Goal: Task Accomplishment & Management: Complete application form

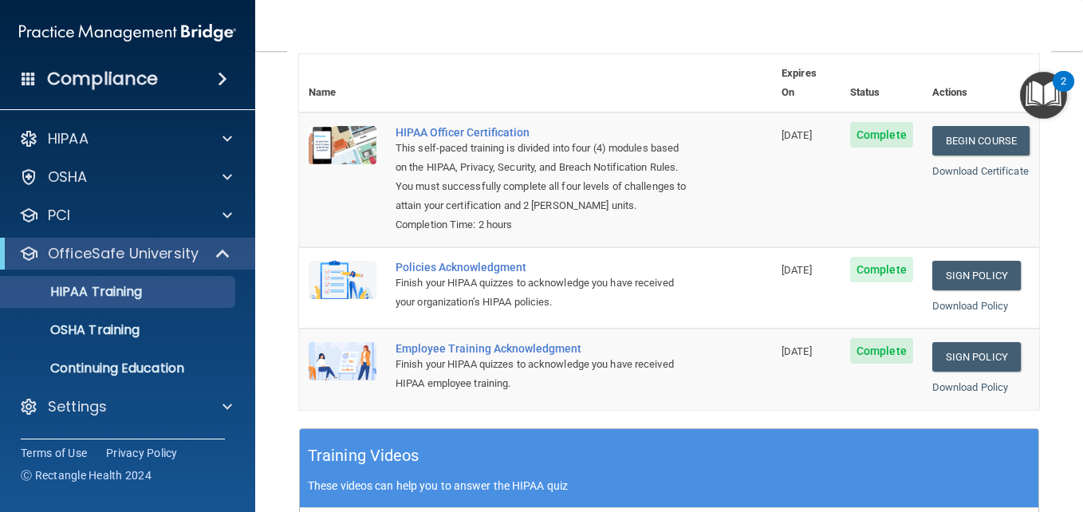
scroll to position [190, 0]
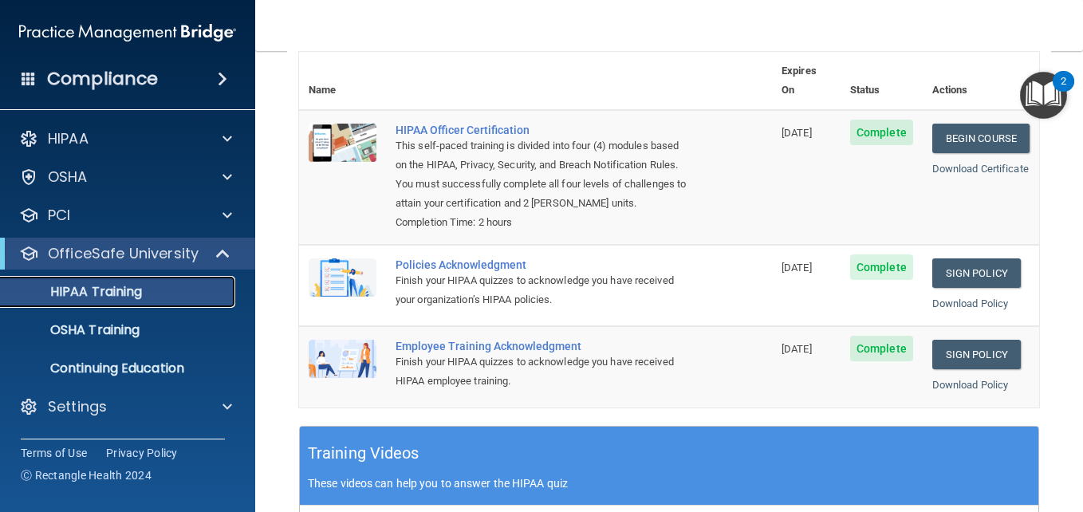
click at [105, 286] on p "HIPAA Training" at bounding box center [76, 292] width 132 height 16
click at [54, 337] on p "OSHA Training" at bounding box center [74, 330] width 129 height 16
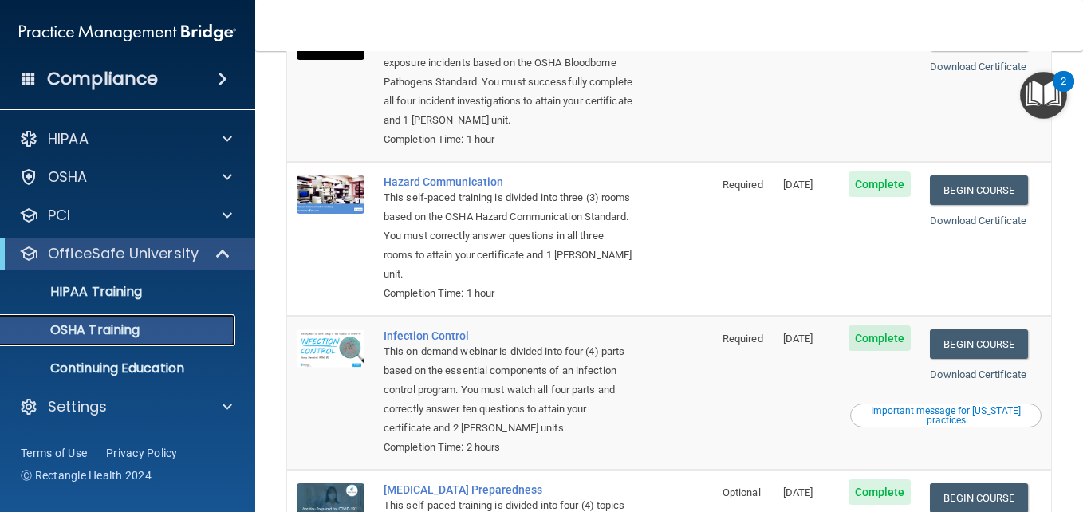
scroll to position [368, 0]
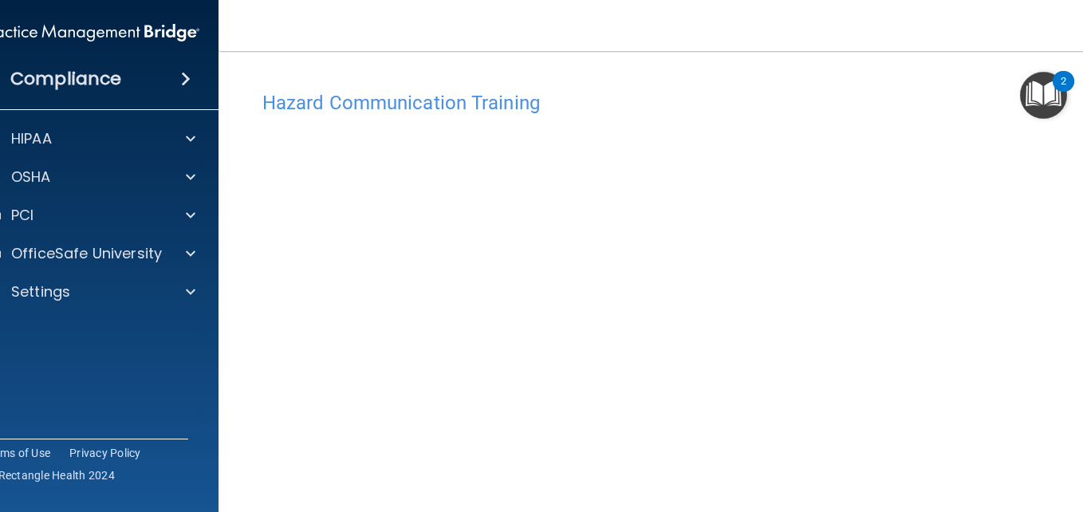
scroll to position [206, 0]
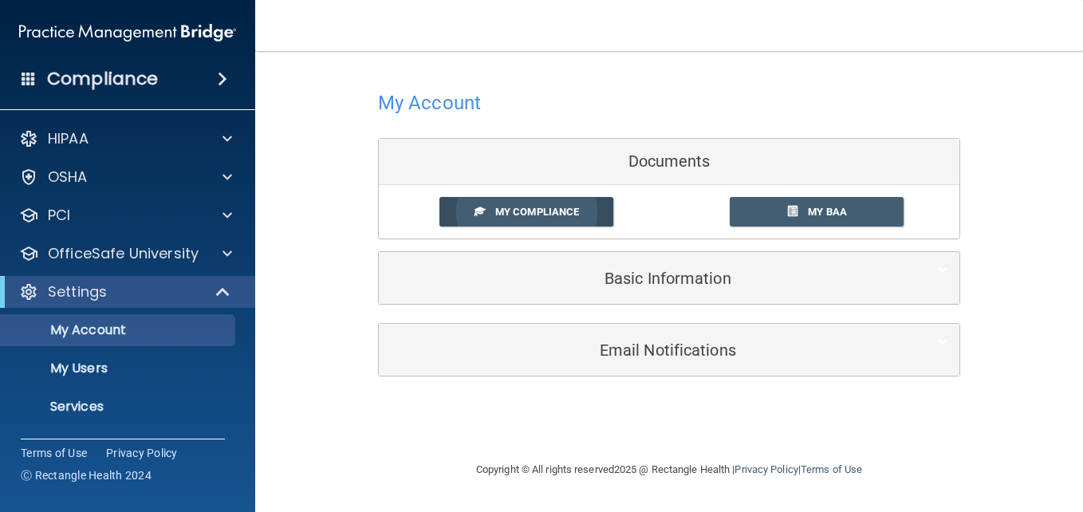
click at [550, 208] on span "My Compliance" at bounding box center [537, 212] width 84 height 12
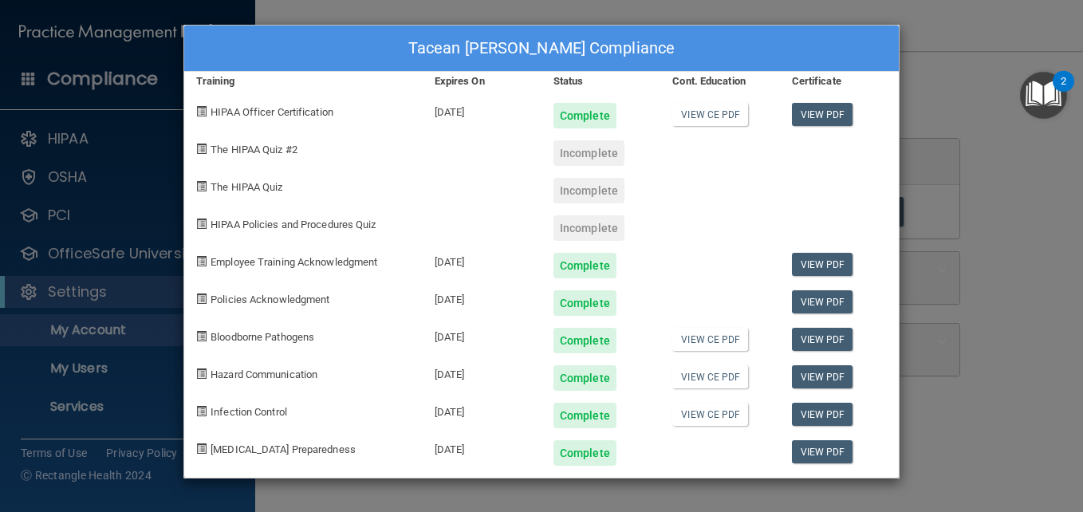
click at [105, 171] on div "Tacean [PERSON_NAME] Compliance Training Expires On Status Cont. Education Cert…" at bounding box center [541, 256] width 1083 height 512
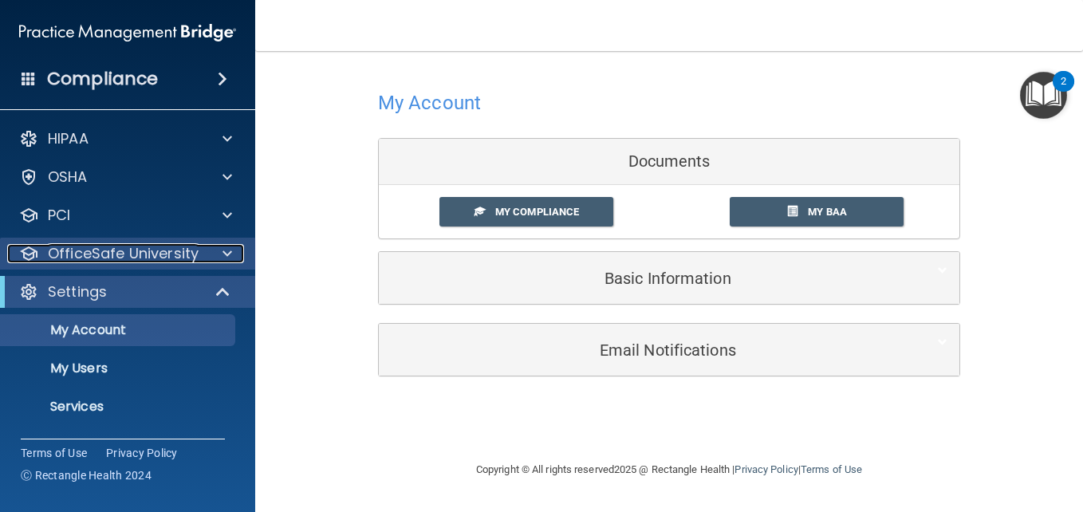
click at [132, 250] on p "OfficeSafe University" at bounding box center [123, 253] width 151 height 19
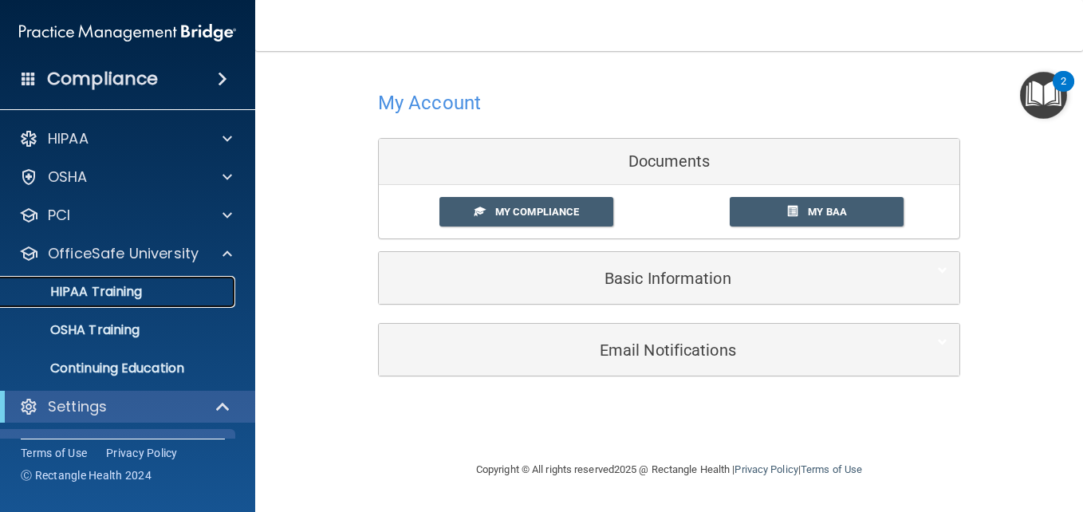
click at [118, 294] on p "HIPAA Training" at bounding box center [76, 292] width 132 height 16
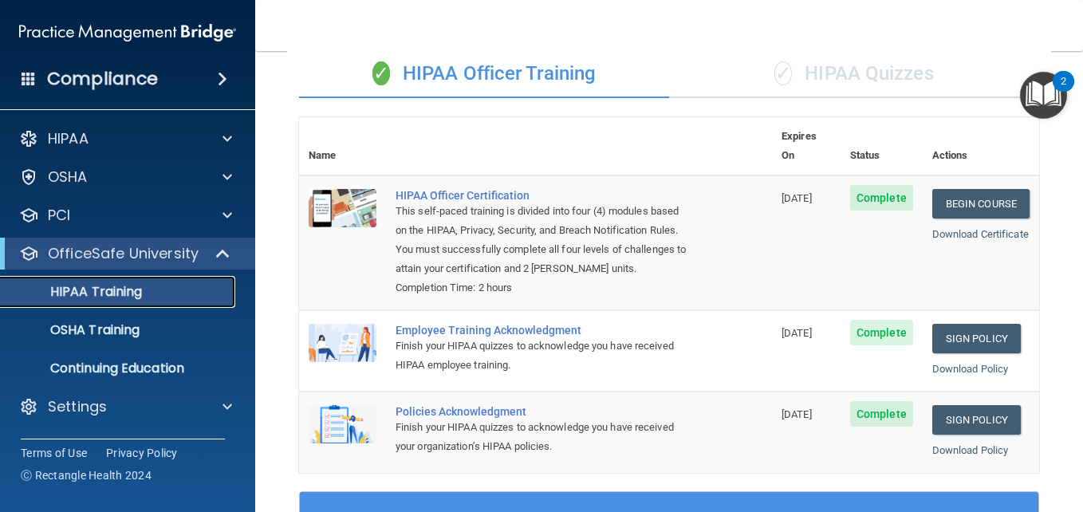
scroll to position [111, 0]
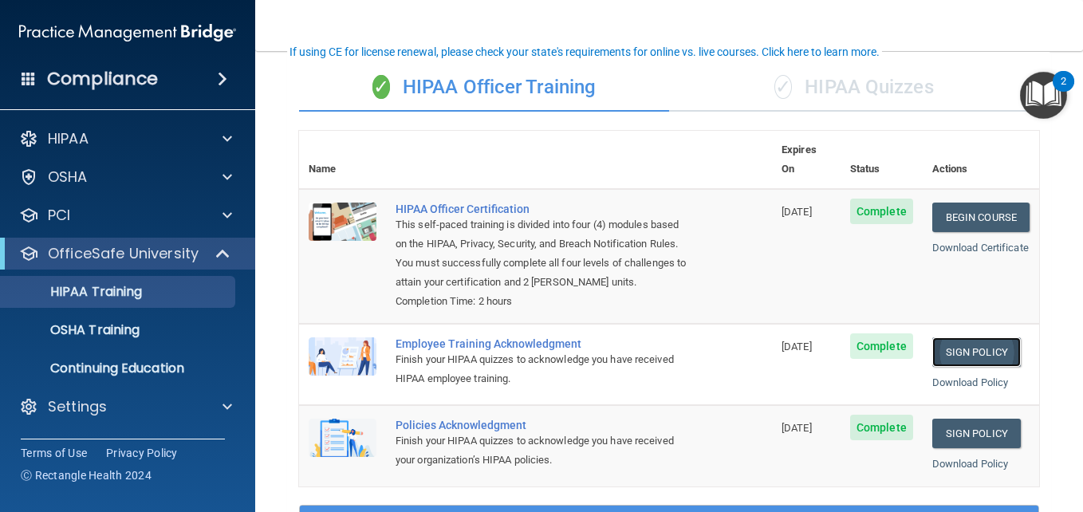
click at [977, 356] on link "Sign Policy" at bounding box center [976, 351] width 88 height 29
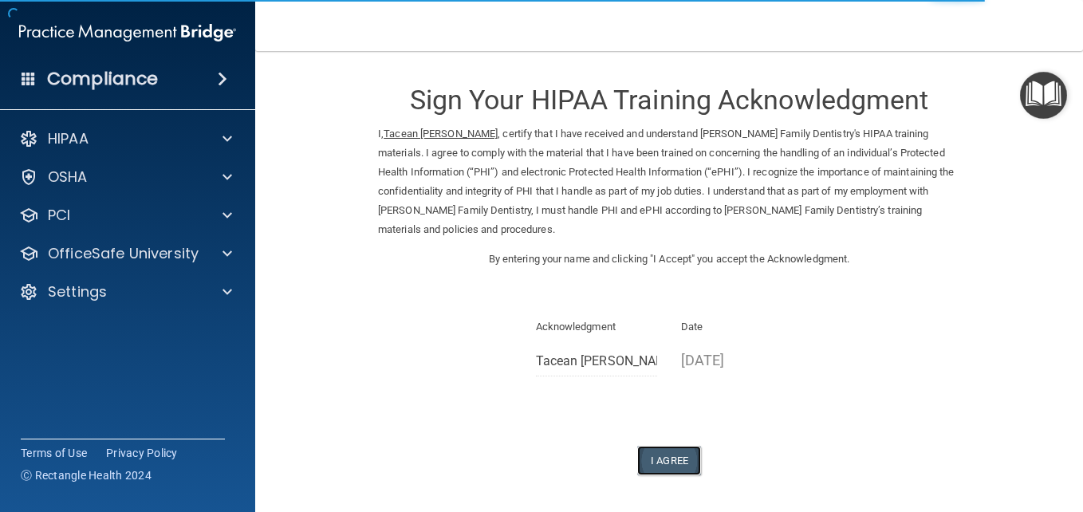
click at [675, 462] on button "I Agree" at bounding box center [669, 460] width 64 height 29
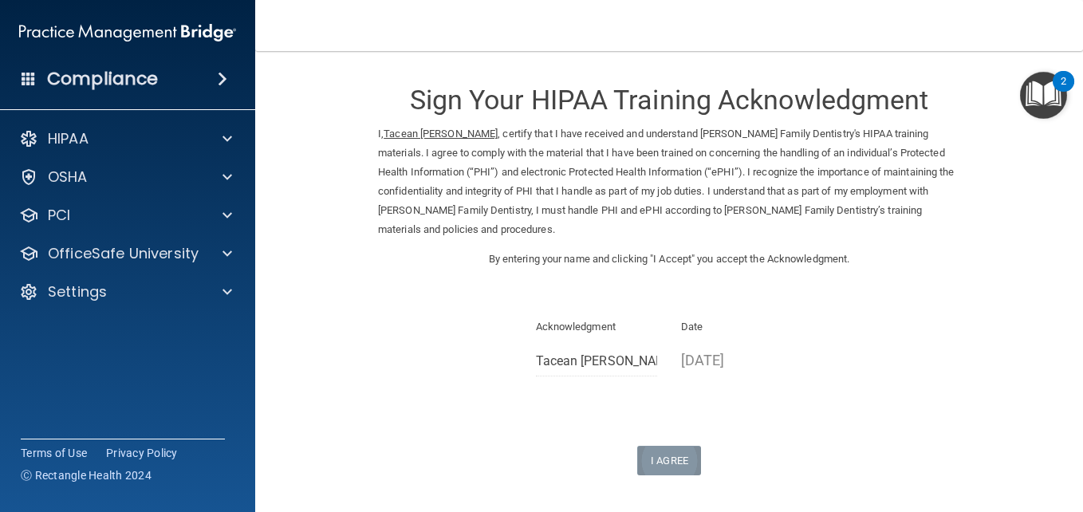
scroll to position [128, 0]
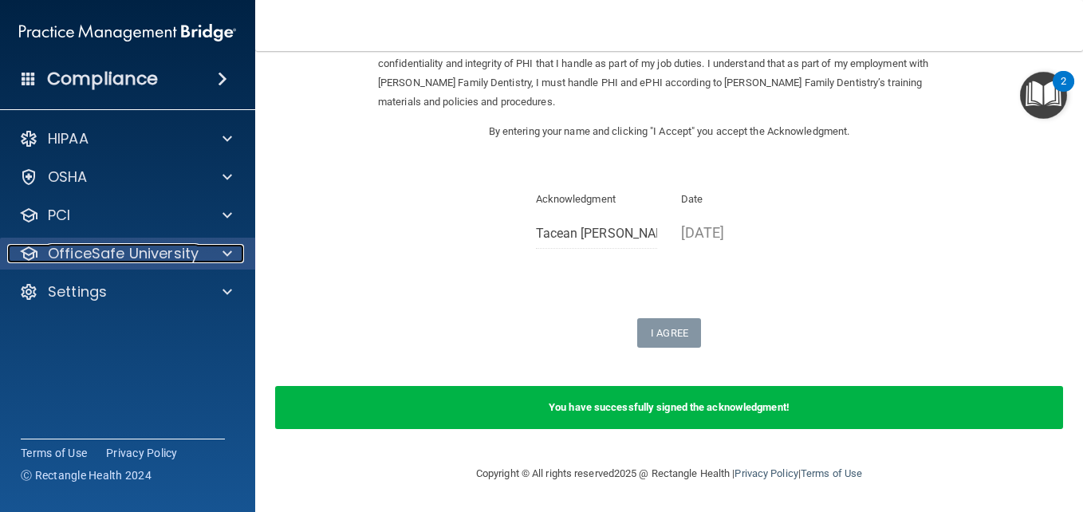
click at [141, 254] on p "OfficeSafe University" at bounding box center [123, 253] width 151 height 19
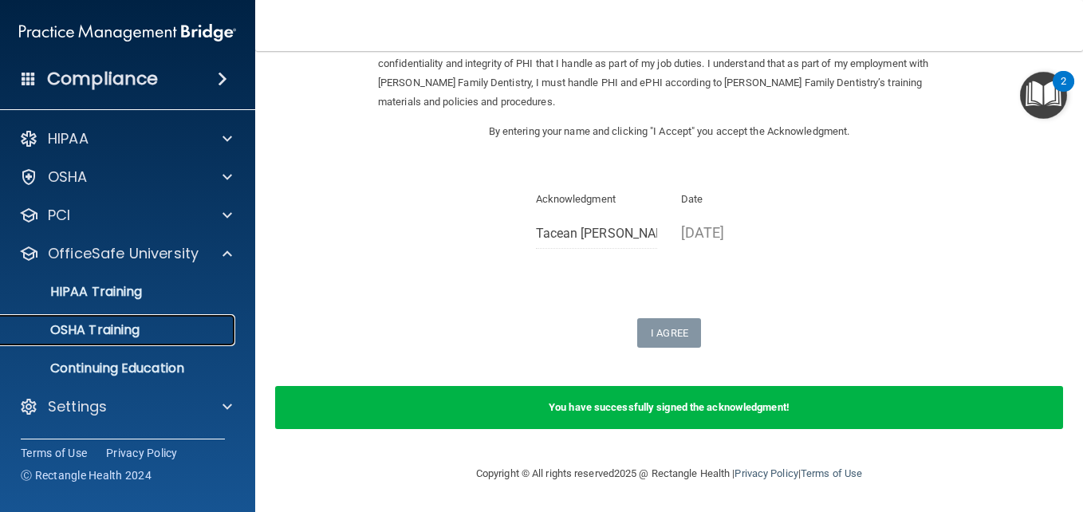
click at [145, 344] on link "OSHA Training" at bounding box center [109, 330] width 251 height 32
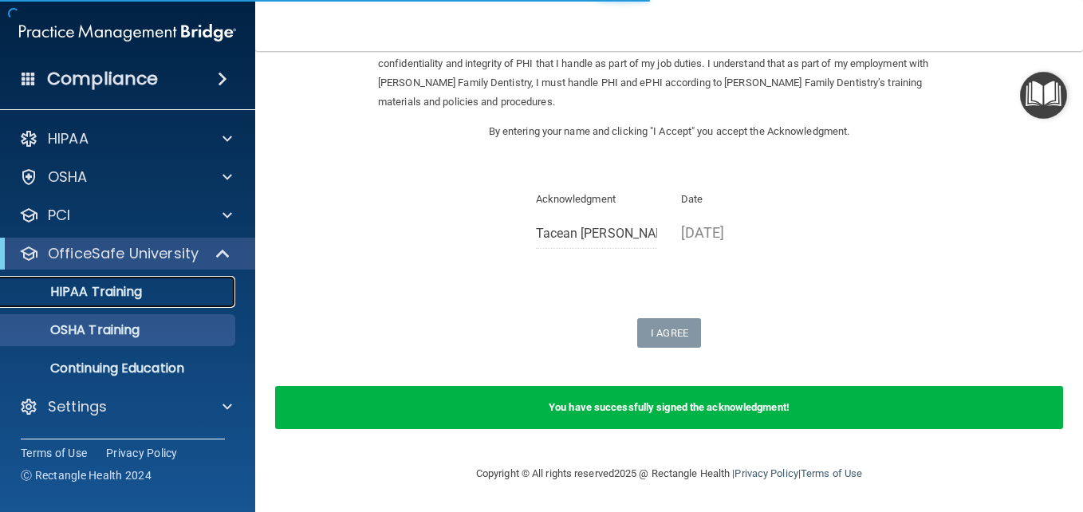
scroll to position [349, 0]
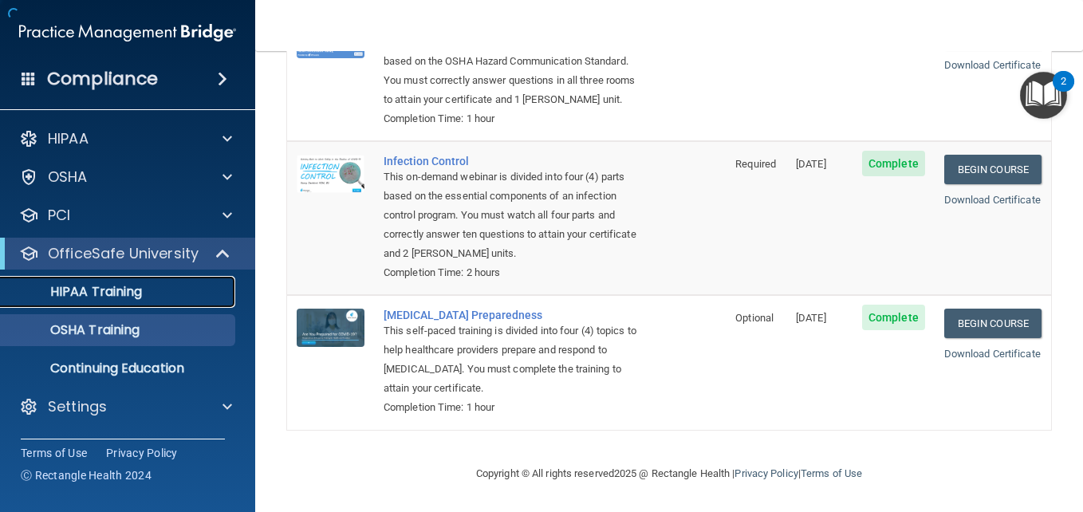
click at [144, 286] on div "HIPAA Training" at bounding box center [119, 292] width 218 height 16
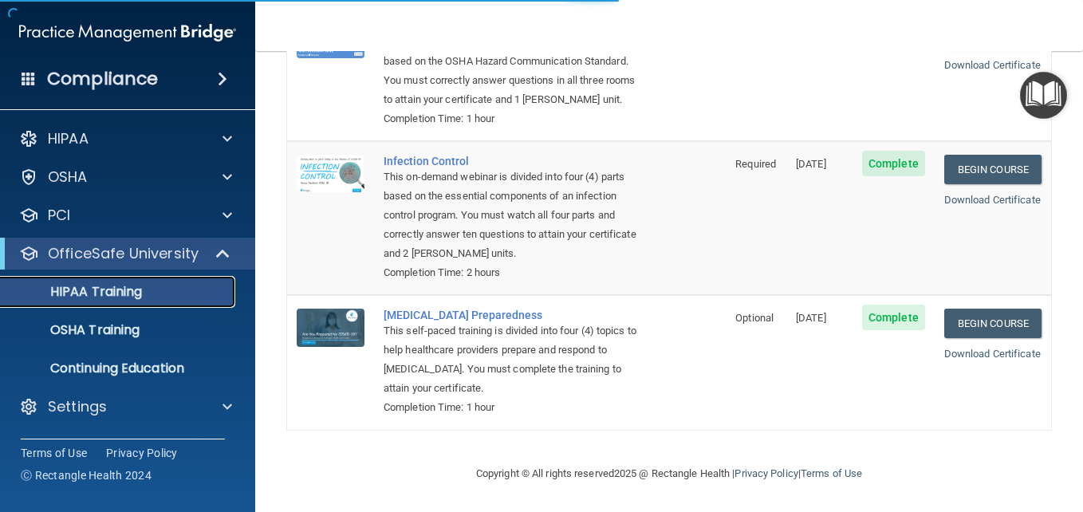
scroll to position [600, 0]
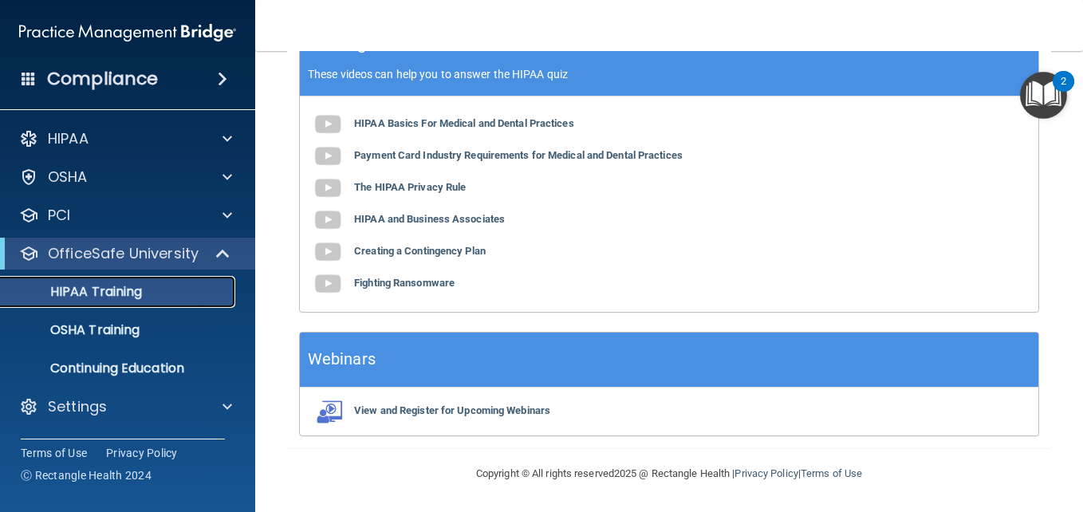
click at [113, 301] on link "HIPAA Training" at bounding box center [109, 292] width 251 height 32
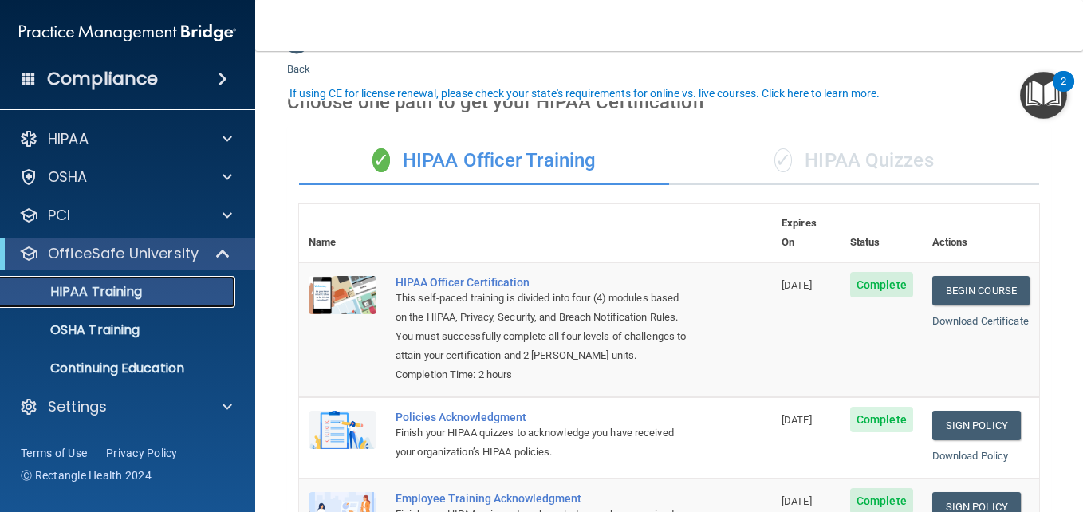
scroll to position [73, 0]
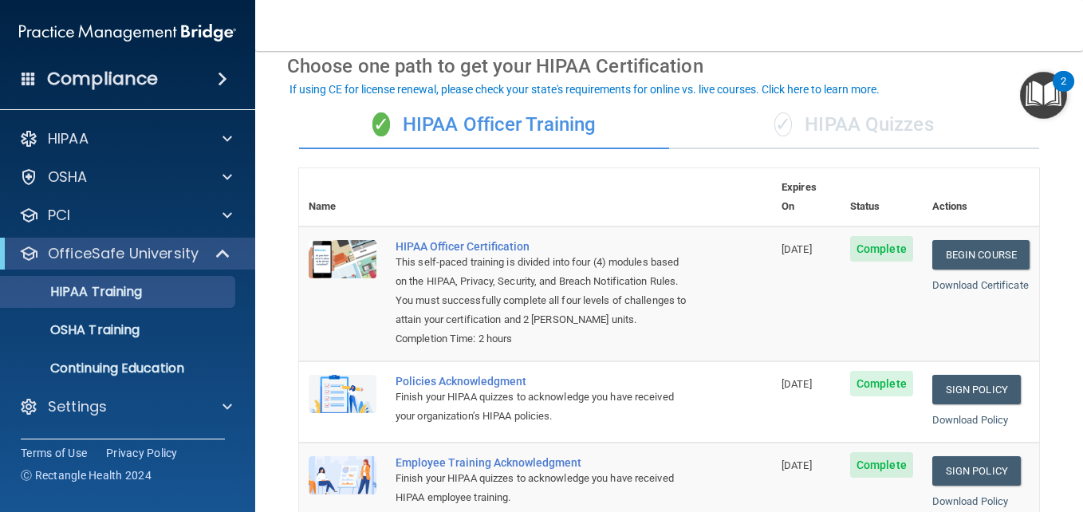
click at [857, 131] on div "✓ HIPAA Quizzes" at bounding box center [854, 125] width 370 height 48
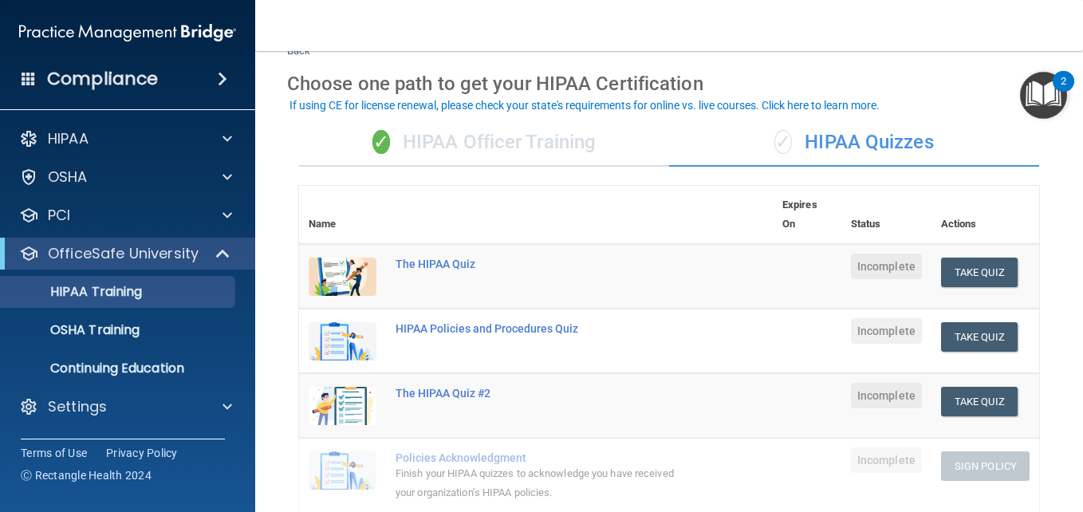
scroll to position [55, 0]
click at [532, 148] on div "✓ HIPAA Officer Training" at bounding box center [484, 144] width 370 height 48
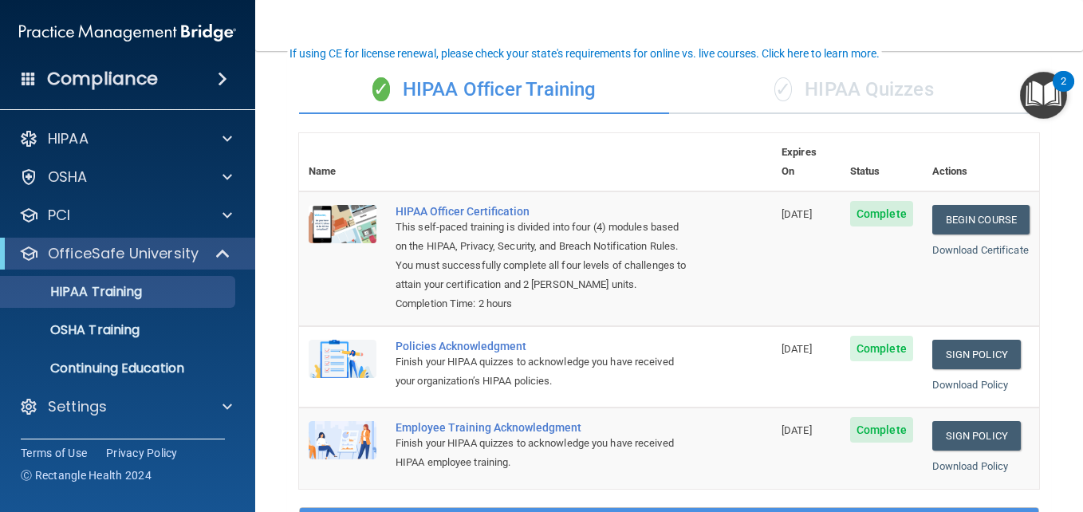
scroll to position [111, 0]
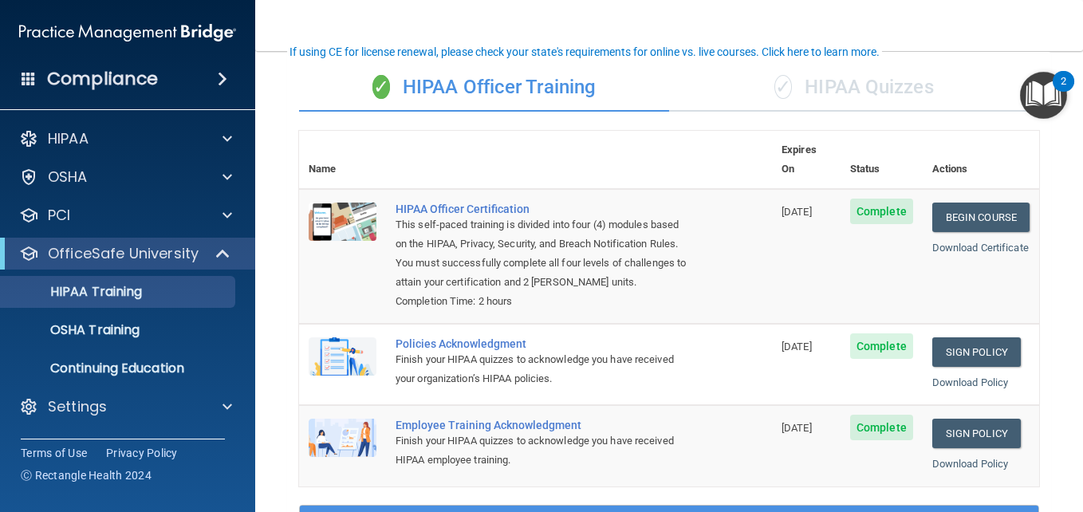
click at [829, 100] on div "✓ HIPAA Quizzes" at bounding box center [854, 88] width 370 height 48
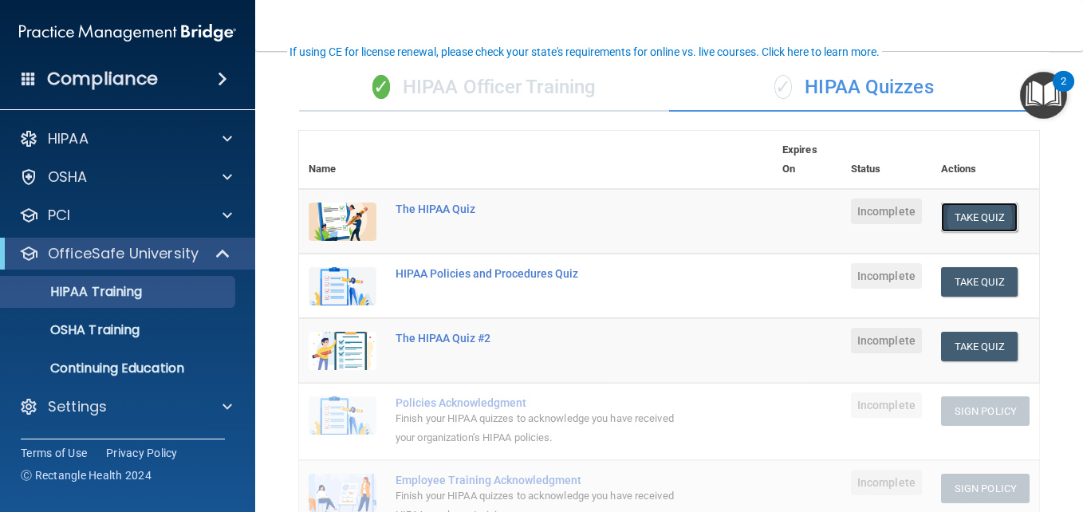
click at [998, 218] on button "Take Quiz" at bounding box center [979, 216] width 77 height 29
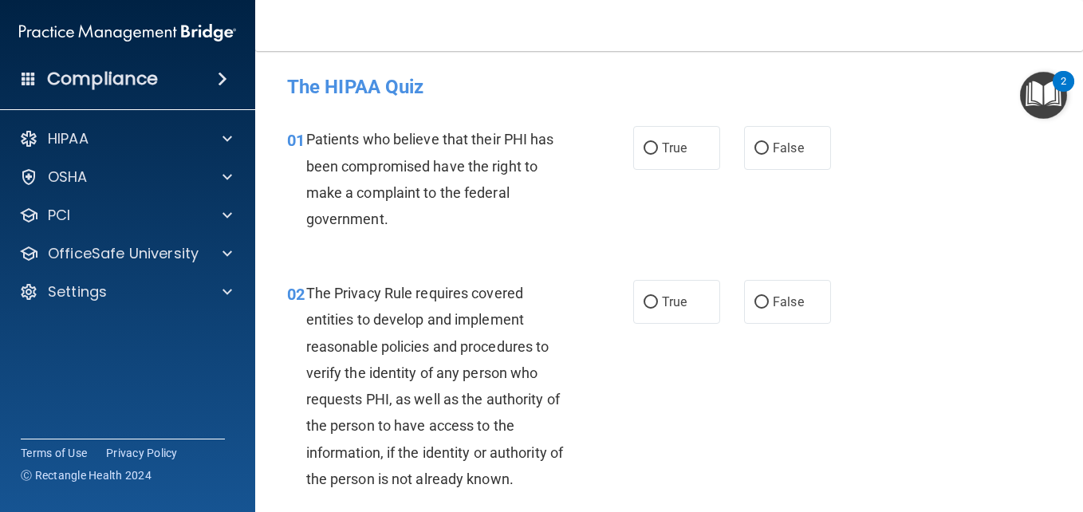
click at [998, 218] on div "01 Patients who believe that their PHI has been compromised have the right to m…" at bounding box center [669, 183] width 788 height 154
click at [650, 143] on input "True" at bounding box center [650, 149] width 14 height 12
radio input "true"
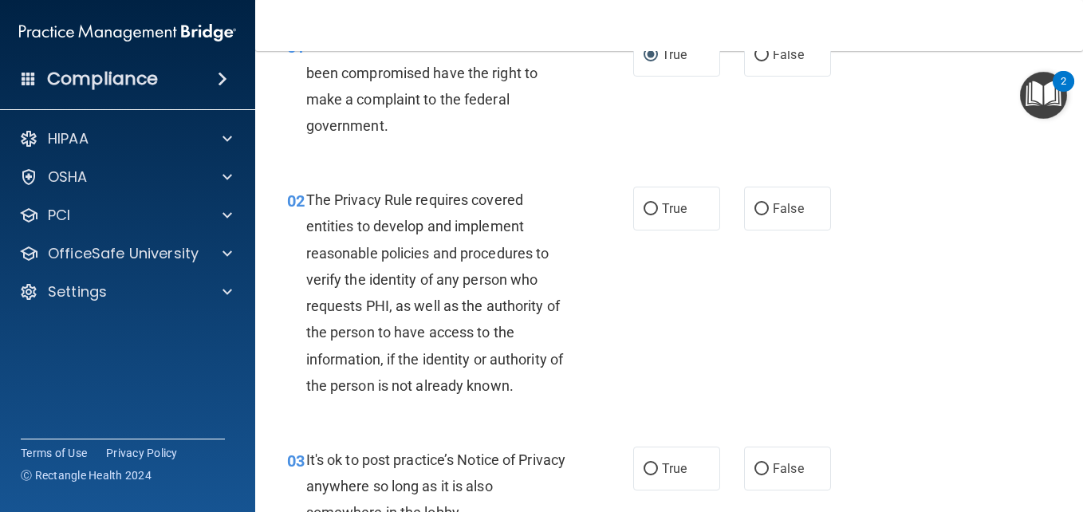
scroll to position [94, 0]
click at [651, 202] on input "True" at bounding box center [650, 208] width 14 height 12
radio input "true"
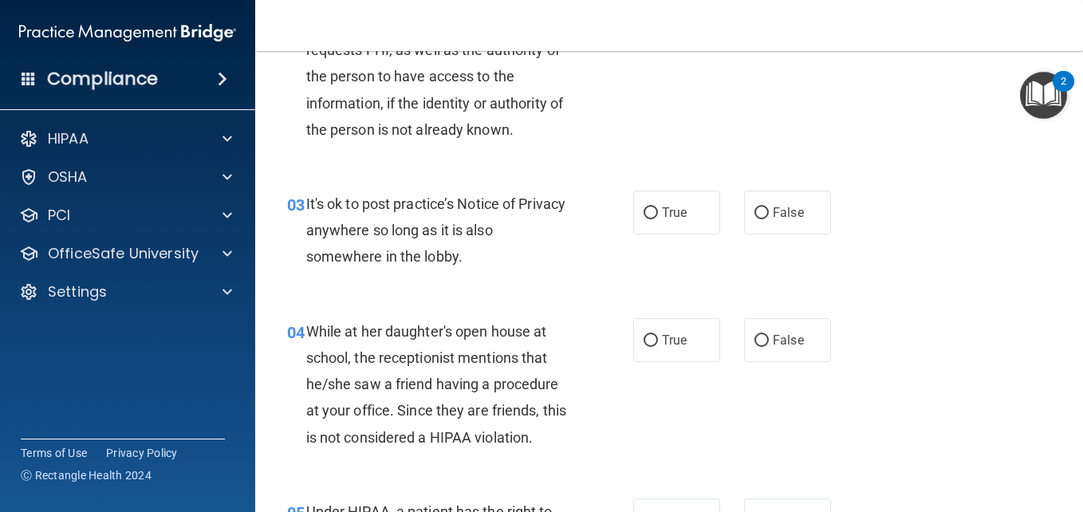
scroll to position [364, 0]
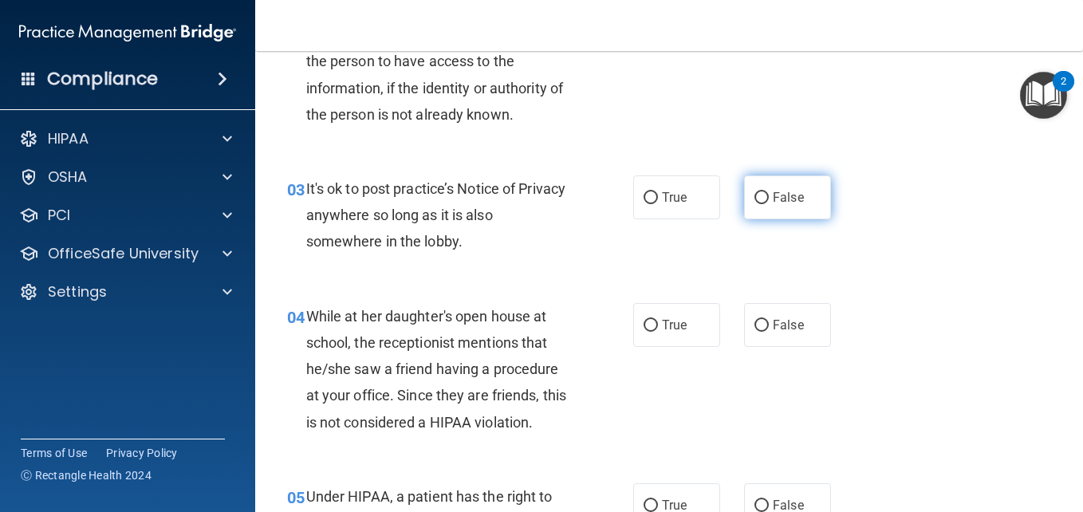
click at [757, 196] on input "False" at bounding box center [761, 198] width 14 height 12
radio input "true"
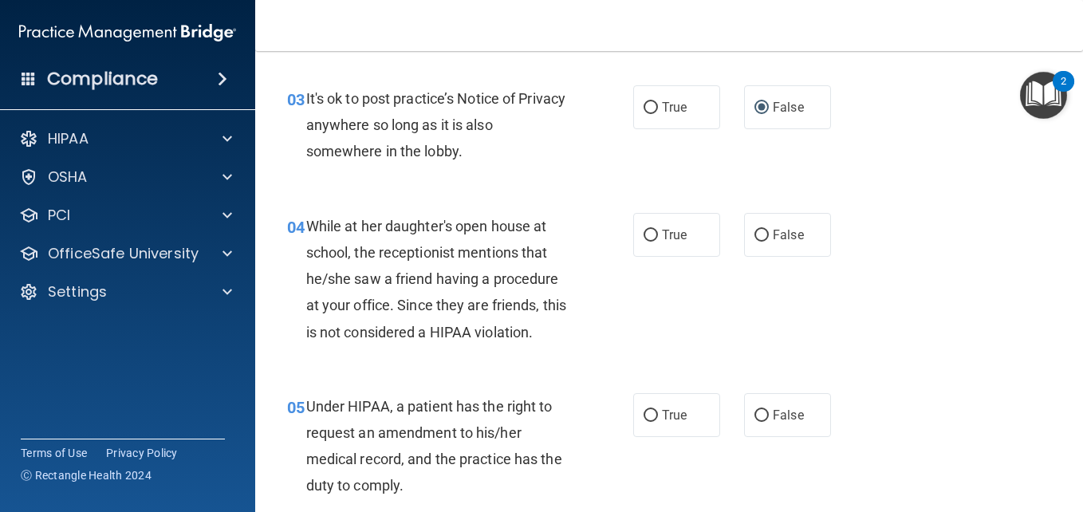
scroll to position [455, 0]
click at [754, 230] on input "False" at bounding box center [761, 235] width 14 height 12
radio input "true"
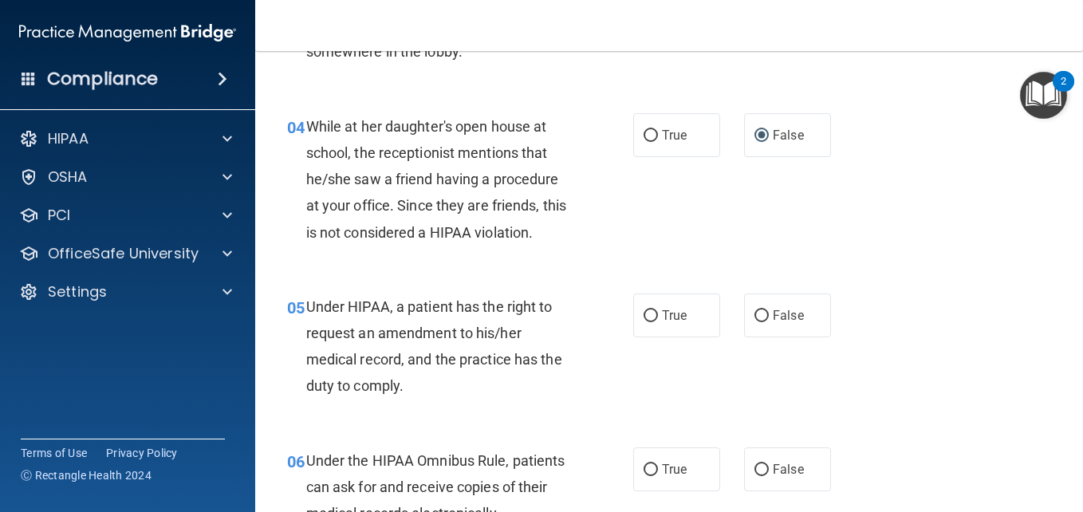
scroll to position [555, 0]
click at [760, 313] on input "False" at bounding box center [761, 315] width 14 height 12
radio input "true"
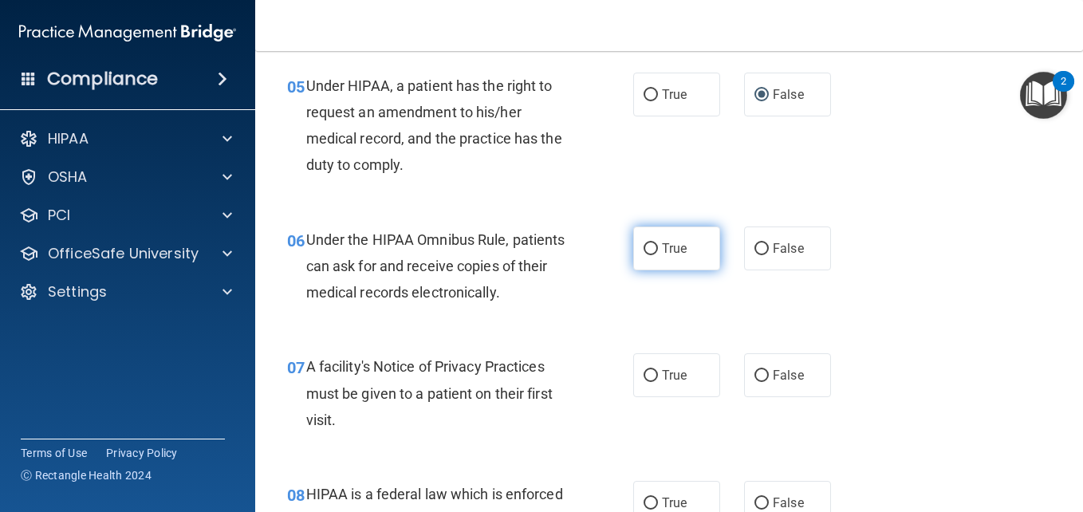
scroll to position [776, 0]
click at [675, 249] on span "True" at bounding box center [674, 247] width 25 height 15
click at [658, 249] on input "True" at bounding box center [650, 248] width 14 height 12
radio input "true"
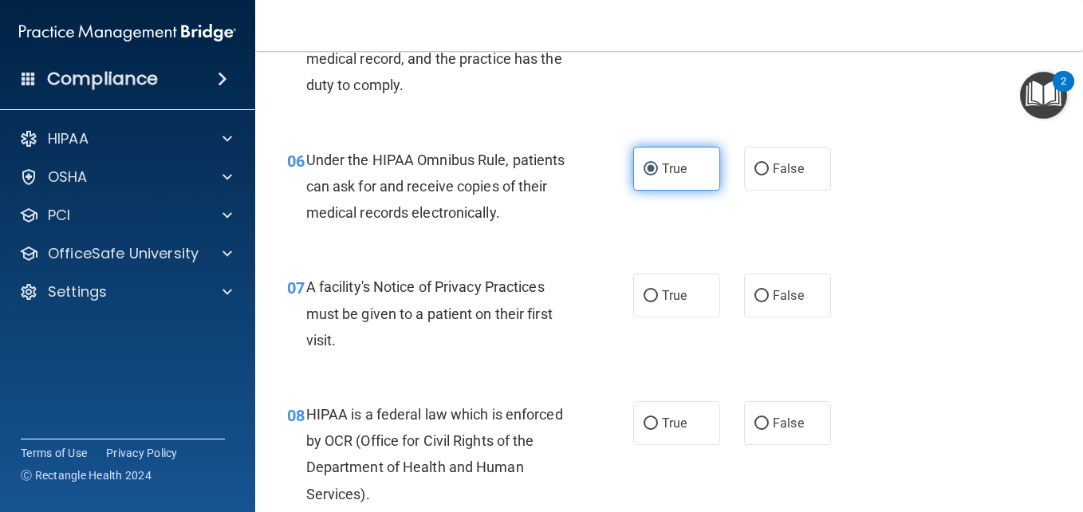
scroll to position [858, 0]
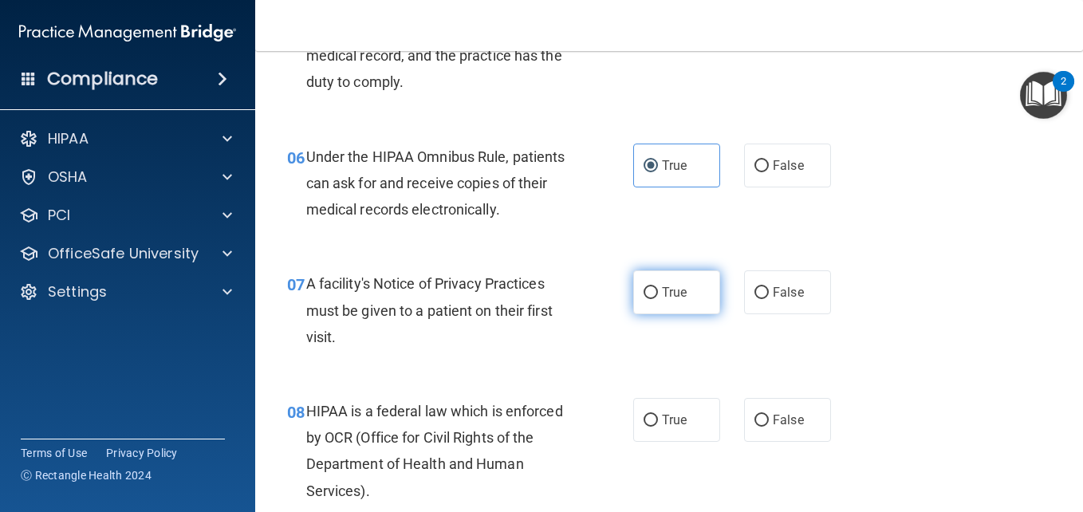
click at [646, 290] on input "True" at bounding box center [650, 293] width 14 height 12
radio input "true"
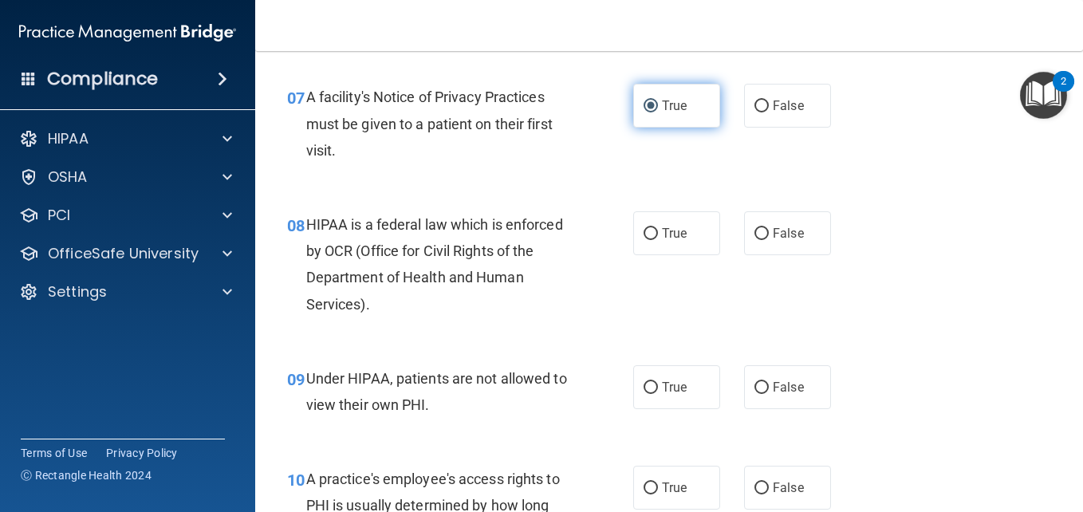
scroll to position [1046, 0]
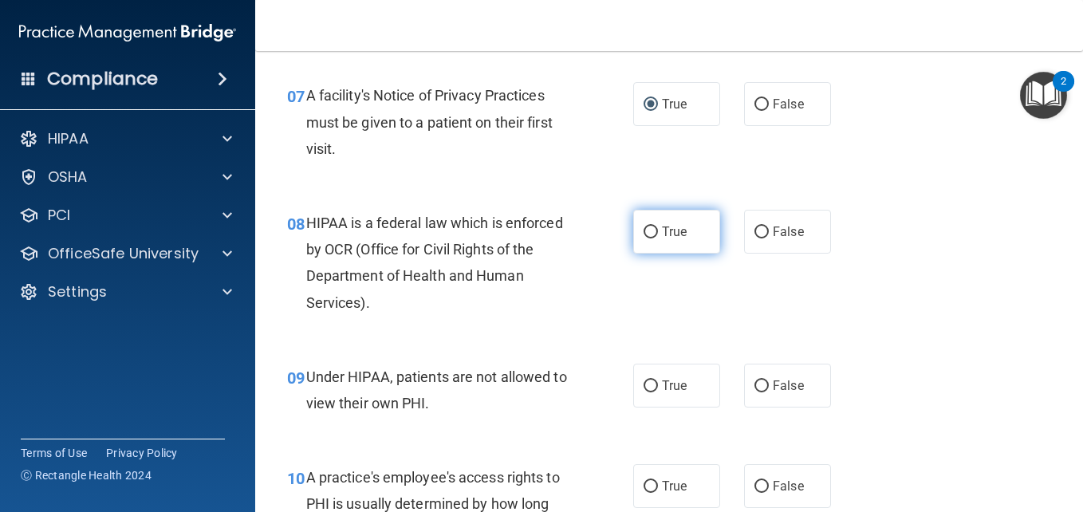
click at [654, 231] on label "True" at bounding box center [676, 232] width 87 height 44
click at [654, 231] on input "True" at bounding box center [650, 232] width 14 height 12
radio input "true"
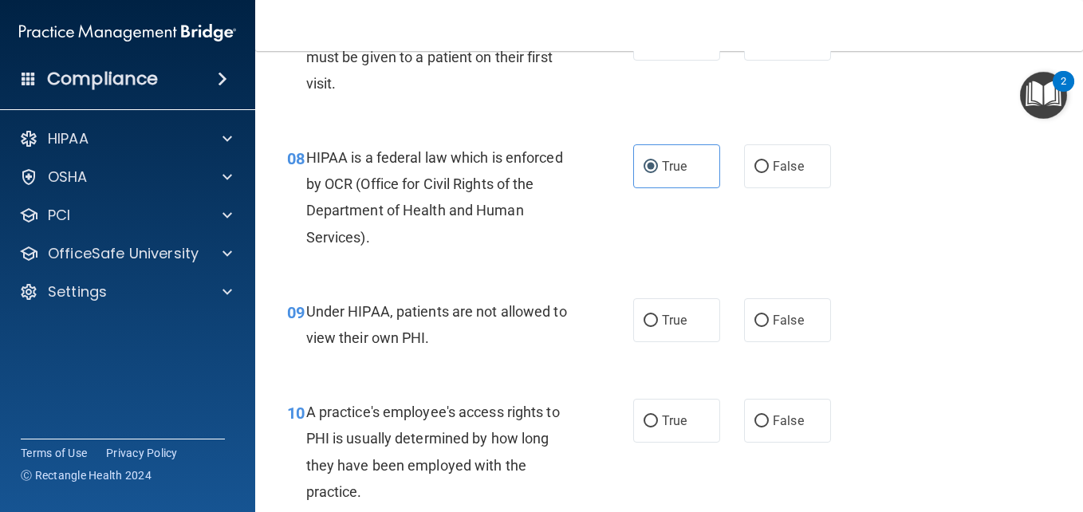
scroll to position [1112, 0]
click at [777, 317] on span "False" at bounding box center [788, 319] width 31 height 15
click at [769, 317] on input "False" at bounding box center [761, 320] width 14 height 12
radio input "true"
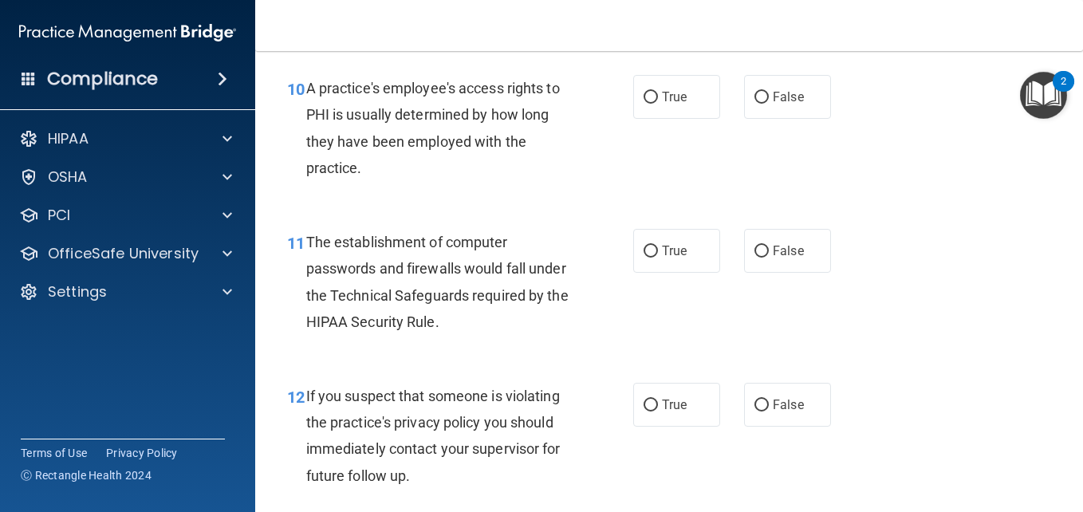
scroll to position [1436, 0]
click at [648, 96] on input "True" at bounding box center [650, 97] width 14 height 12
radio input "true"
click at [647, 245] on input "True" at bounding box center [650, 251] width 14 height 12
radio input "true"
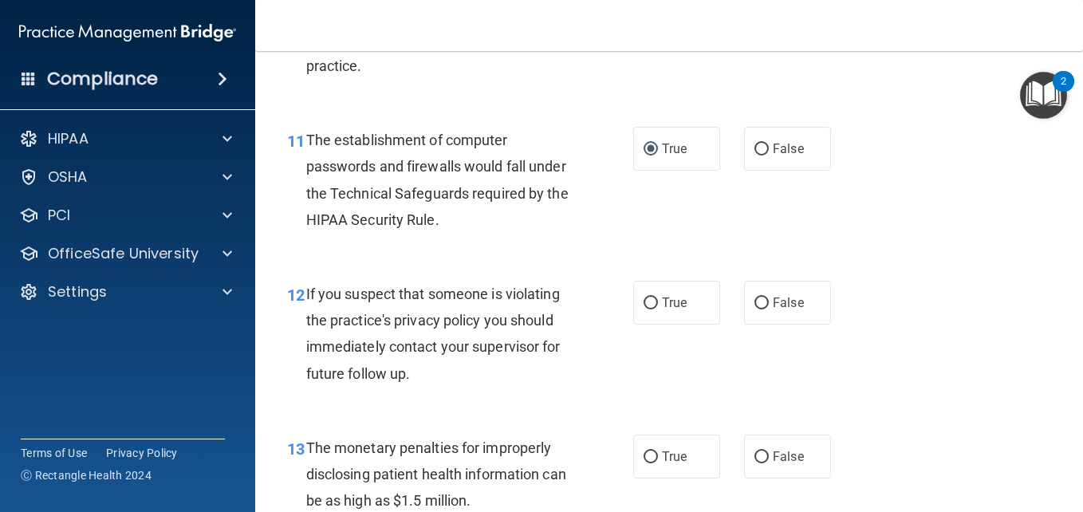
scroll to position [1536, 0]
click at [649, 309] on input "True" at bounding box center [650, 304] width 14 height 12
radio input "true"
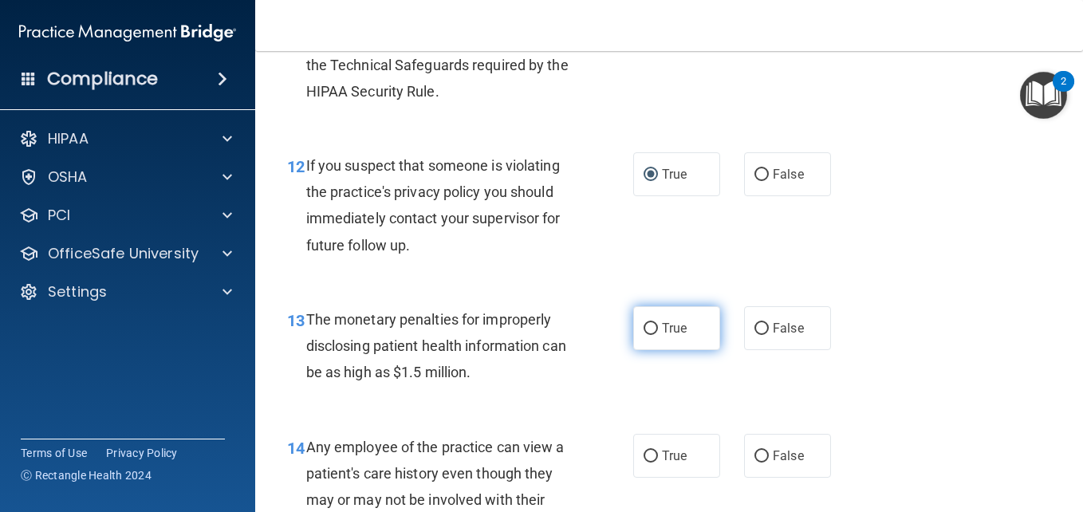
click at [651, 332] on input "True" at bounding box center [650, 329] width 14 height 12
radio input "true"
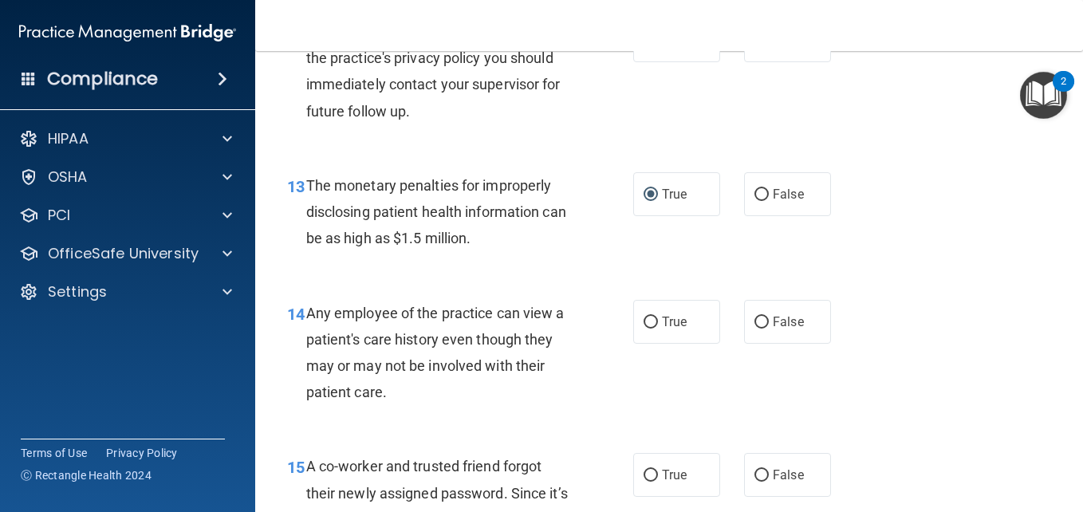
scroll to position [1800, 0]
click at [755, 322] on input "False" at bounding box center [761, 322] width 14 height 12
radio input "true"
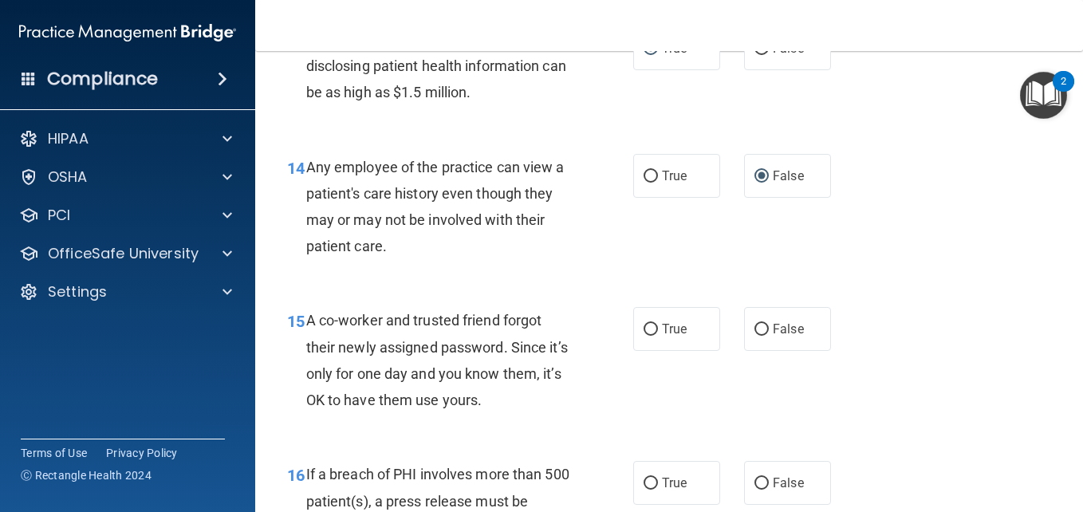
scroll to position [1945, 0]
click at [647, 176] on input "True" at bounding box center [650, 177] width 14 height 12
radio input "true"
radio input "false"
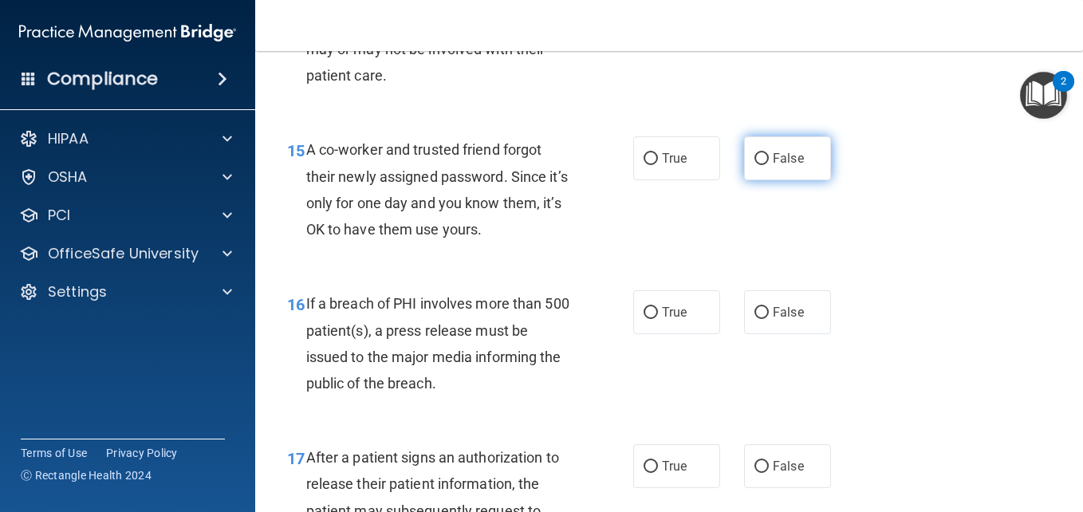
scroll to position [2115, 0]
click at [758, 161] on input "False" at bounding box center [761, 160] width 14 height 12
radio input "true"
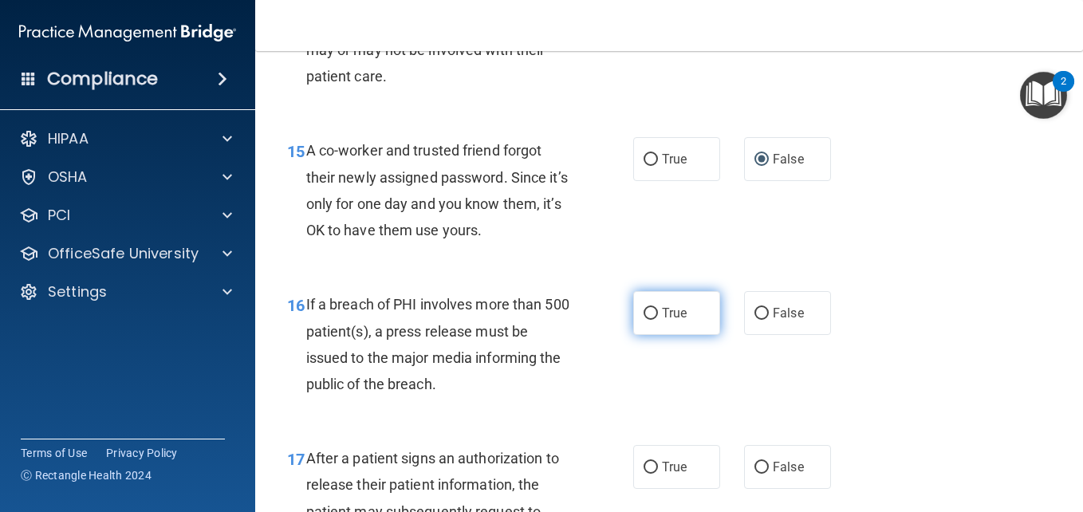
click at [647, 310] on input "True" at bounding box center [650, 314] width 14 height 12
radio input "true"
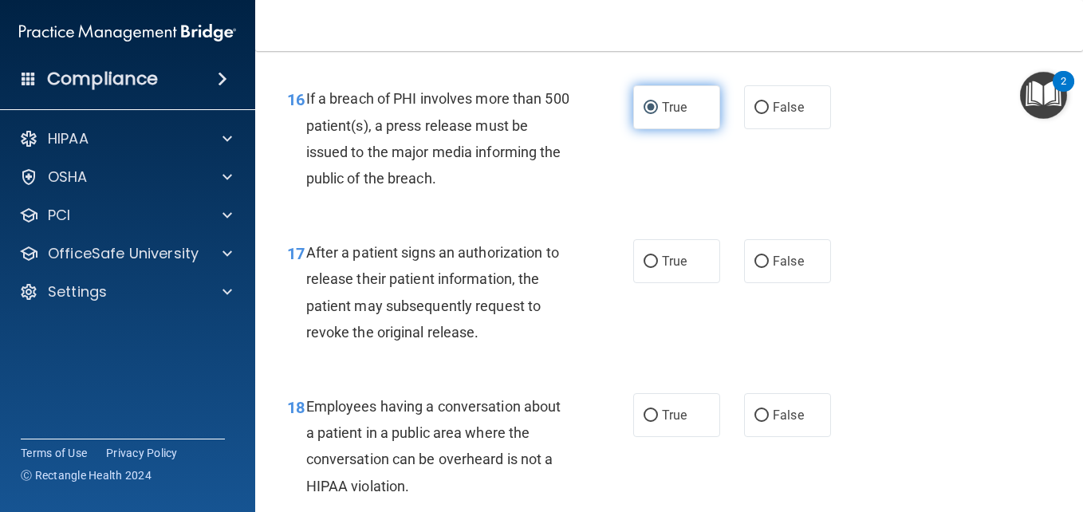
scroll to position [2322, 0]
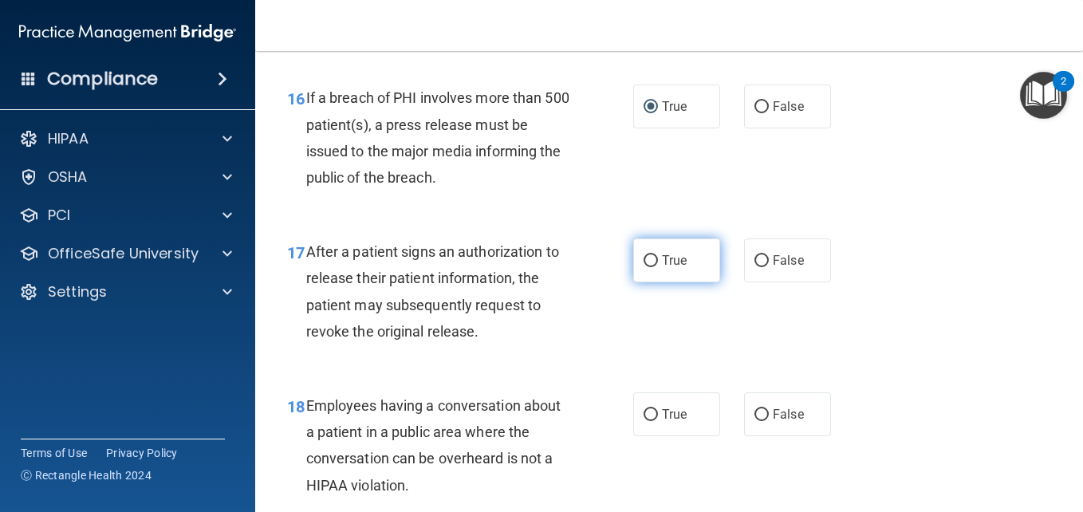
click at [646, 261] on input "True" at bounding box center [650, 261] width 14 height 12
radio input "true"
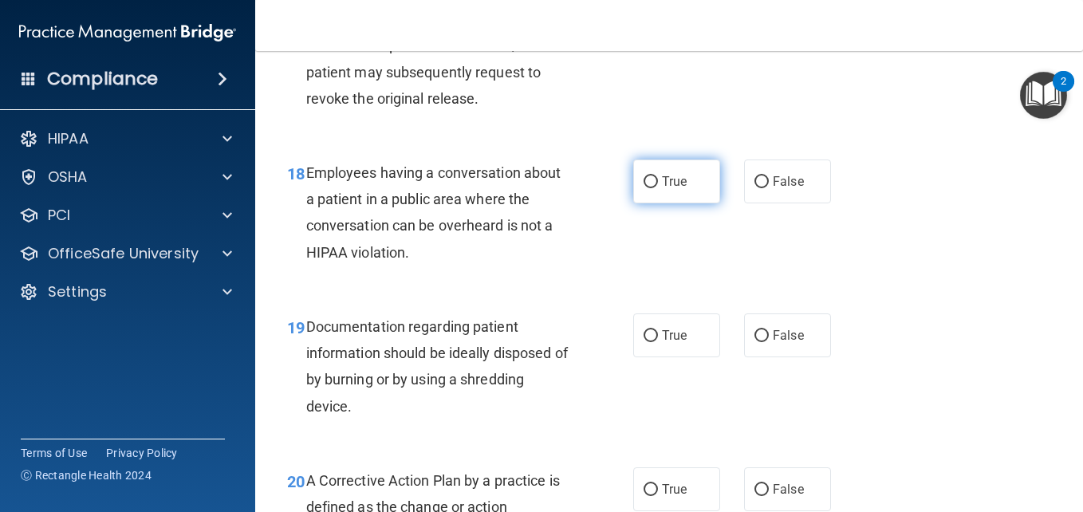
scroll to position [2555, 0]
click at [662, 189] on label "True" at bounding box center [676, 181] width 87 height 44
click at [658, 187] on input "True" at bounding box center [650, 181] width 14 height 12
radio input "true"
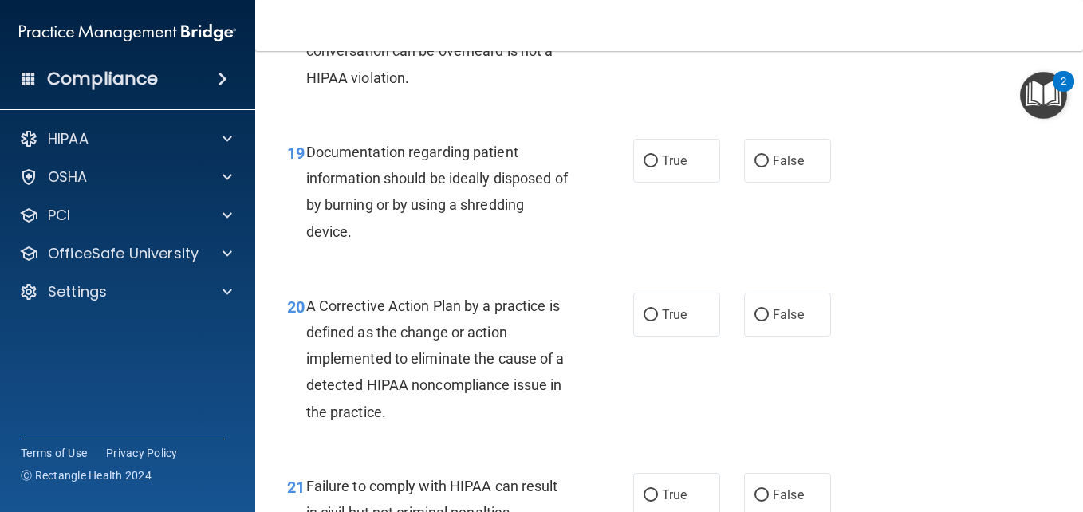
scroll to position [2731, 0]
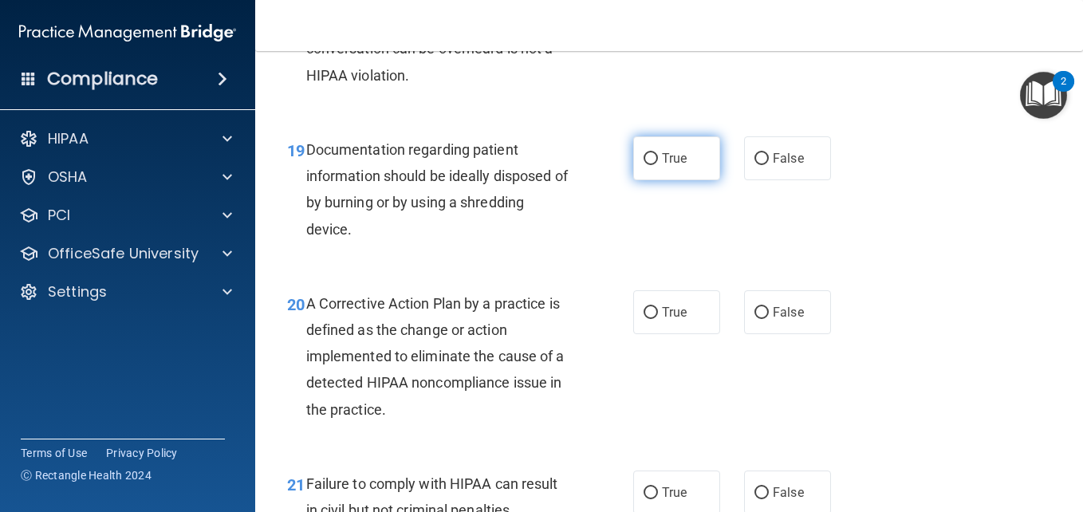
click at [643, 154] on input "True" at bounding box center [650, 159] width 14 height 12
radio input "true"
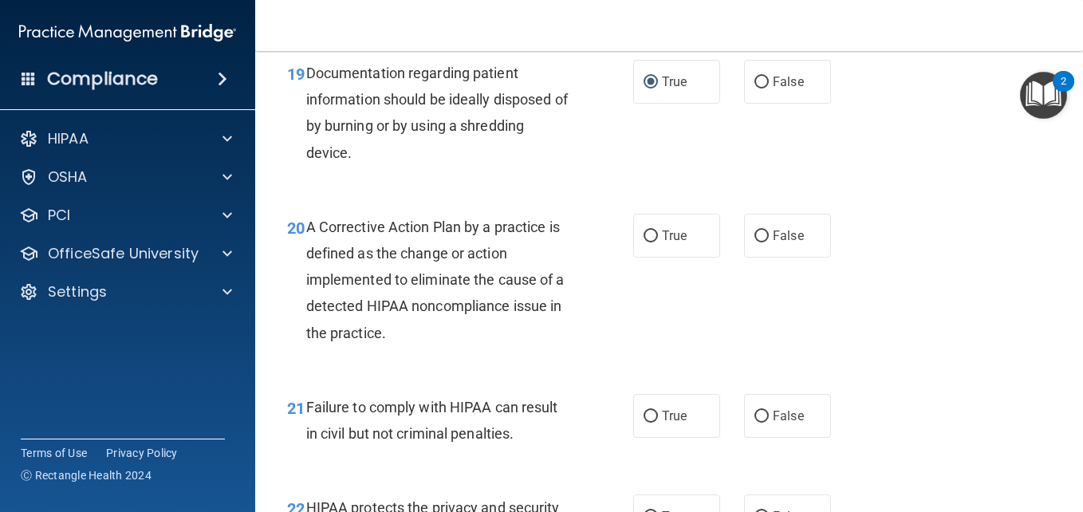
scroll to position [2809, 0]
click at [651, 245] on label "True" at bounding box center [676, 235] width 87 height 44
click at [651, 242] on input "True" at bounding box center [650, 236] width 14 height 12
radio input "true"
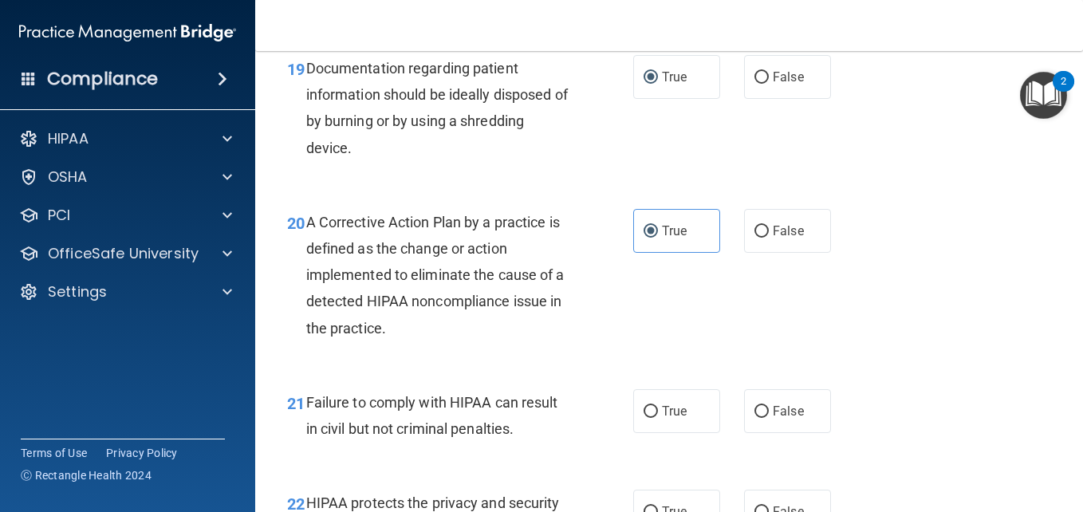
scroll to position [2803, 0]
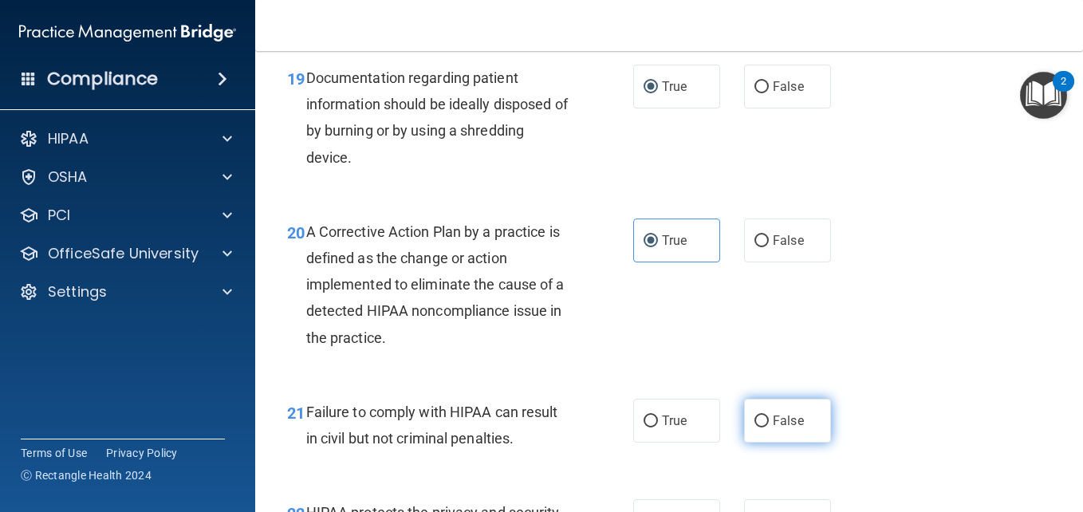
click at [754, 425] on input "False" at bounding box center [761, 421] width 14 height 12
radio input "true"
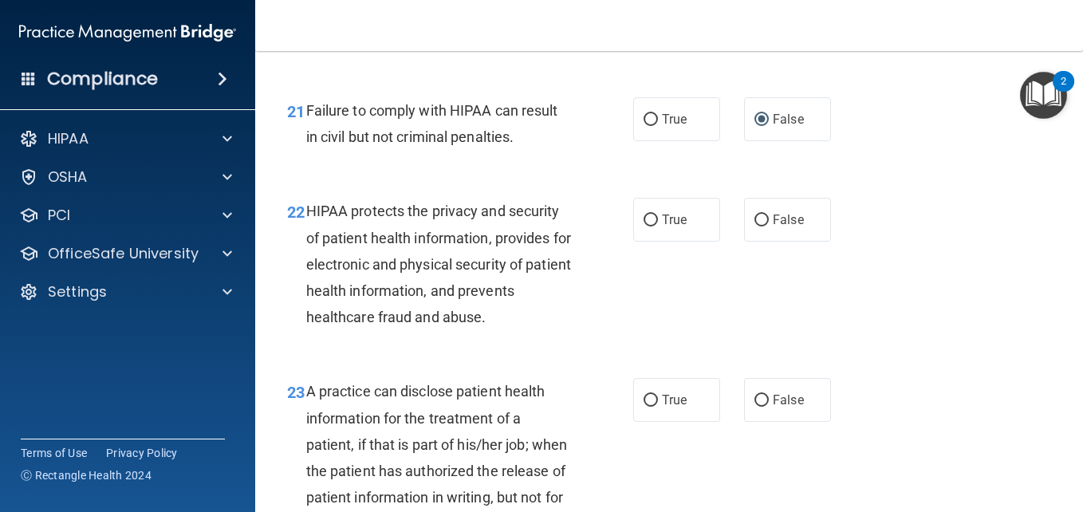
scroll to position [3106, 0]
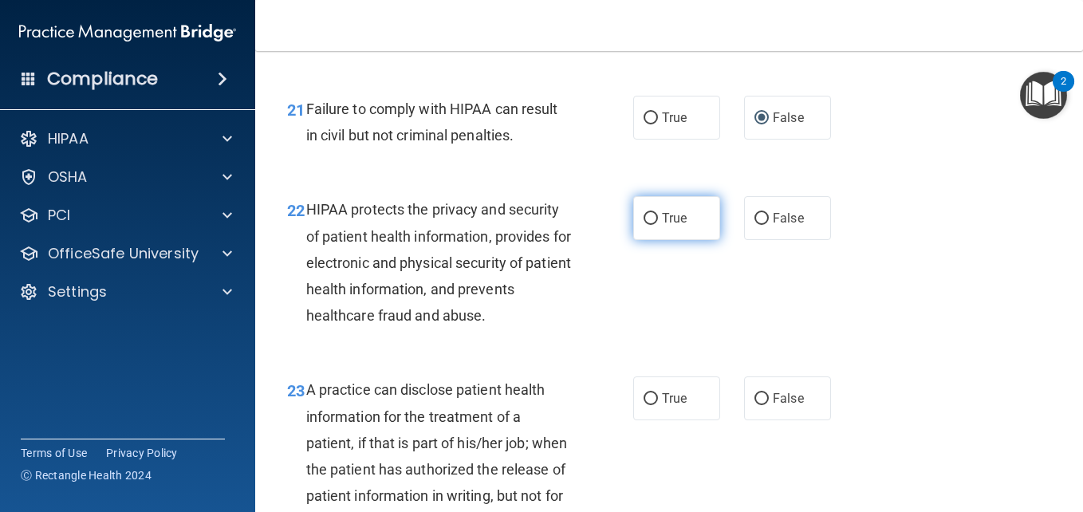
click at [646, 218] on input "True" at bounding box center [650, 219] width 14 height 12
radio input "true"
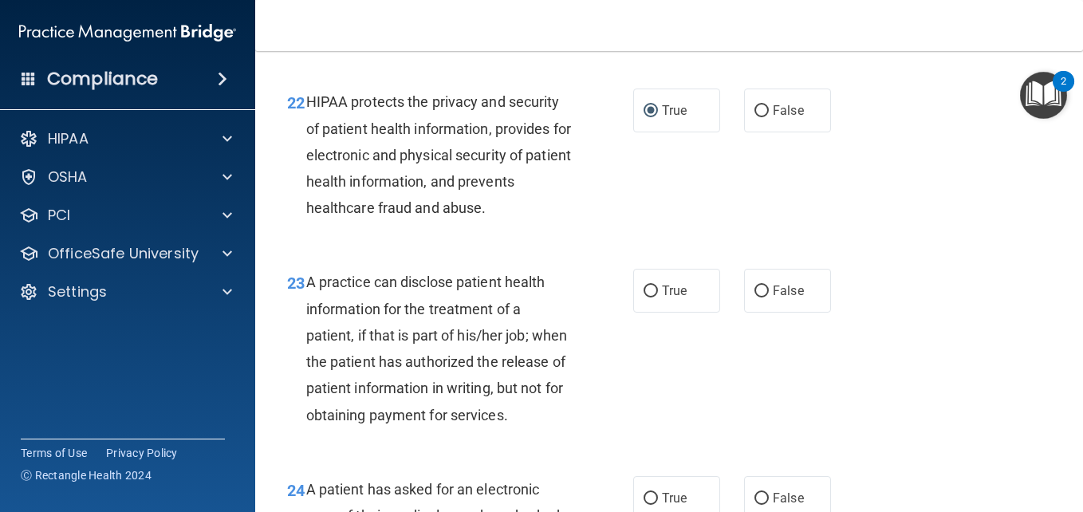
scroll to position [3214, 0]
click at [757, 286] on input "False" at bounding box center [761, 291] width 14 height 12
radio input "true"
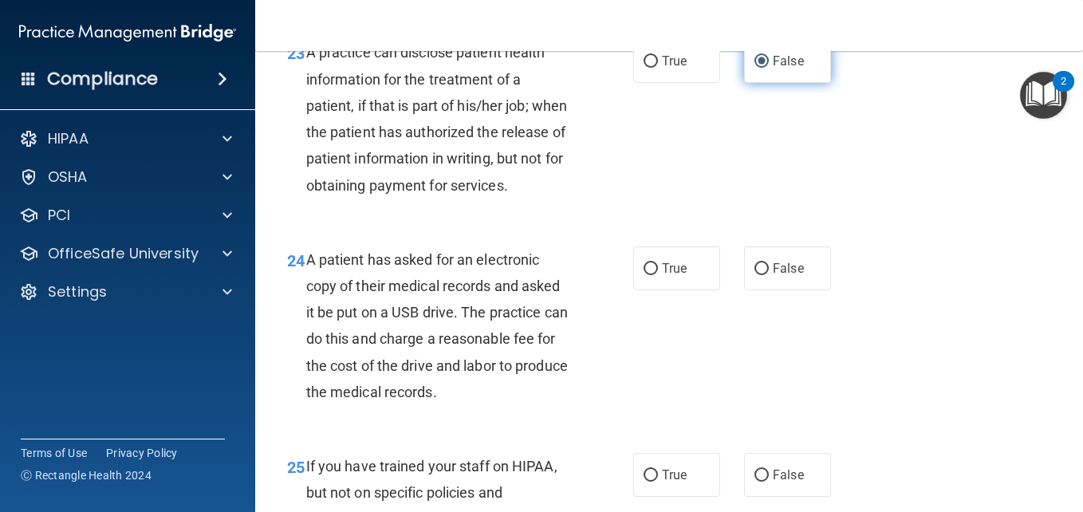
scroll to position [3449, 0]
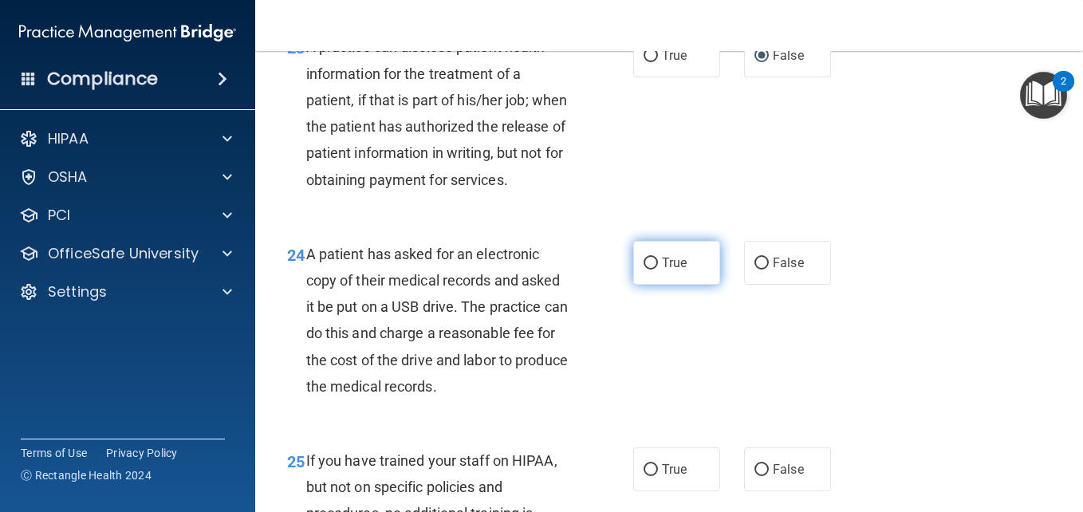
click at [677, 270] on span "True" at bounding box center [674, 262] width 25 height 15
click at [658, 269] on input "True" at bounding box center [650, 264] width 14 height 12
radio input "true"
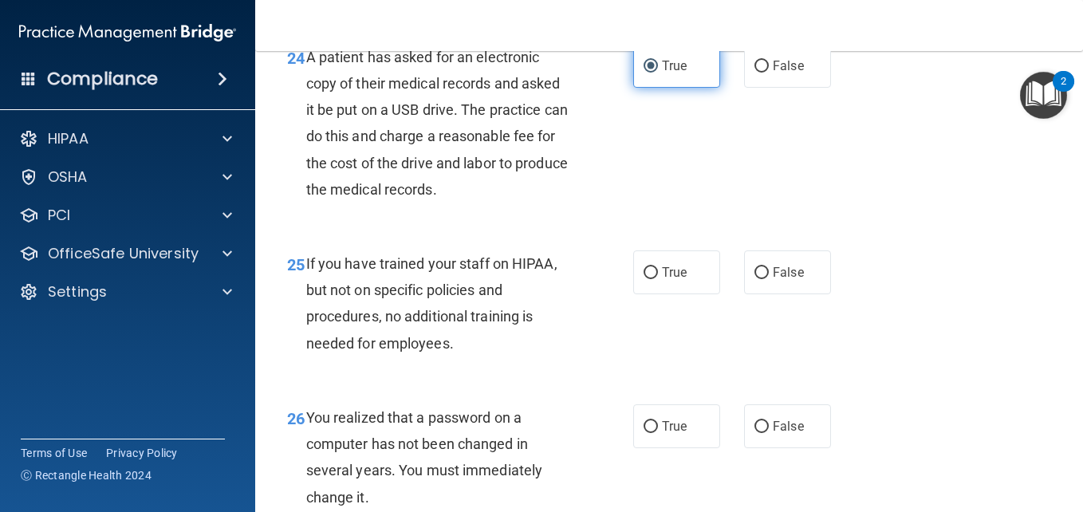
scroll to position [3647, 0]
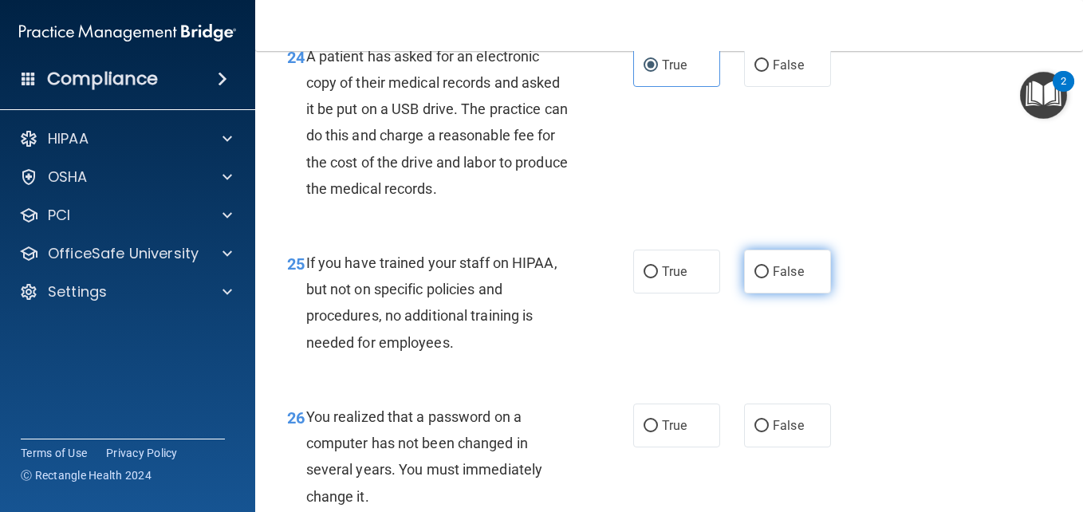
click at [744, 293] on label "False" at bounding box center [787, 272] width 87 height 44
click at [754, 278] on input "False" at bounding box center [761, 272] width 14 height 12
radio input "true"
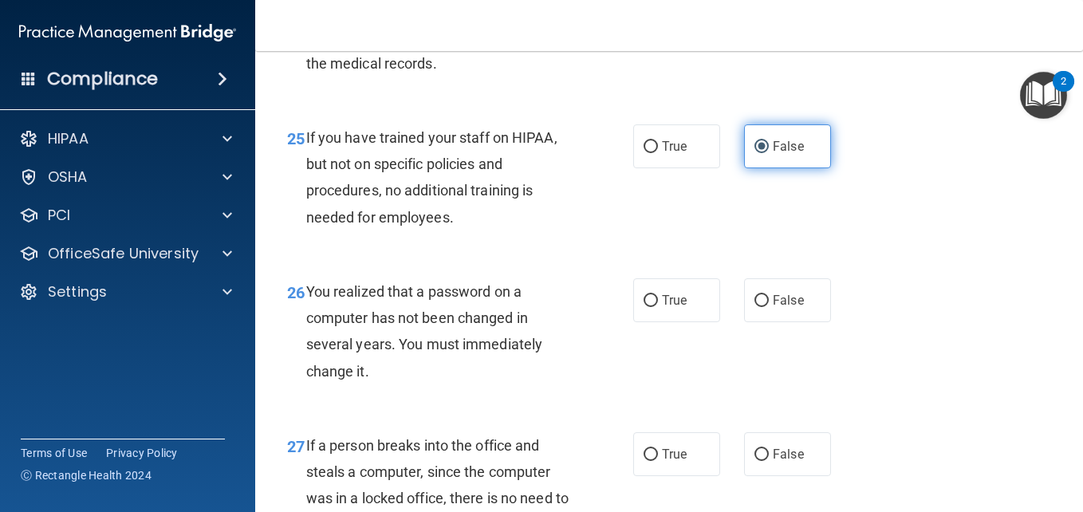
scroll to position [3773, 0]
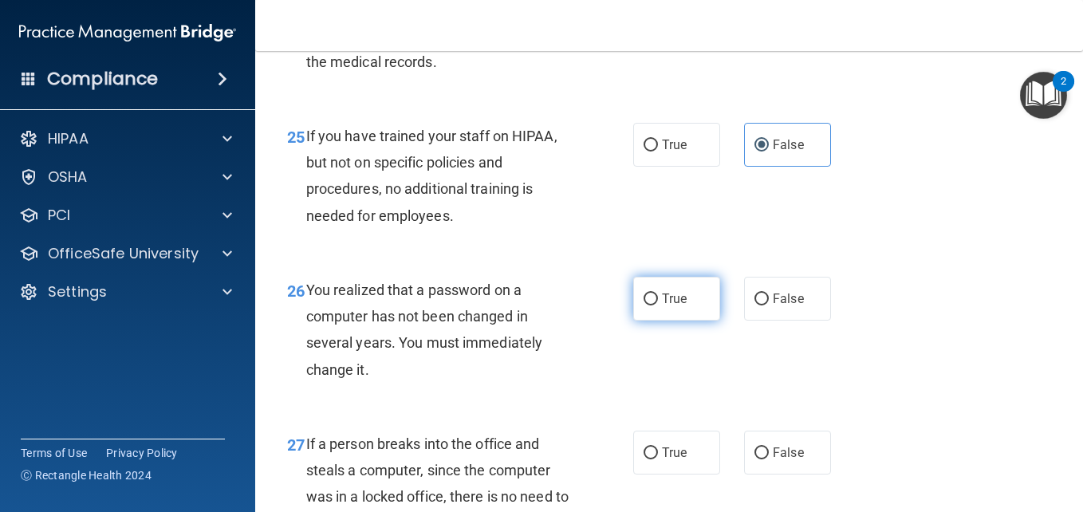
click at [667, 306] on span "True" at bounding box center [674, 298] width 25 height 15
click at [658, 305] on input "True" at bounding box center [650, 299] width 14 height 12
radio input "true"
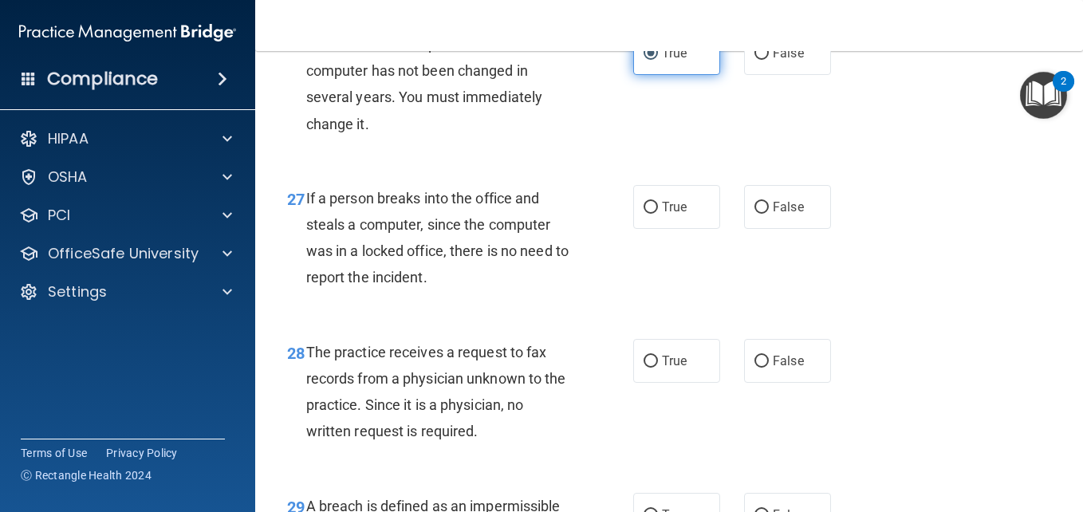
scroll to position [4020, 0]
click at [759, 213] on input "False" at bounding box center [761, 207] width 14 height 12
radio input "true"
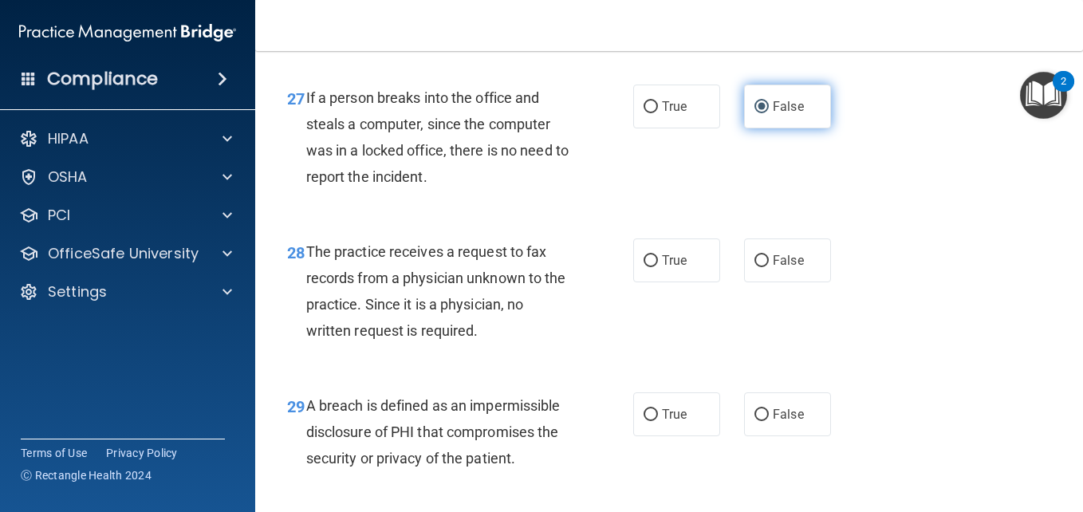
scroll to position [4120, 0]
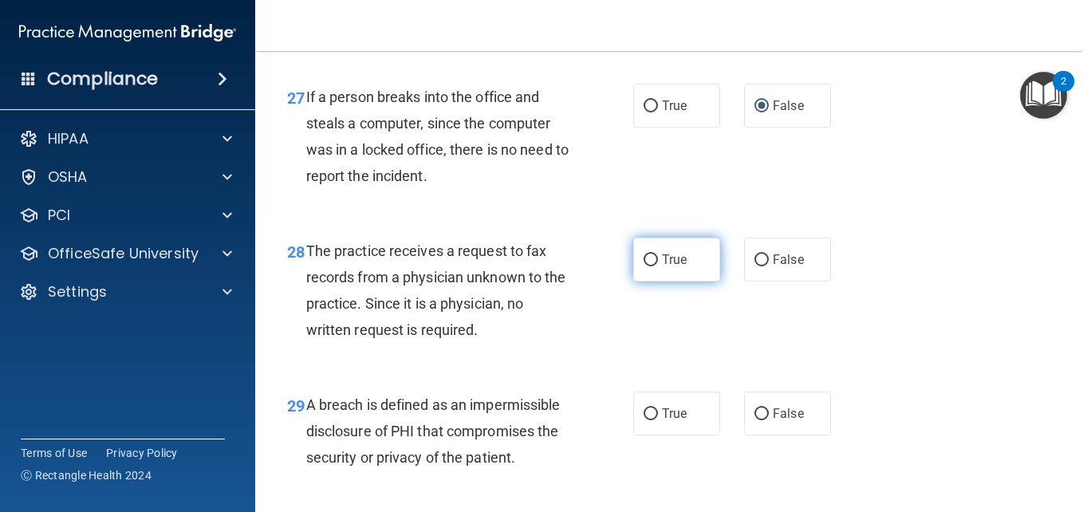
click at [655, 281] on label "True" at bounding box center [676, 260] width 87 height 44
click at [655, 266] on input "True" at bounding box center [650, 260] width 14 height 12
radio input "true"
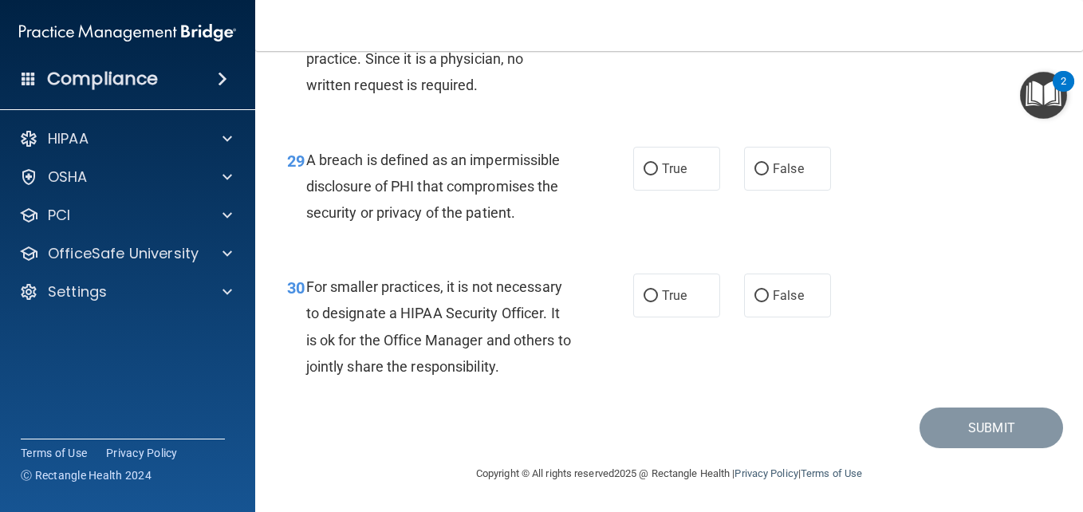
scroll to position [4391, 0]
click at [754, 294] on input "False" at bounding box center [761, 296] width 14 height 12
radio input "true"
click at [674, 163] on span "True" at bounding box center [674, 168] width 25 height 15
click at [658, 163] on input "True" at bounding box center [650, 169] width 14 height 12
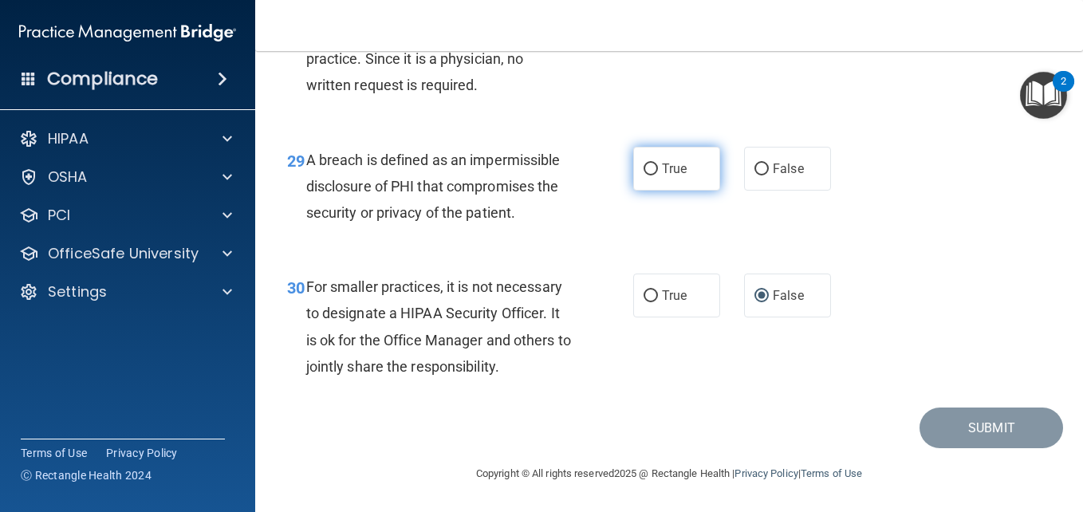
radio input "true"
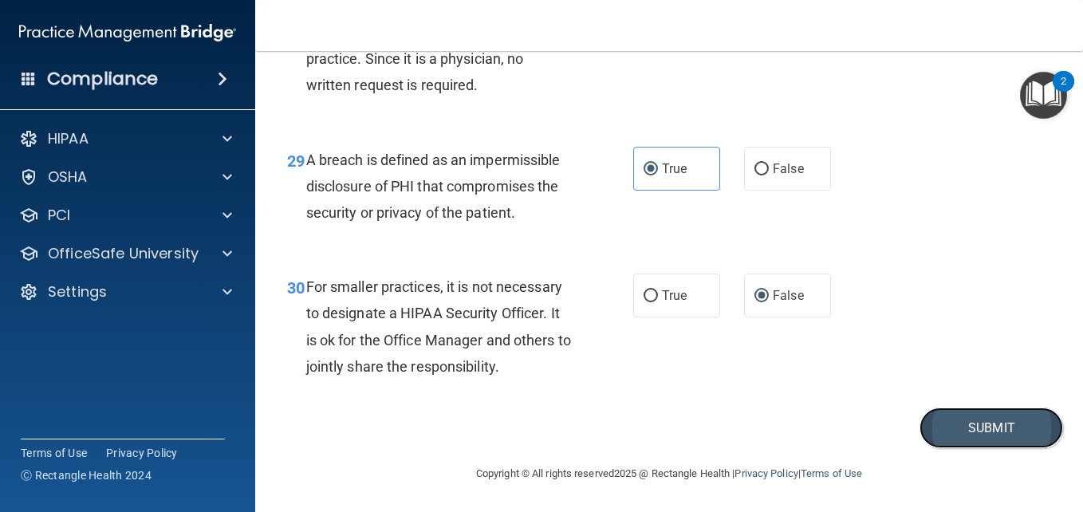
click at [981, 418] on button "Submit" at bounding box center [991, 427] width 144 height 41
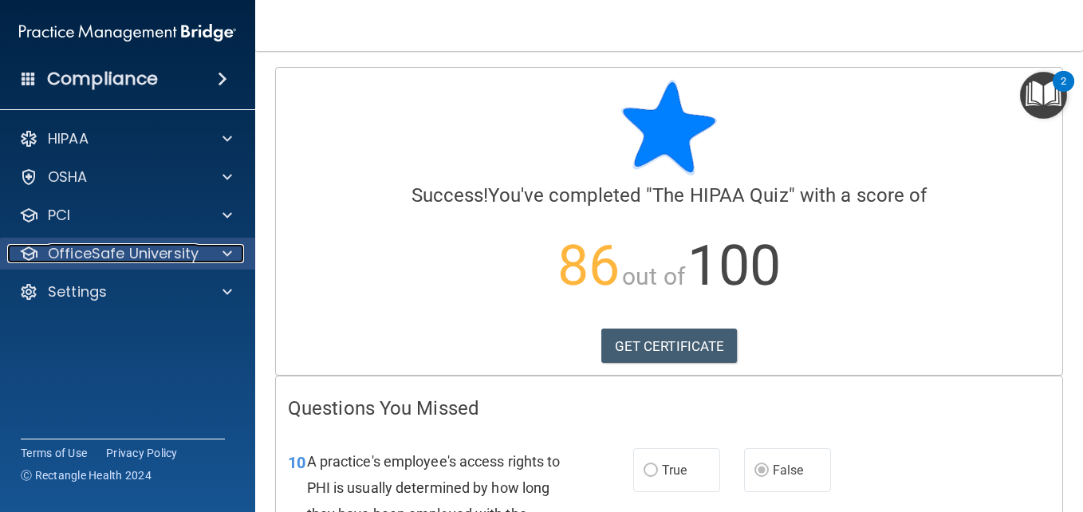
click at [201, 255] on div "OfficeSafe University" at bounding box center [106, 253] width 198 height 19
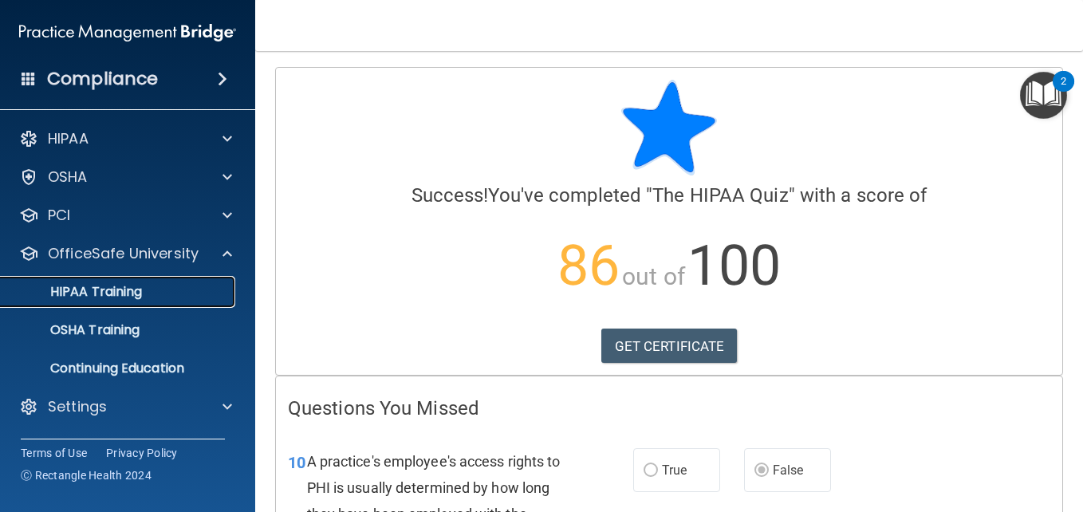
click at [159, 301] on link "HIPAA Training" at bounding box center [109, 292] width 251 height 32
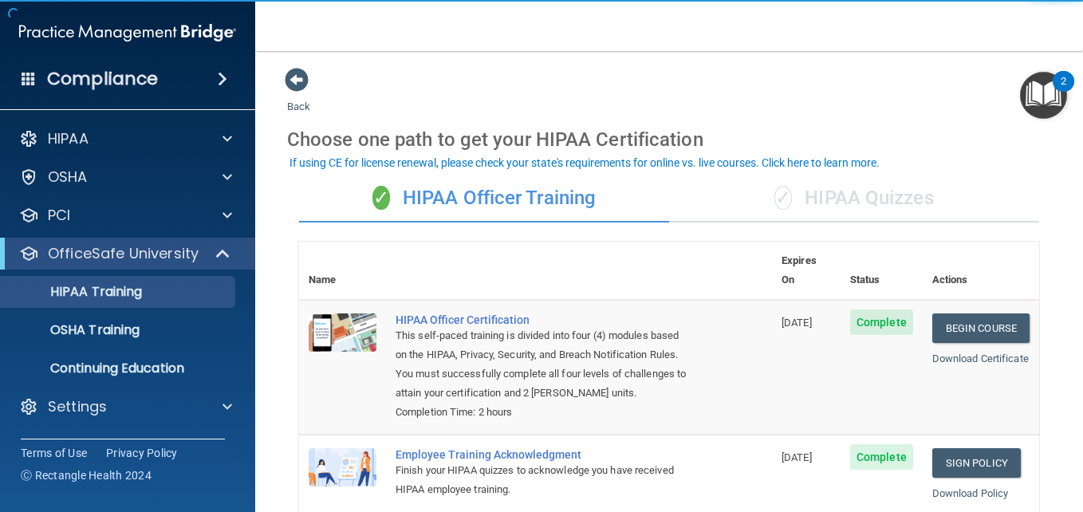
click at [859, 182] on div "✓ HIPAA Quizzes" at bounding box center [854, 199] width 370 height 48
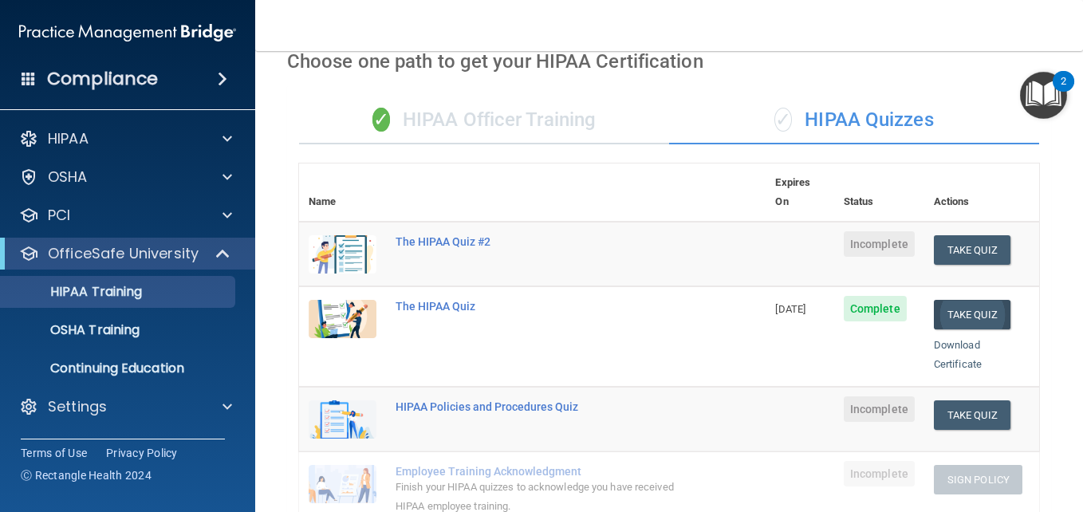
scroll to position [72, 0]
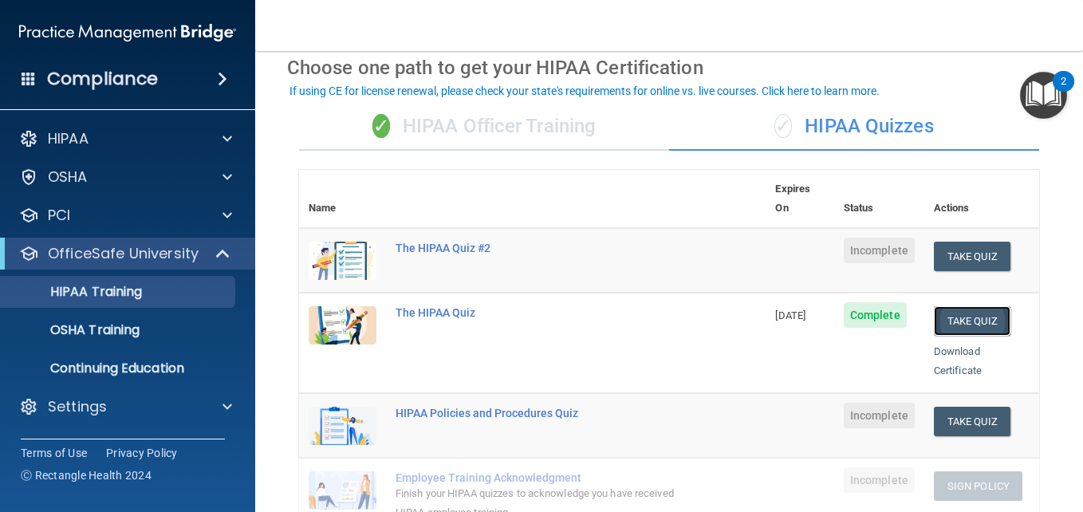
click at [963, 306] on button "Take Quiz" at bounding box center [972, 320] width 77 height 29
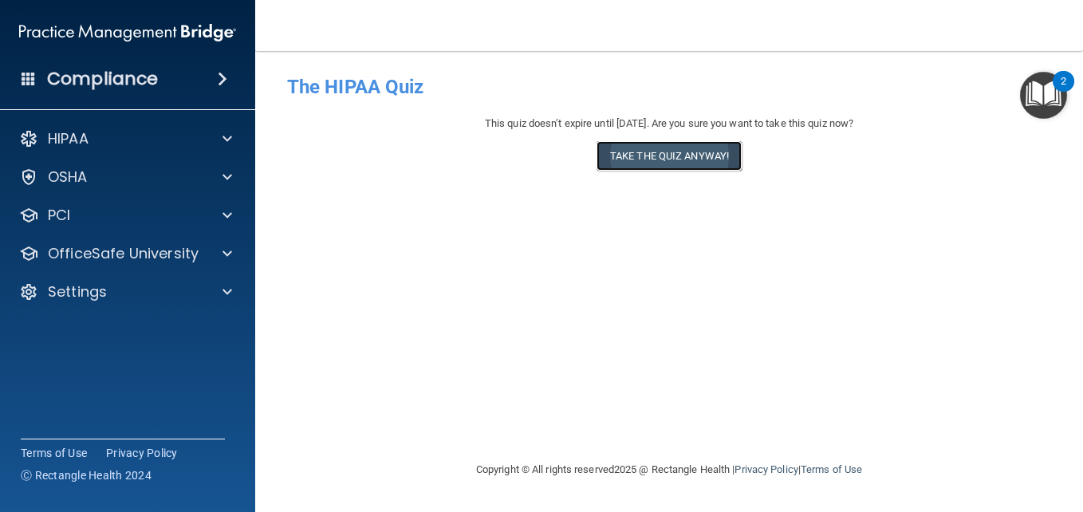
click at [709, 169] on button "Take the quiz anyway!" at bounding box center [668, 155] width 145 height 29
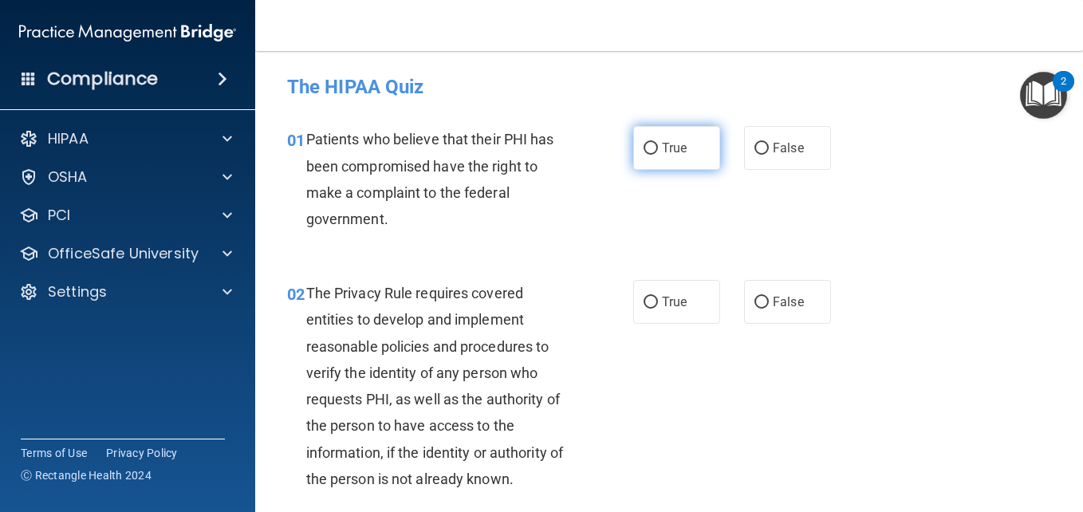
click at [668, 151] on span "True" at bounding box center [674, 147] width 25 height 15
click at [658, 151] on input "True" at bounding box center [650, 149] width 14 height 12
radio input "true"
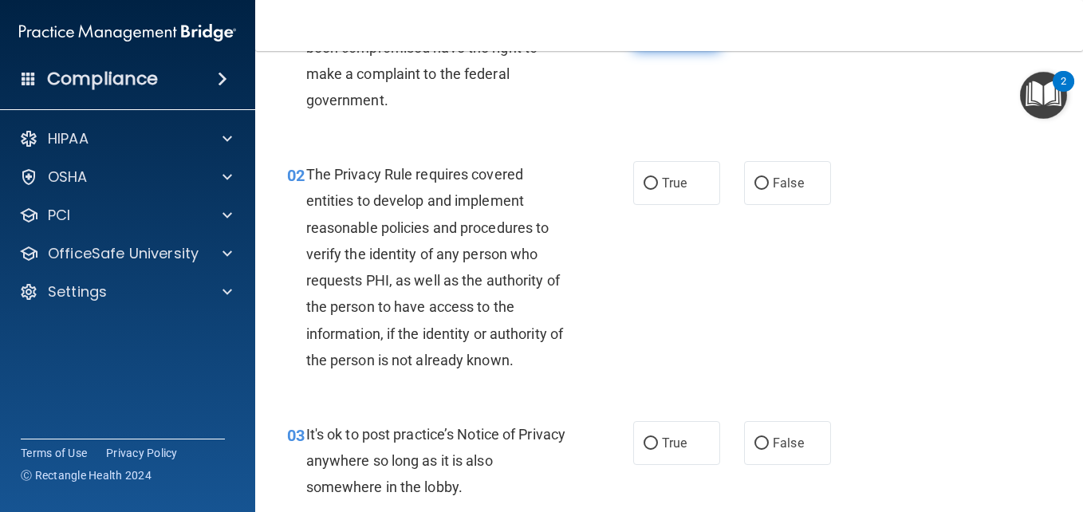
scroll to position [126, 0]
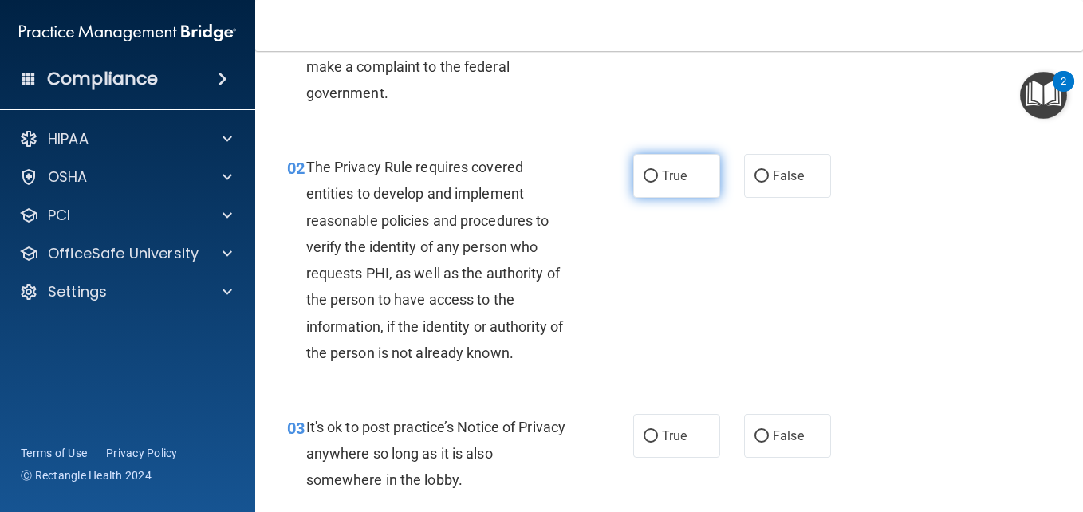
click at [664, 174] on span "True" at bounding box center [674, 175] width 25 height 15
click at [658, 174] on input "True" at bounding box center [650, 177] width 14 height 12
radio input "true"
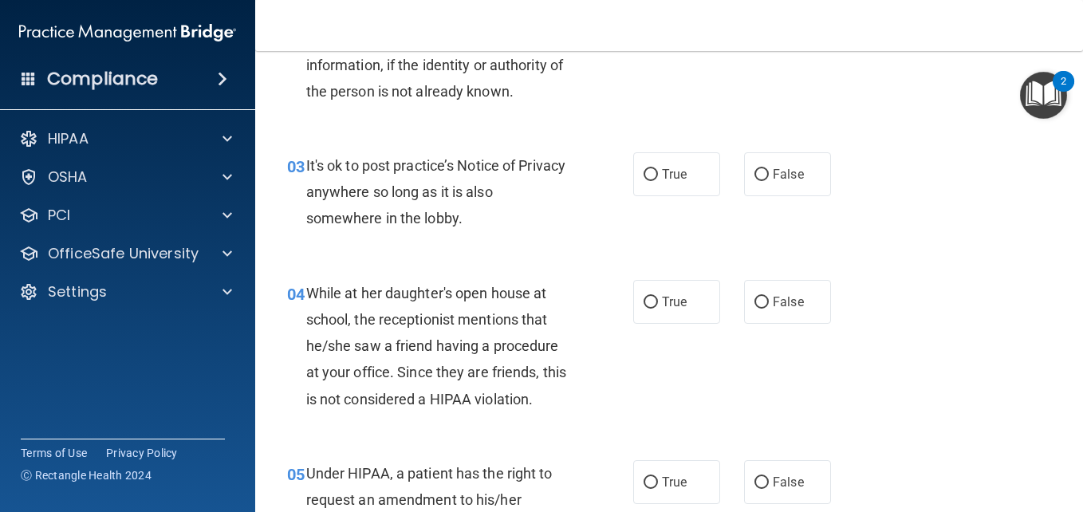
scroll to position [388, 0]
click at [757, 168] on input "False" at bounding box center [761, 174] width 14 height 12
radio input "true"
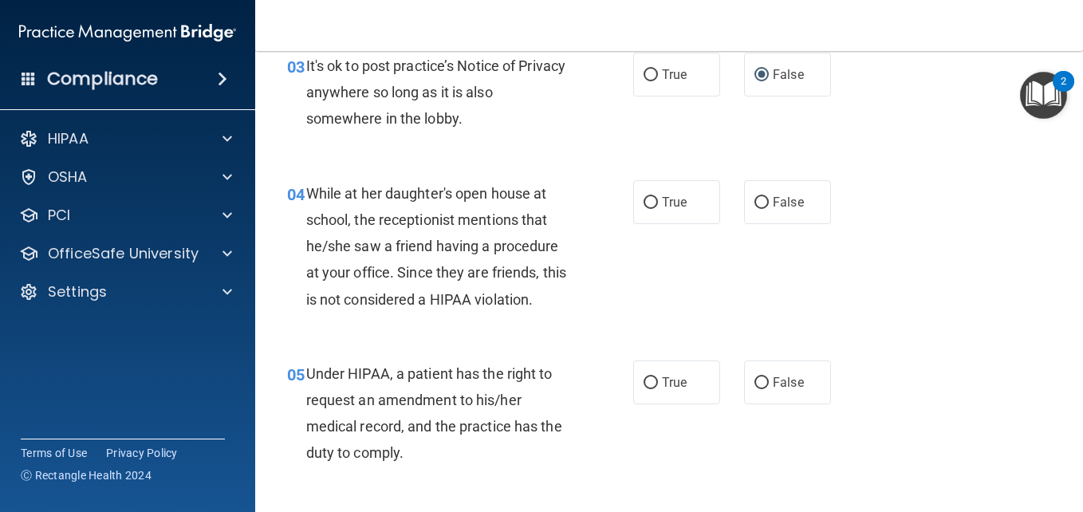
scroll to position [488, 0]
click at [762, 199] on label "False" at bounding box center [787, 201] width 87 height 44
click at [762, 199] on input "False" at bounding box center [761, 202] width 14 height 12
radio input "true"
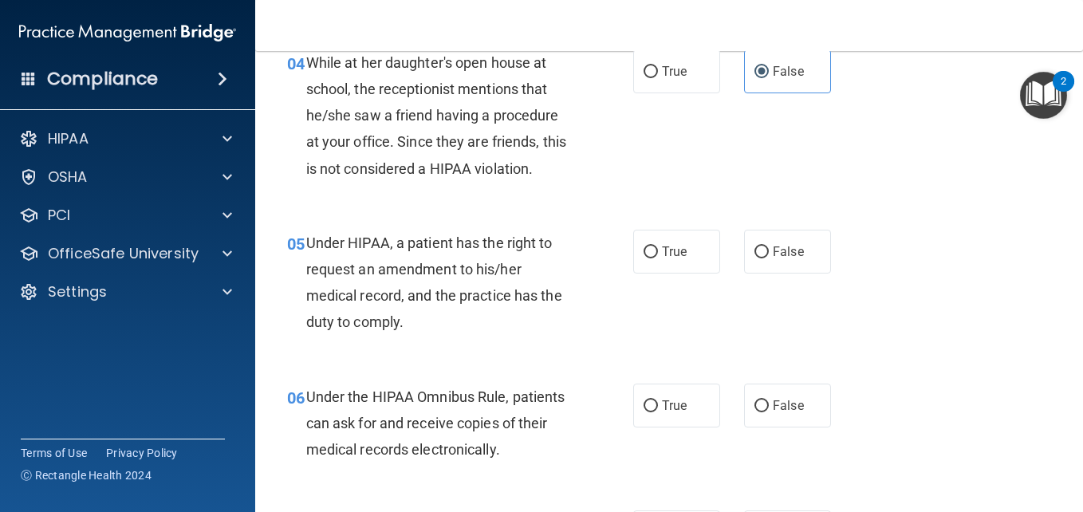
scroll to position [619, 0]
click at [754, 249] on input "False" at bounding box center [761, 251] width 14 height 12
radio input "true"
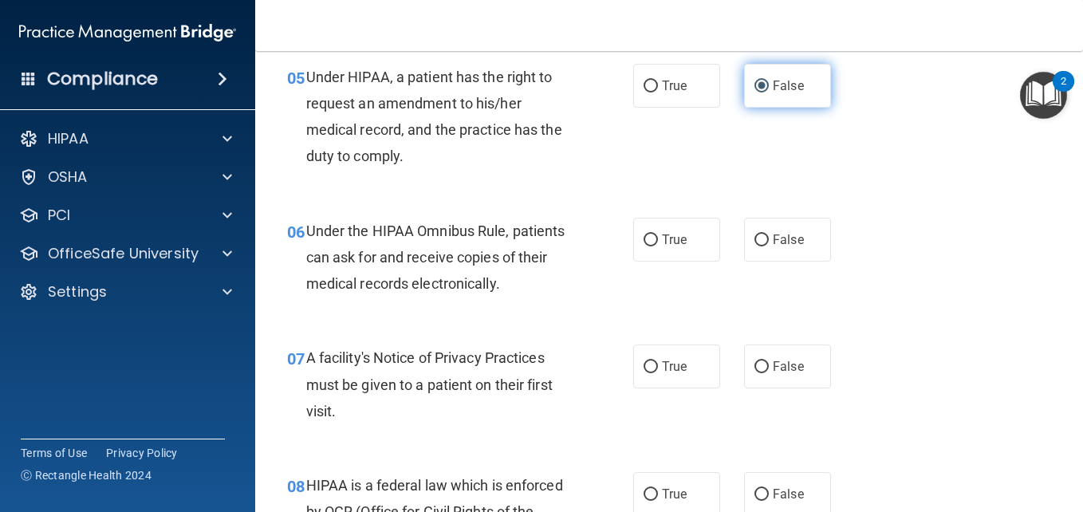
scroll to position [819, 0]
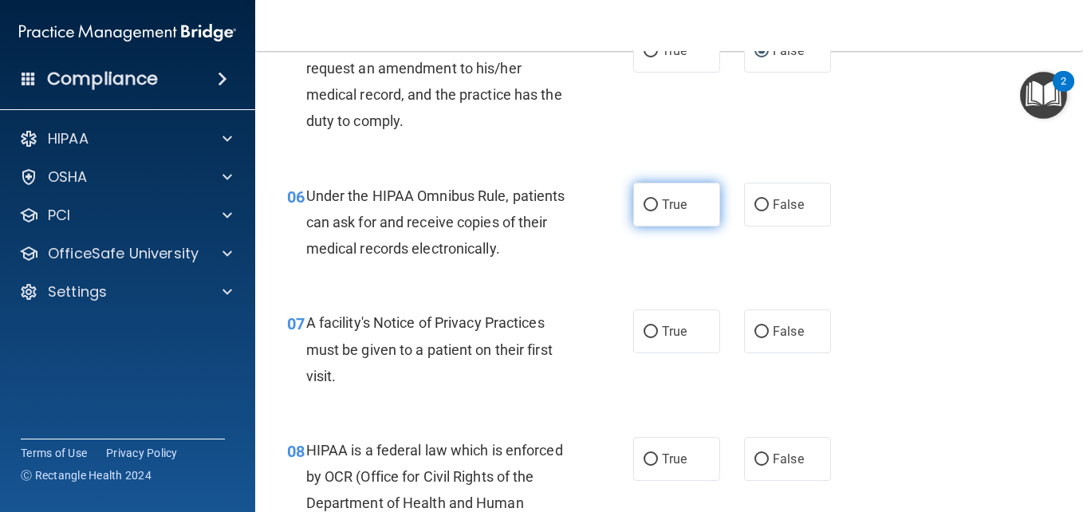
click at [646, 208] on input "True" at bounding box center [650, 205] width 14 height 12
radio input "true"
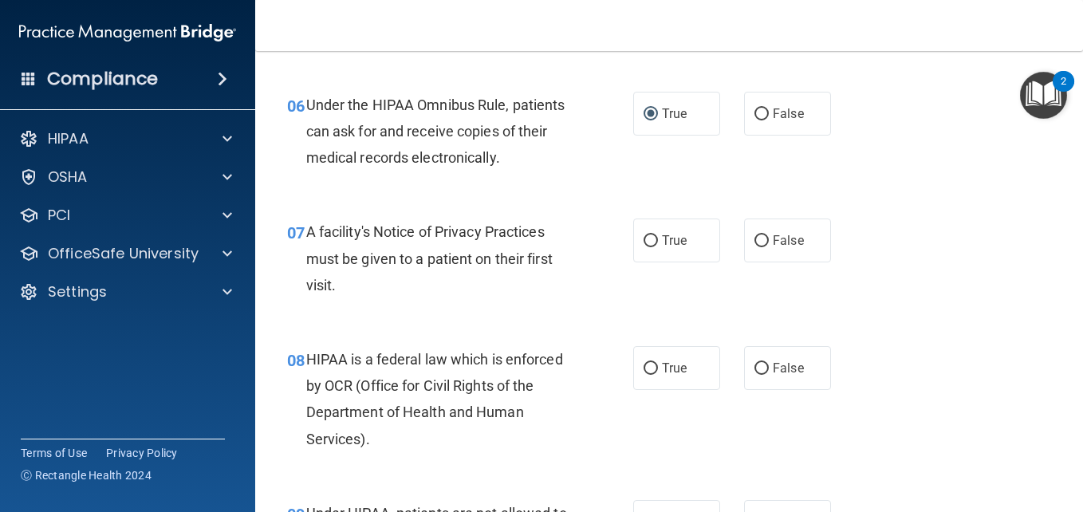
scroll to position [964, 0]
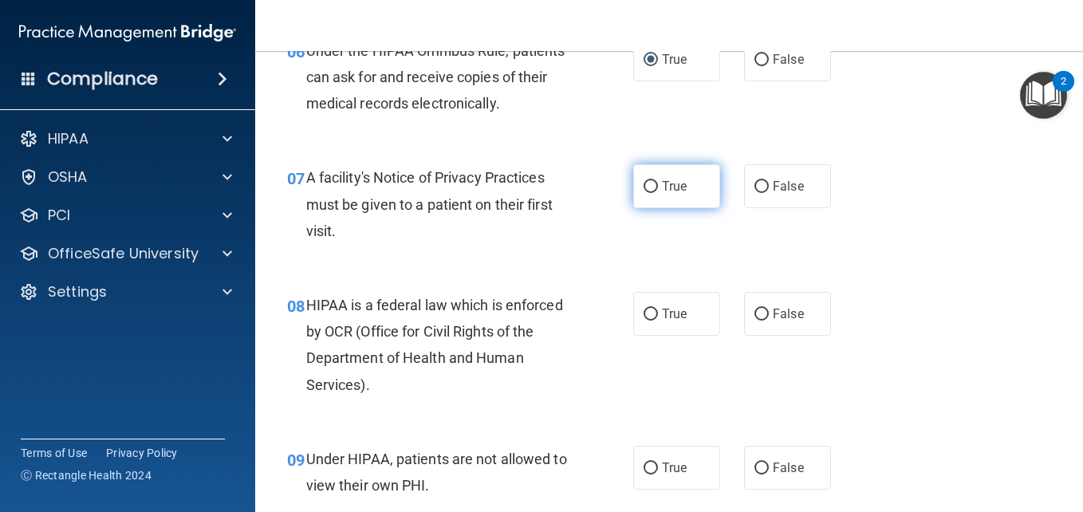
click at [645, 183] on input "True" at bounding box center [650, 187] width 14 height 12
radio input "true"
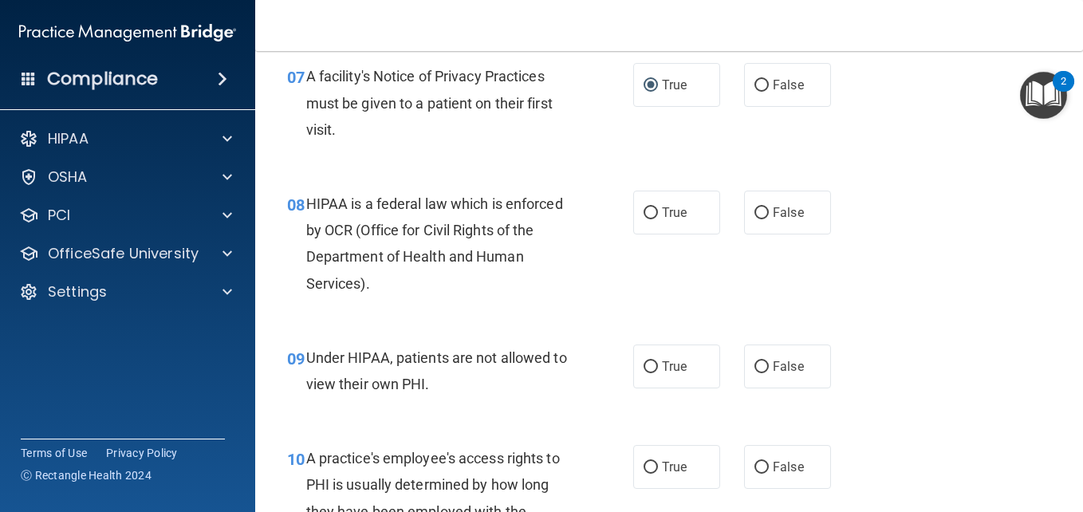
scroll to position [1066, 0]
click at [643, 207] on input "True" at bounding box center [650, 212] width 14 height 12
radio input "true"
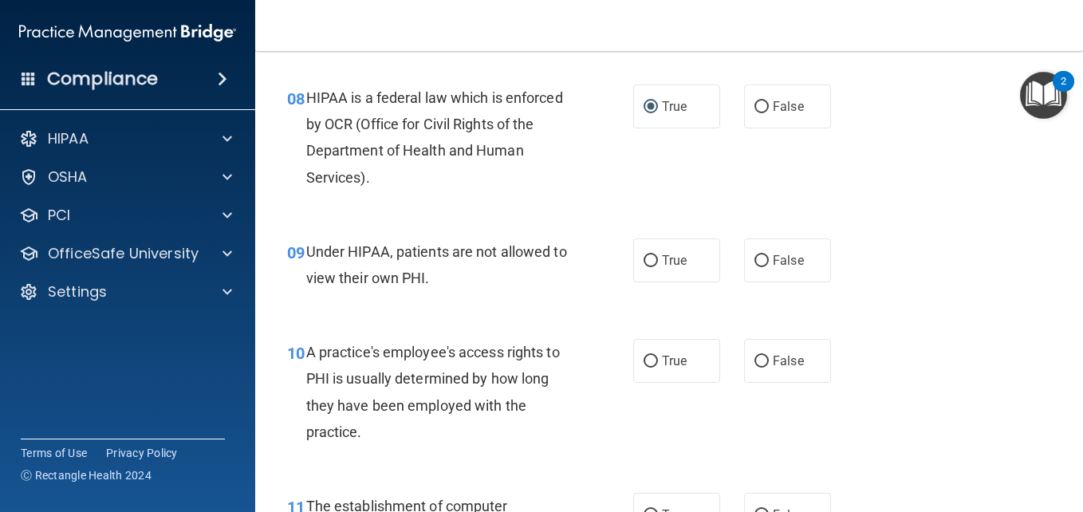
scroll to position [1172, 0]
click at [757, 255] on input "False" at bounding box center [761, 260] width 14 height 12
radio input "true"
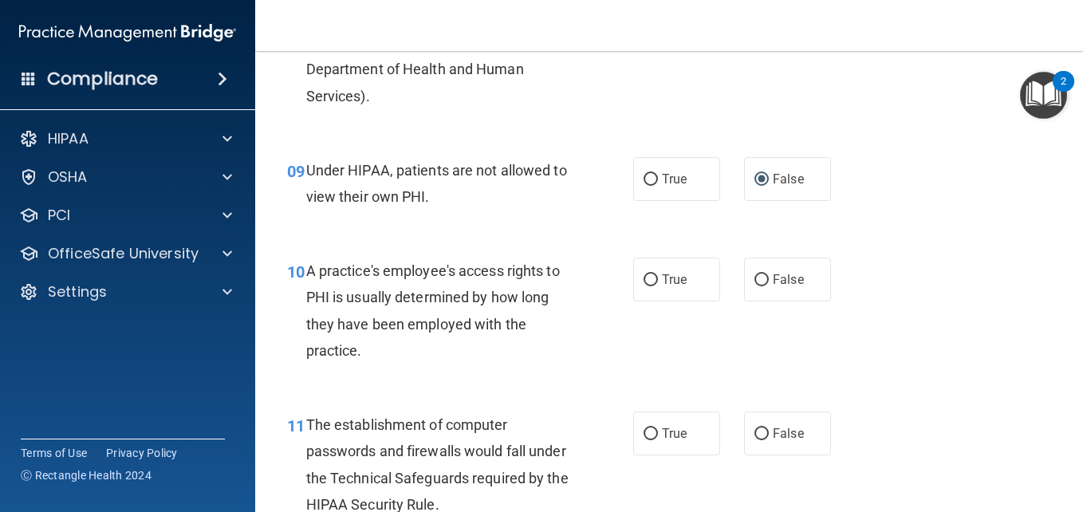
scroll to position [1254, 0]
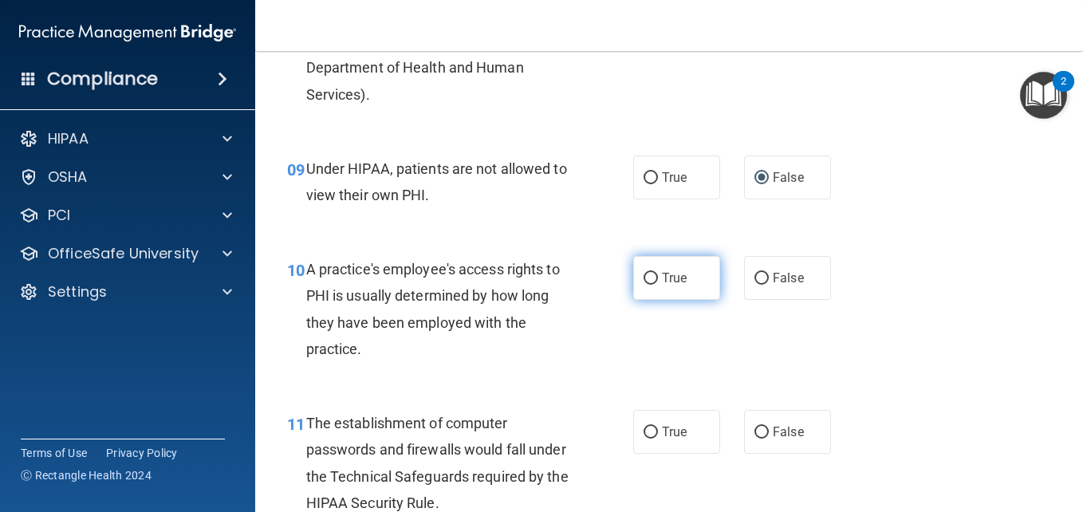
click at [644, 273] on input "True" at bounding box center [650, 279] width 14 height 12
radio input "true"
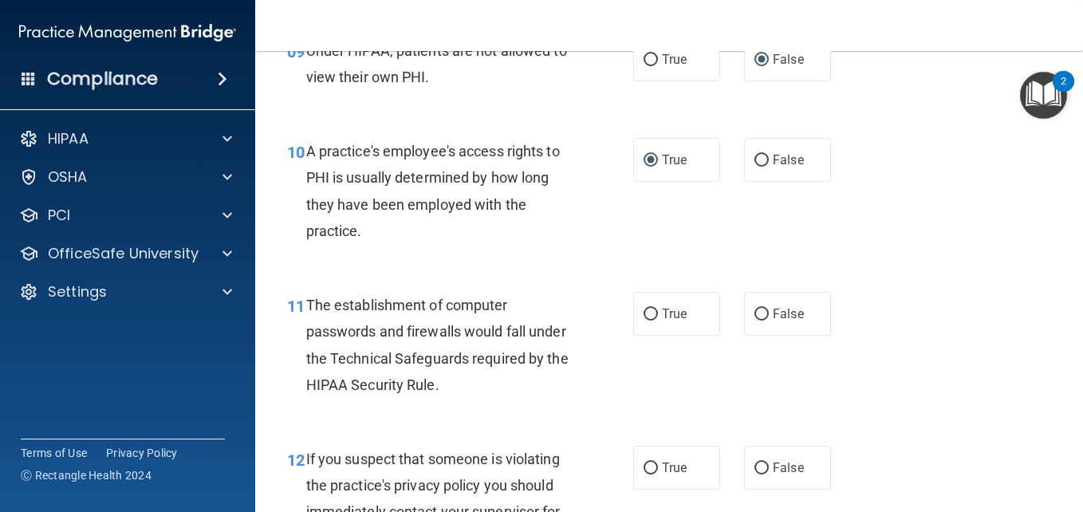
scroll to position [1373, 0]
click at [645, 321] on label "True" at bounding box center [676, 313] width 87 height 44
click at [645, 320] on input "True" at bounding box center [650, 314] width 14 height 12
radio input "true"
click at [754, 159] on input "False" at bounding box center [761, 160] width 14 height 12
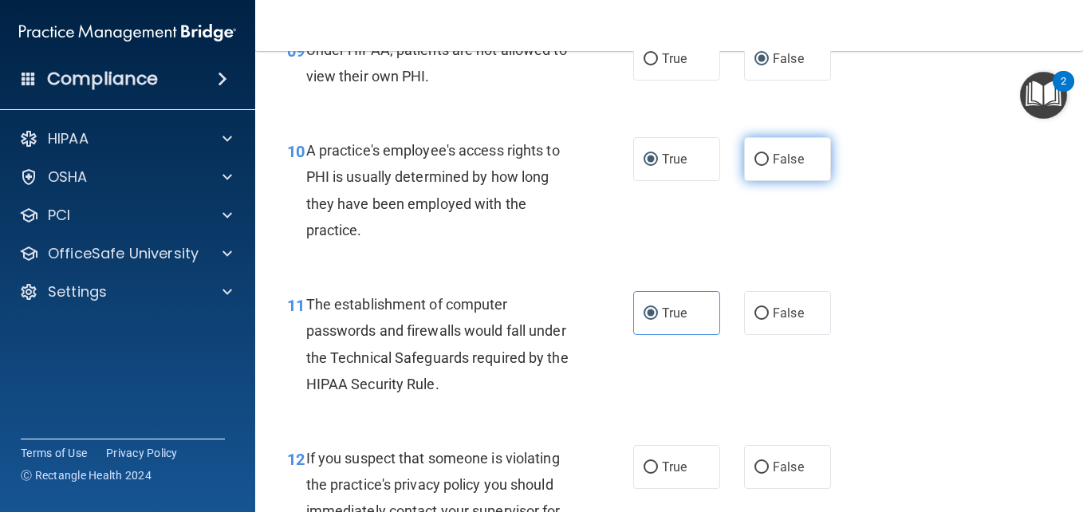
radio input "true"
radio input "false"
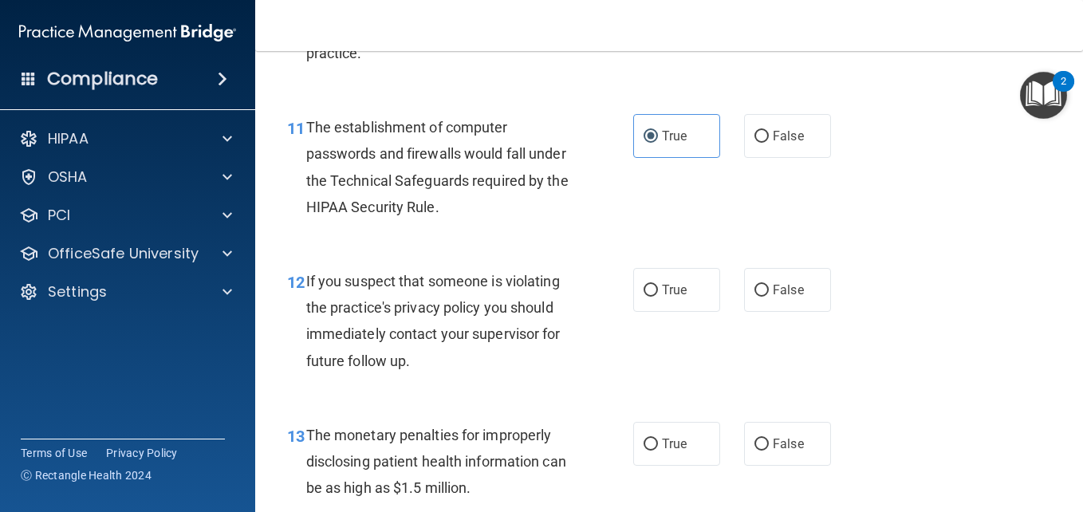
scroll to position [1551, 0]
click at [648, 288] on input "True" at bounding box center [650, 290] width 14 height 12
radio input "true"
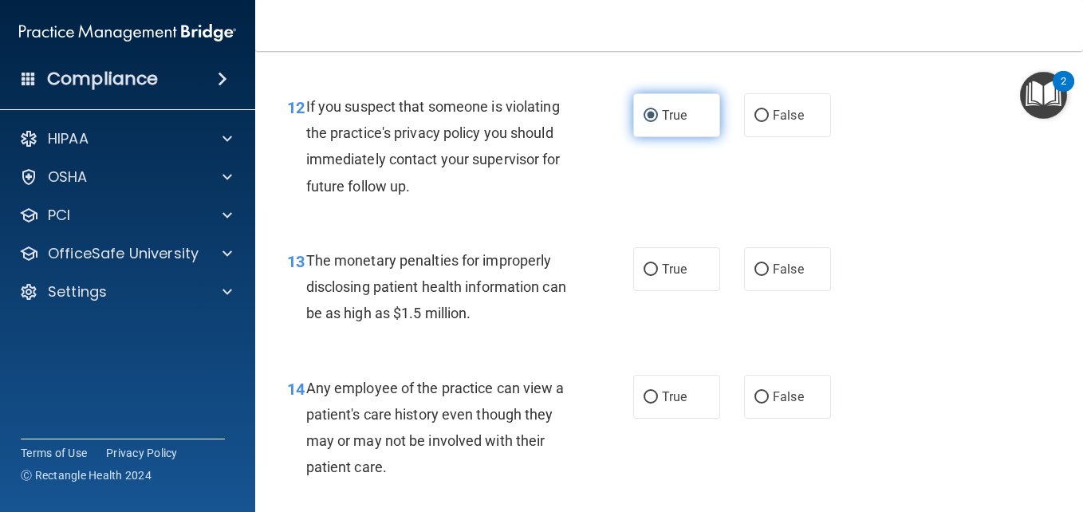
scroll to position [1727, 0]
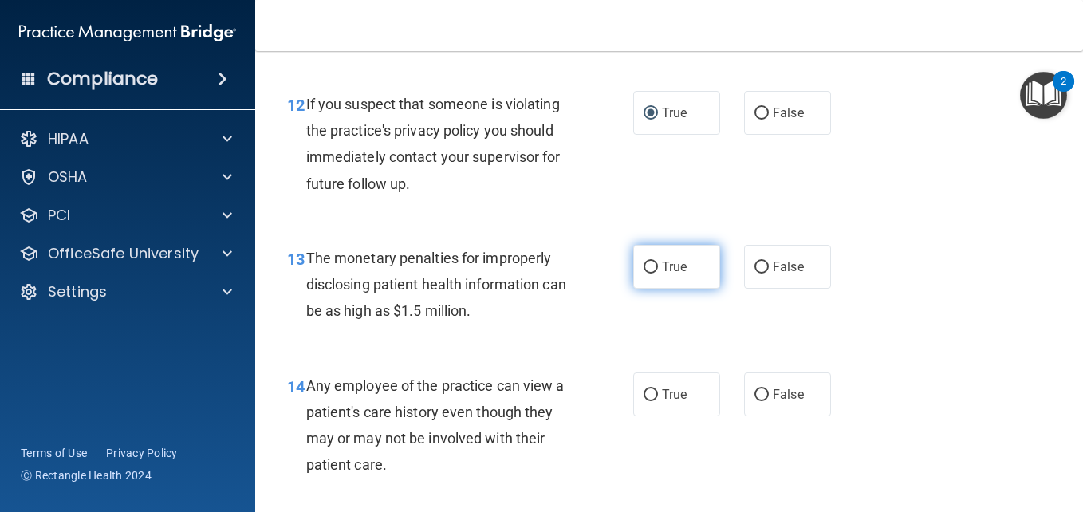
click at [645, 261] on input "True" at bounding box center [650, 267] width 14 height 12
radio input "true"
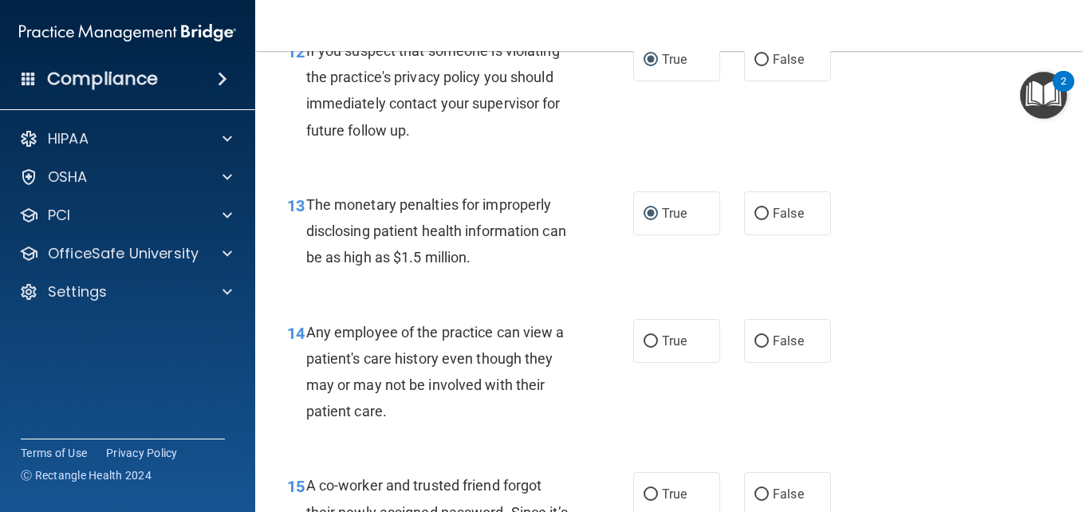
scroll to position [1781, 0]
click at [756, 345] on input "False" at bounding box center [761, 341] width 14 height 12
radio input "true"
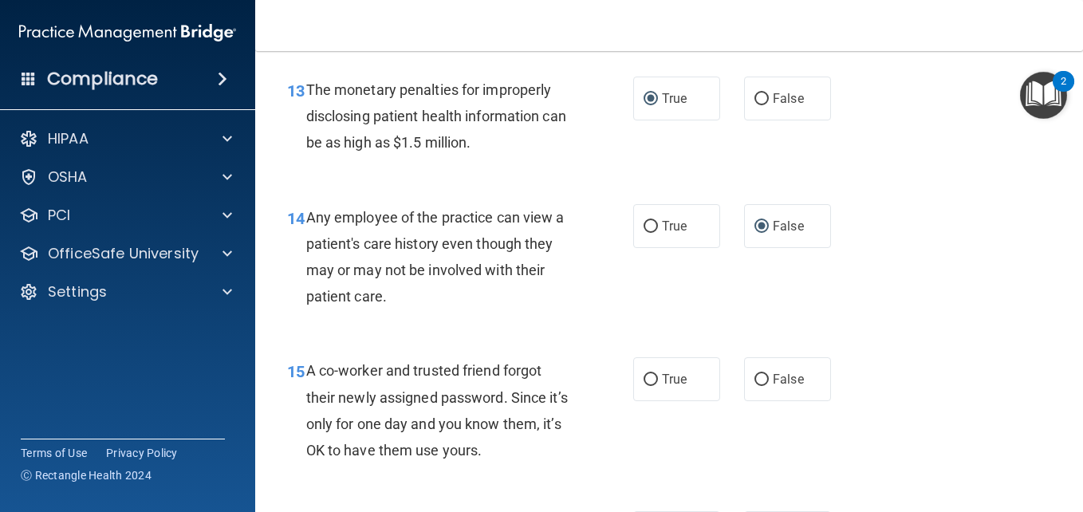
scroll to position [1913, 0]
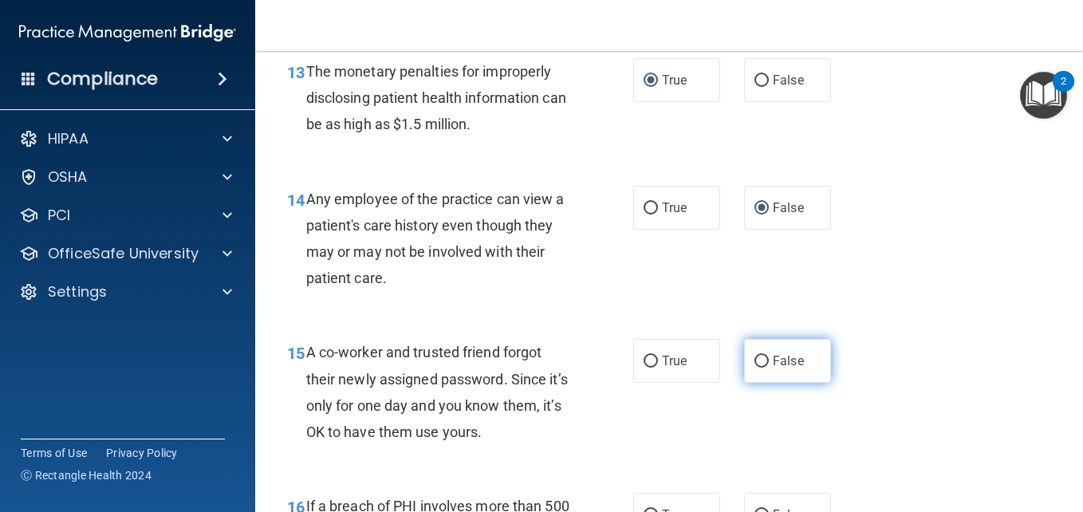
click at [754, 362] on input "False" at bounding box center [761, 362] width 14 height 12
radio input "true"
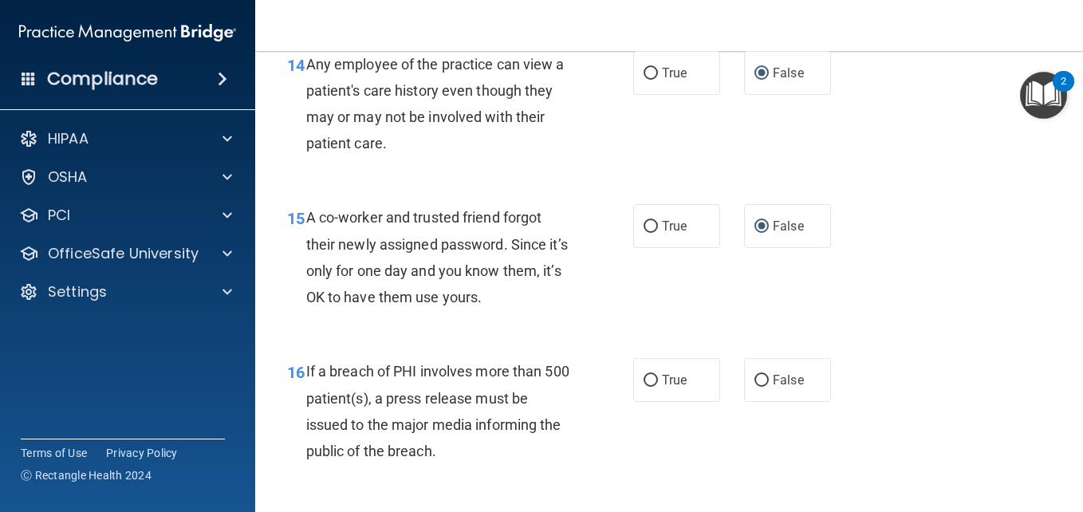
scroll to position [2050, 0]
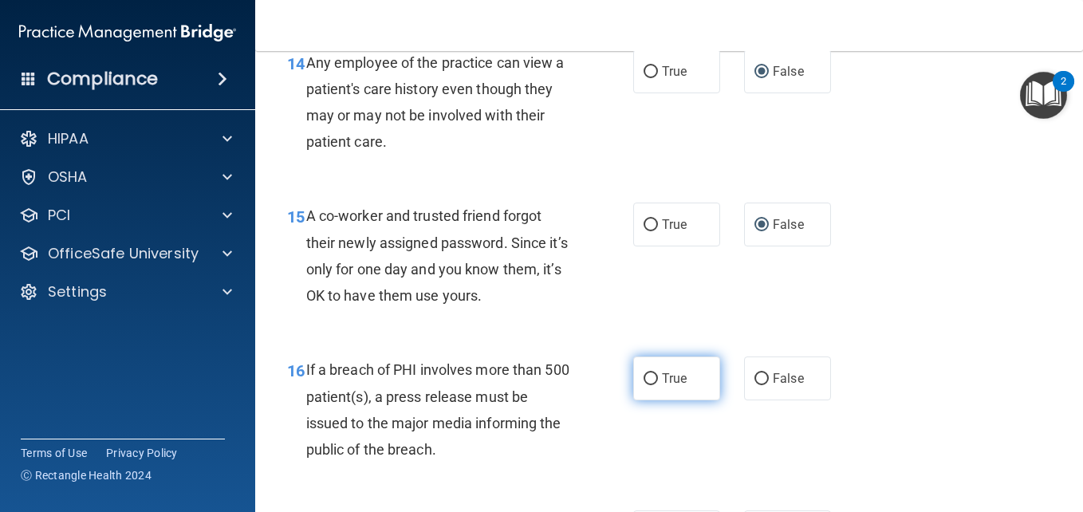
click at [650, 381] on input "True" at bounding box center [650, 379] width 14 height 12
radio input "true"
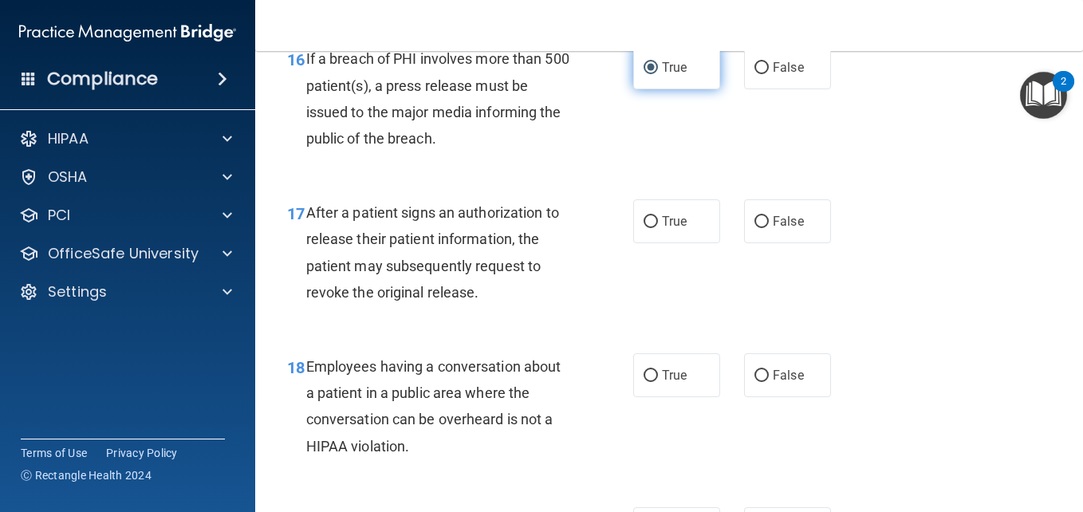
scroll to position [2361, 0]
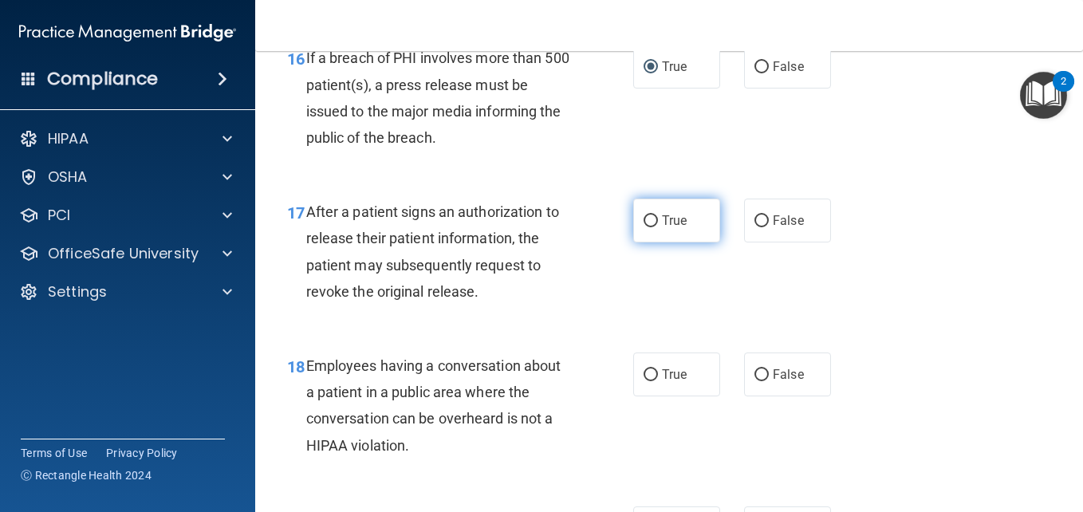
click at [643, 220] on input "True" at bounding box center [650, 221] width 14 height 12
radio input "true"
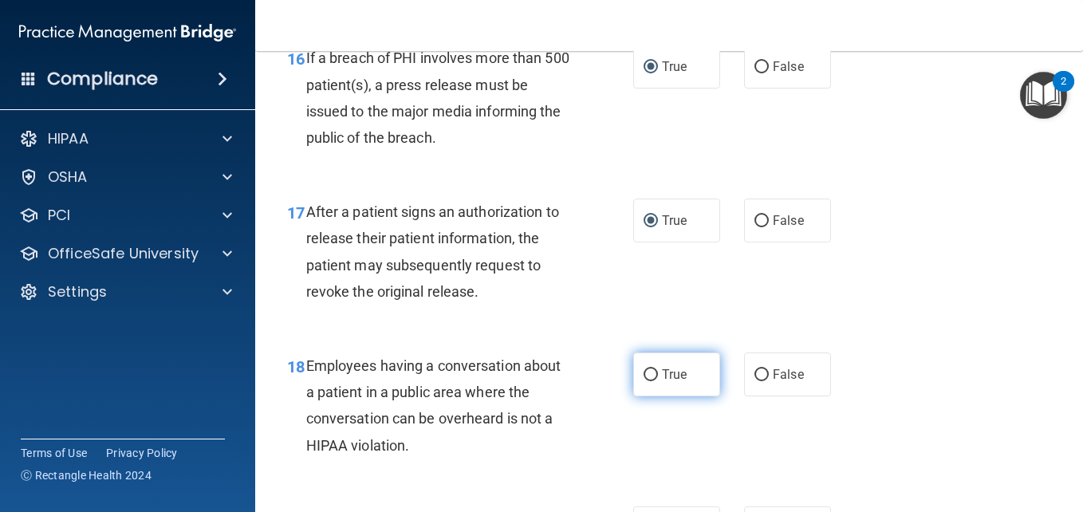
click at [647, 373] on input "True" at bounding box center [650, 375] width 14 height 12
radio input "true"
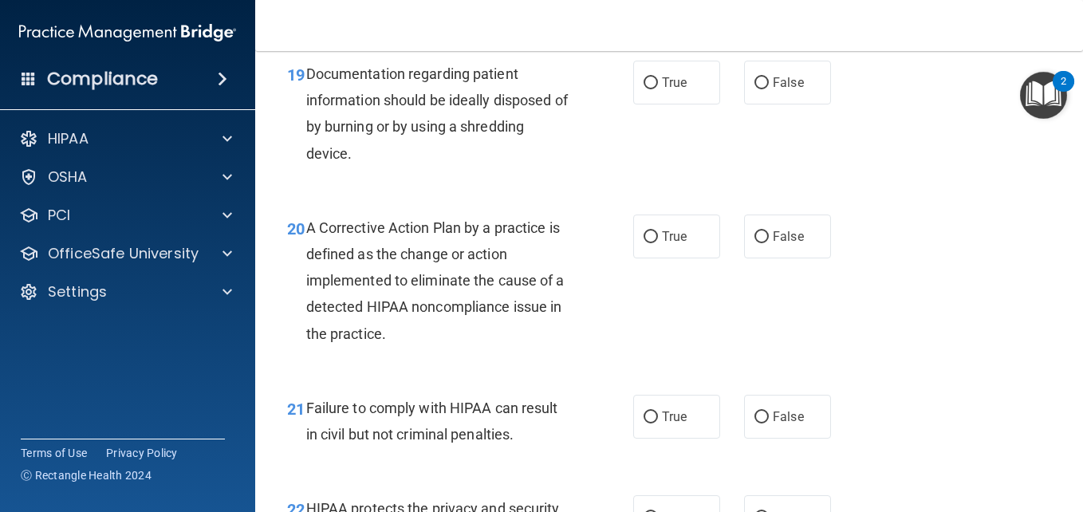
scroll to position [2808, 0]
click at [646, 83] on input "True" at bounding box center [650, 83] width 14 height 12
radio input "true"
click at [646, 236] on input "True" at bounding box center [650, 236] width 14 height 12
radio input "true"
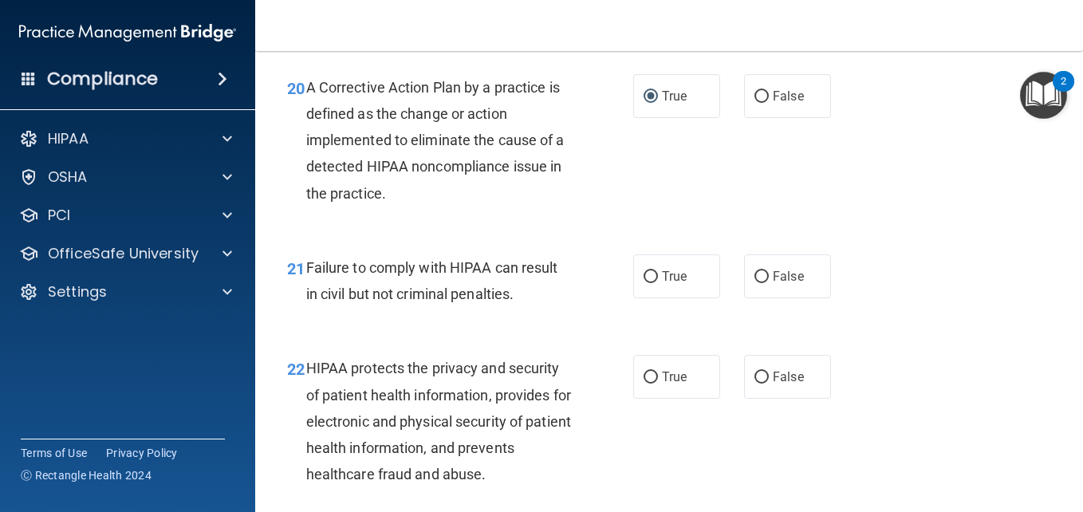
scroll to position [2948, 0]
click at [763, 273] on label "False" at bounding box center [787, 276] width 87 height 44
click at [763, 273] on input "False" at bounding box center [761, 276] width 14 height 12
radio input "true"
click at [646, 379] on input "True" at bounding box center [650, 377] width 14 height 12
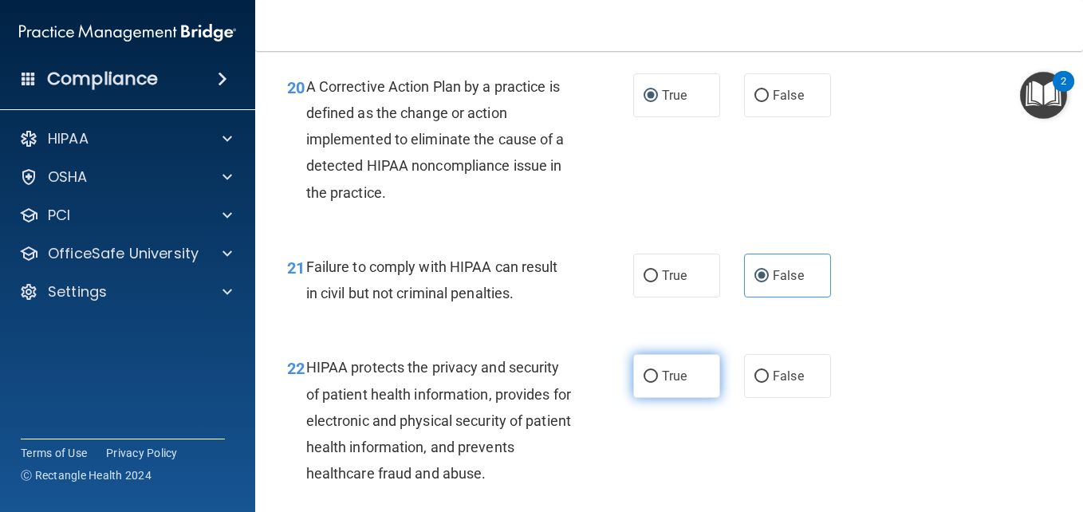
radio input "true"
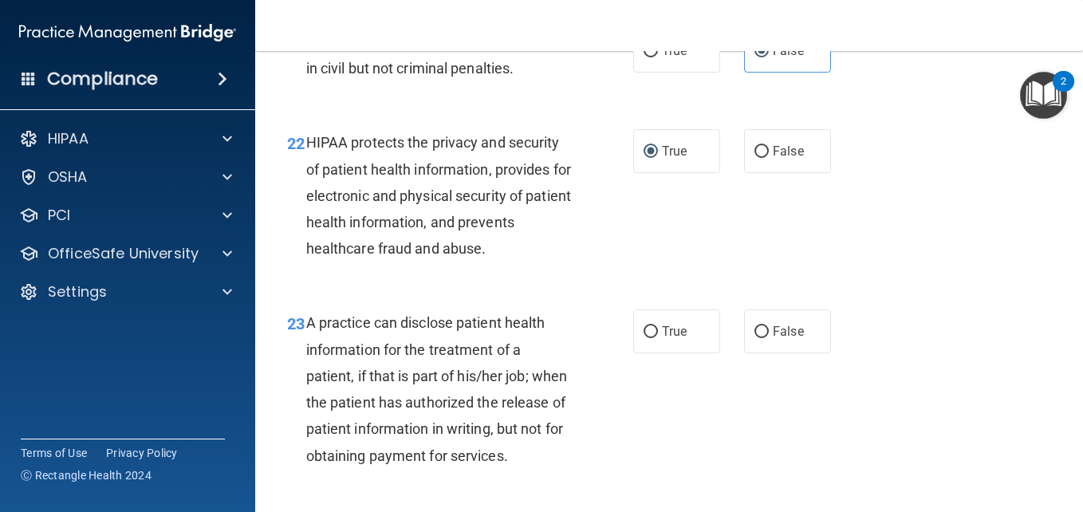
scroll to position [3175, 0]
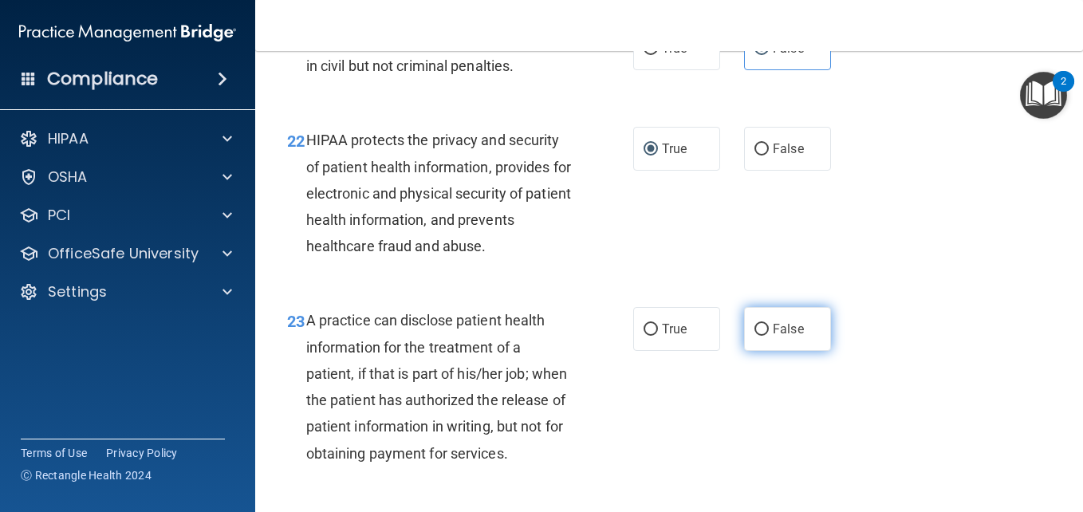
click at [759, 329] on input "False" at bounding box center [761, 330] width 14 height 12
radio input "true"
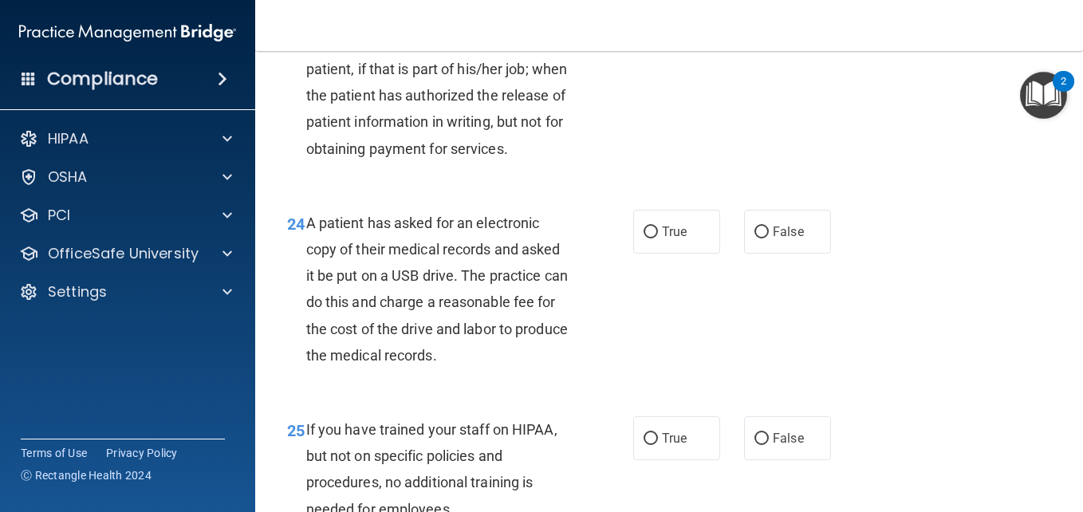
scroll to position [3479, 0]
click at [648, 239] on input "True" at bounding box center [650, 233] width 14 height 12
radio input "true"
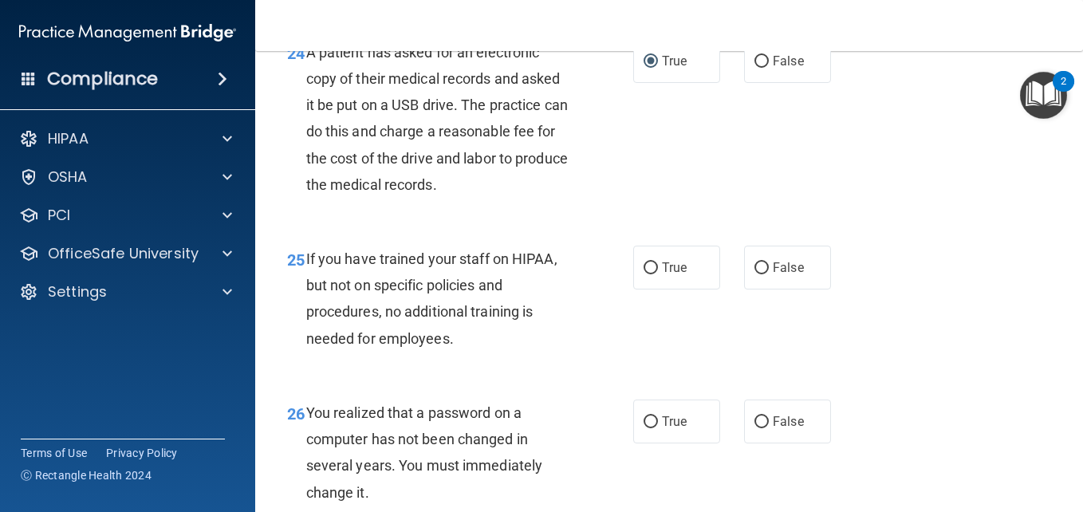
scroll to position [3653, 0]
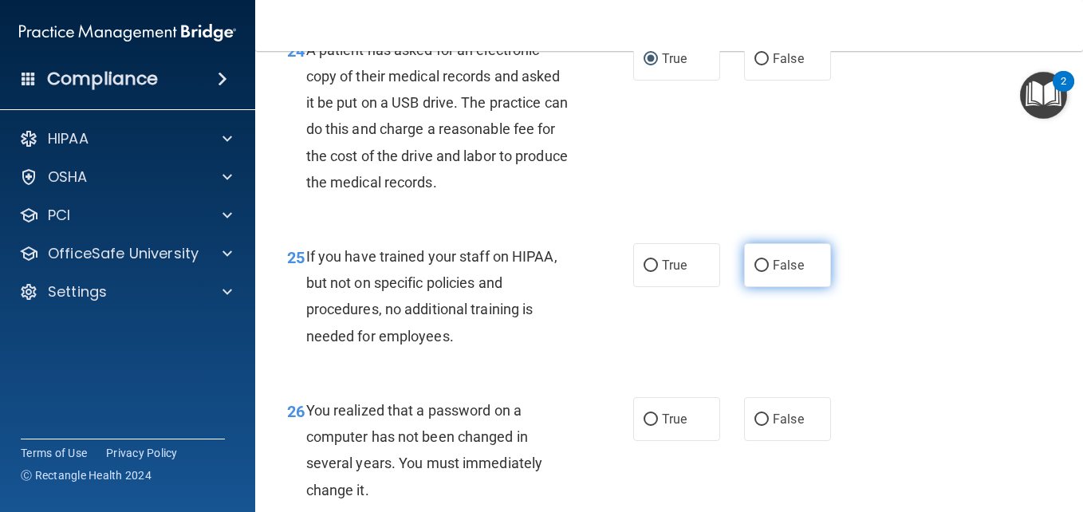
click at [758, 272] on input "False" at bounding box center [761, 266] width 14 height 12
radio input "true"
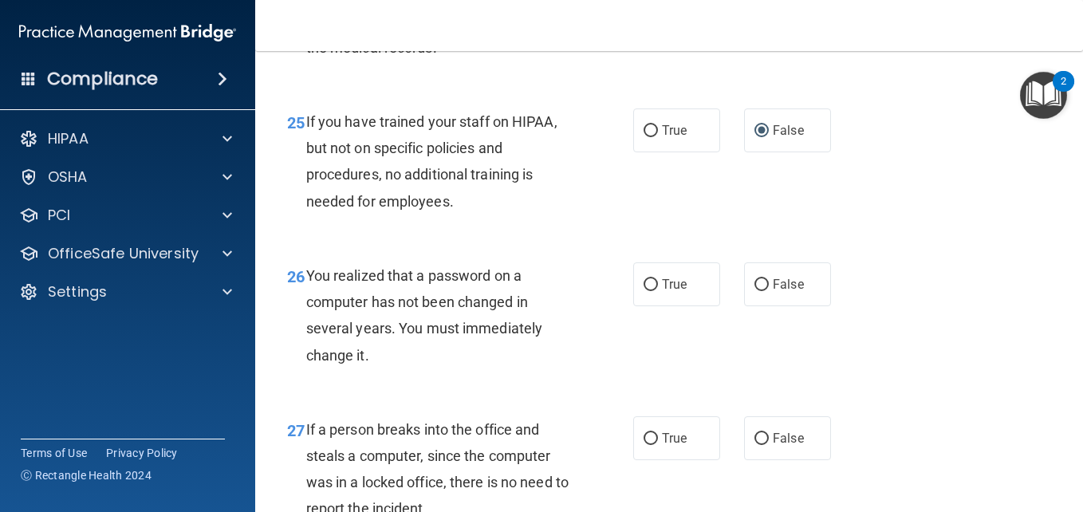
scroll to position [3793, 0]
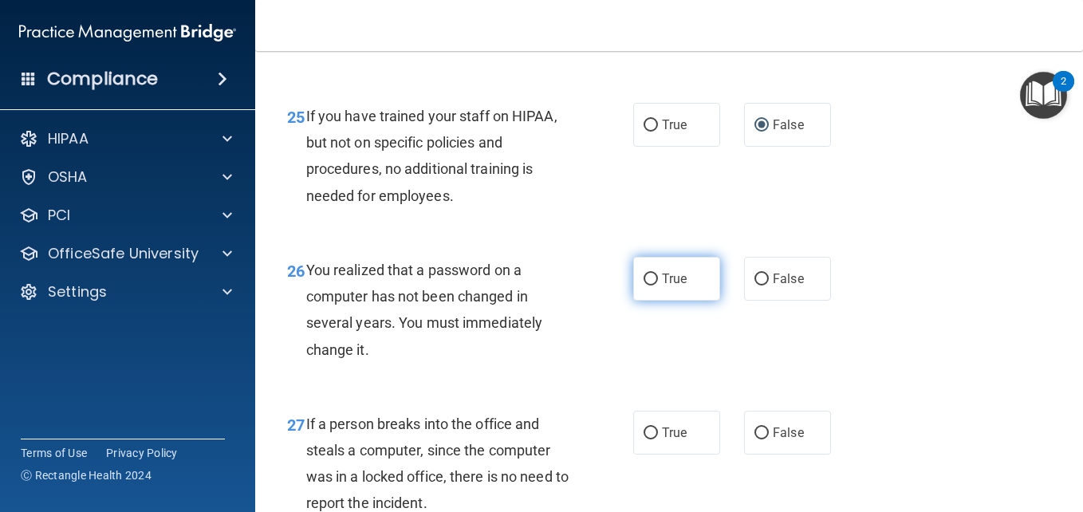
click at [650, 285] on input "True" at bounding box center [650, 279] width 14 height 12
radio input "true"
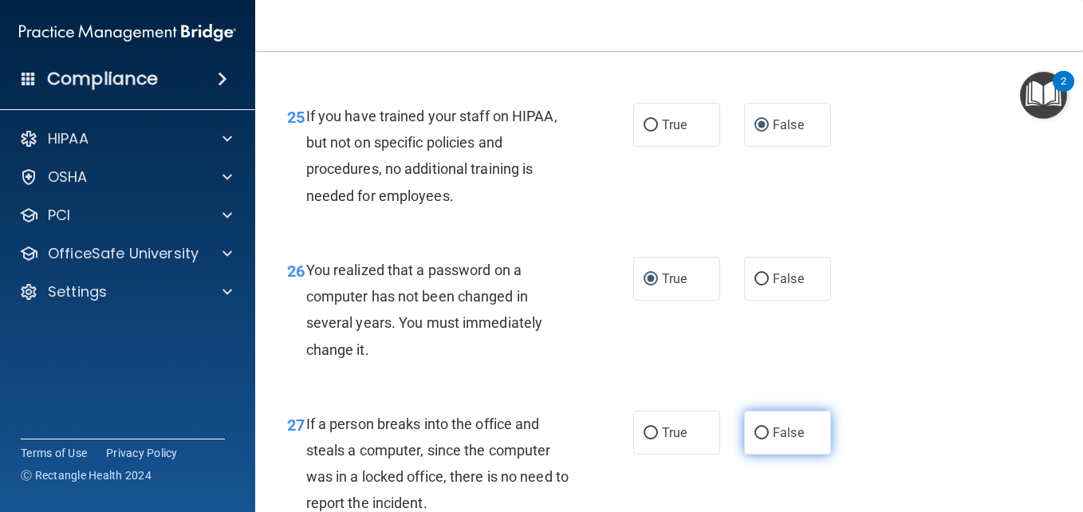
click at [757, 439] on input "False" at bounding box center [761, 433] width 14 height 12
radio input "true"
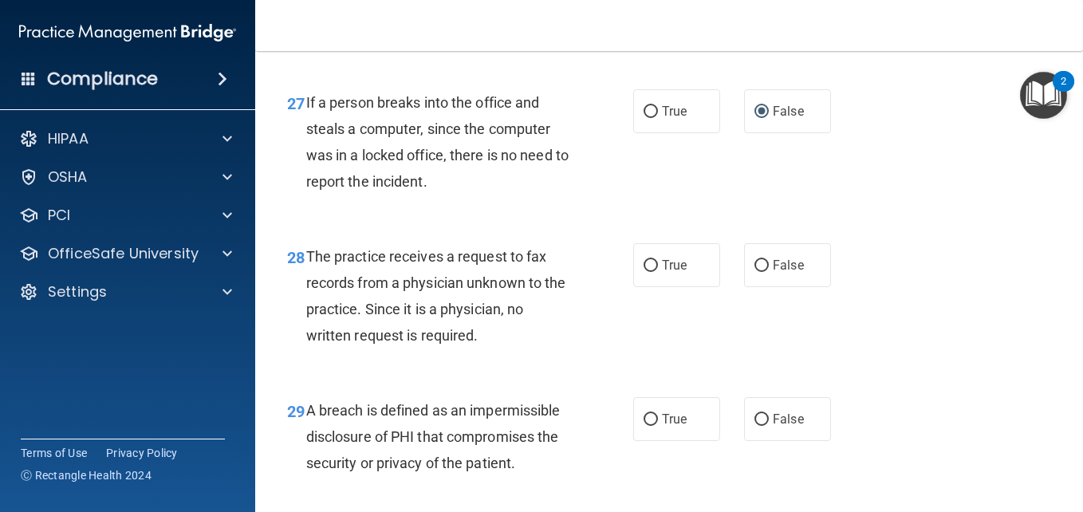
scroll to position [4115, 0]
click at [649, 271] on input "True" at bounding box center [650, 265] width 14 height 12
radio input "true"
click at [643, 425] on input "True" at bounding box center [650, 419] width 14 height 12
radio input "true"
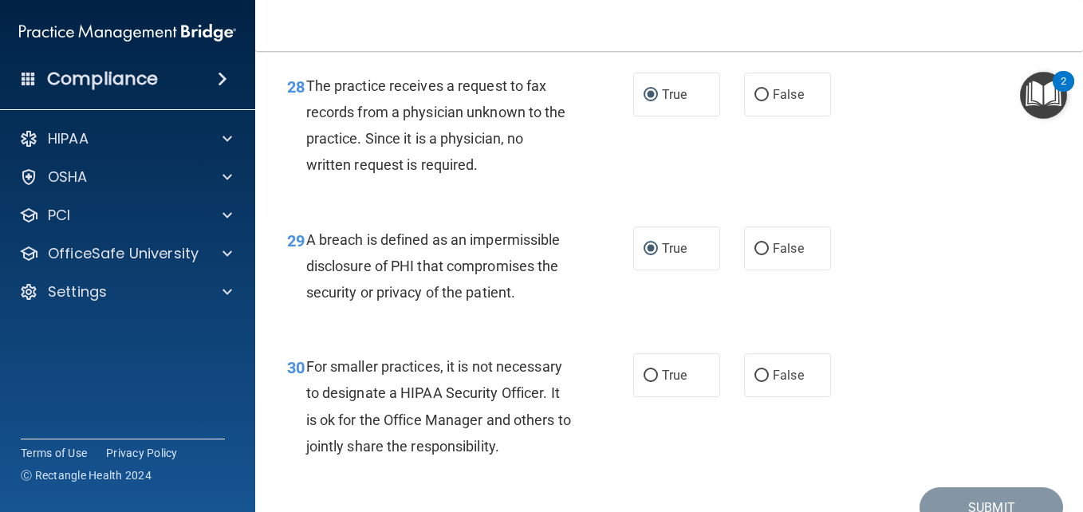
scroll to position [4293, 0]
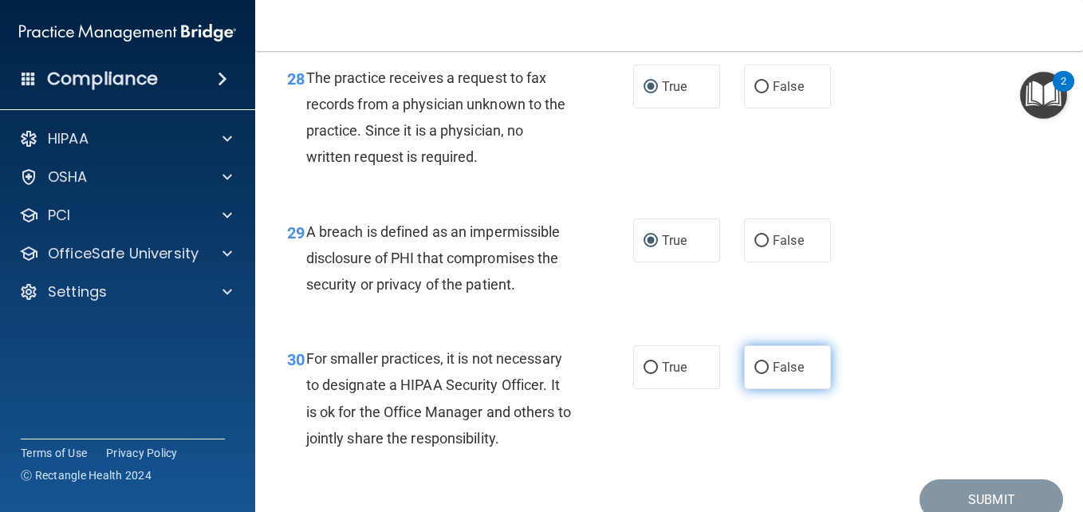
click at [754, 374] on input "False" at bounding box center [761, 368] width 14 height 12
radio input "true"
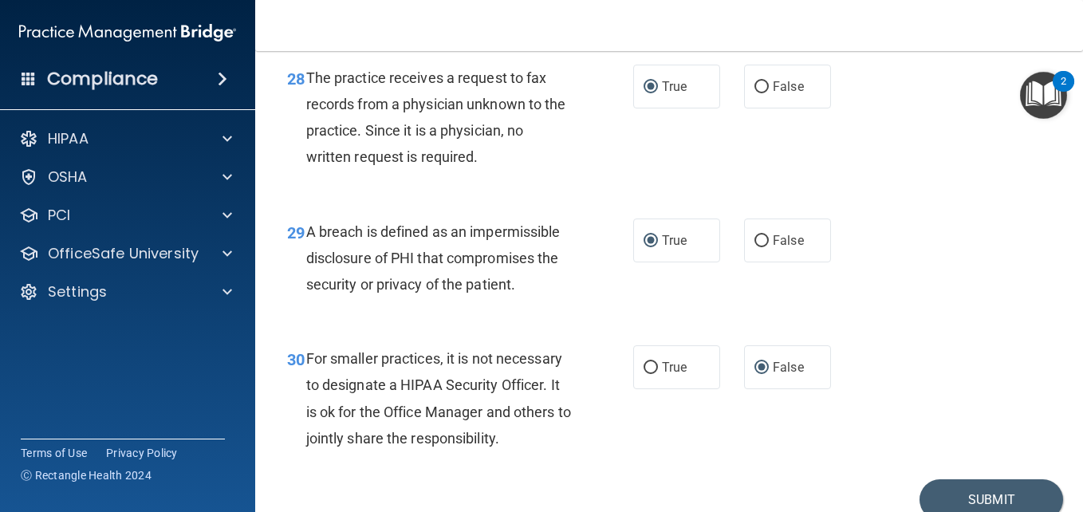
scroll to position [4391, 0]
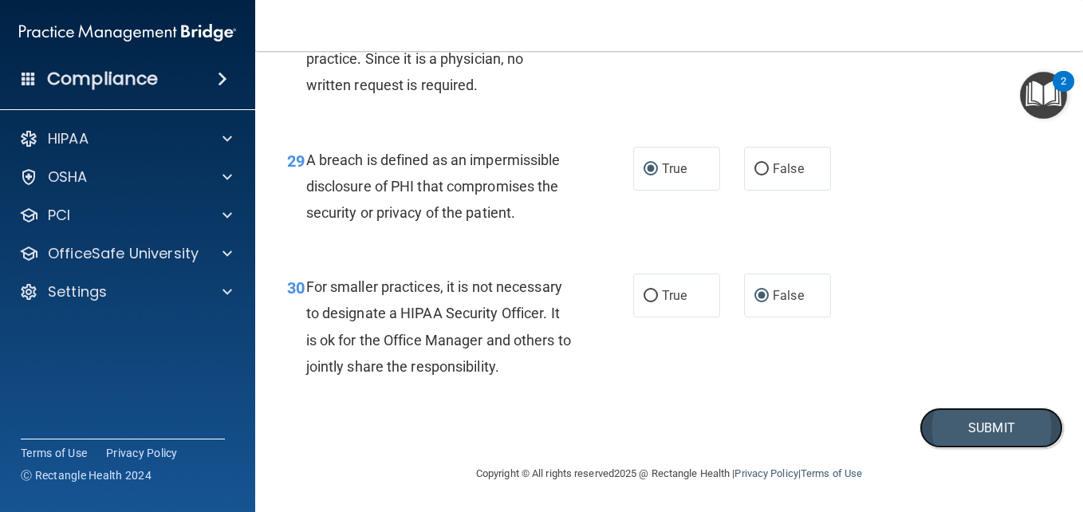
click at [984, 423] on button "Submit" at bounding box center [991, 427] width 144 height 41
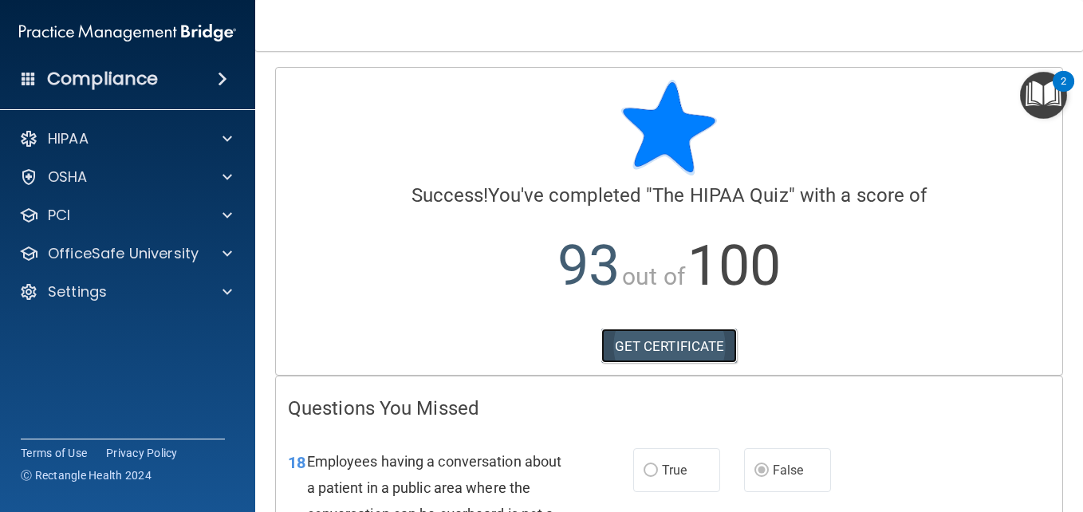
drag, startPoint x: 658, startPoint y: 358, endPoint x: 630, endPoint y: 340, distance: 33.0
click at [630, 340] on link "GET CERTIFICATE" at bounding box center [669, 345] width 136 height 35
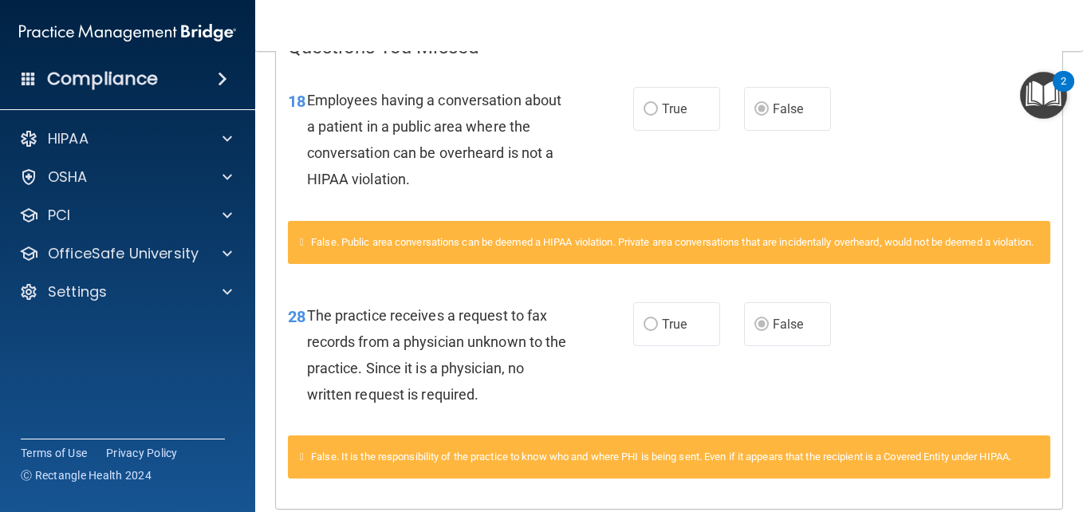
scroll to position [383, 0]
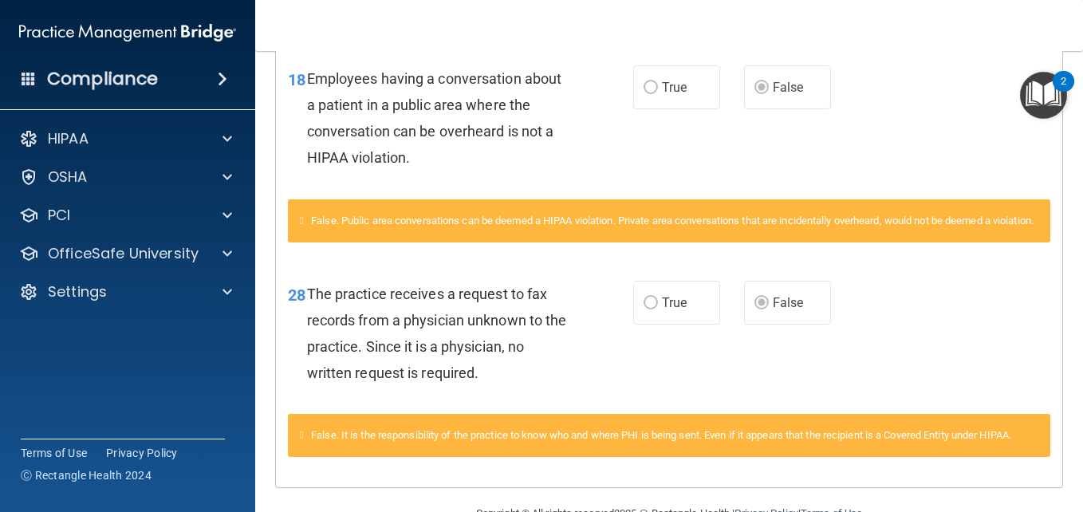
drag, startPoint x: 626, startPoint y: 192, endPoint x: 515, endPoint y: 166, distance: 113.9
click at [515, 166] on div "18 Employees having a conversation about a patient in a public area where the c…" at bounding box center [460, 122] width 393 height 114
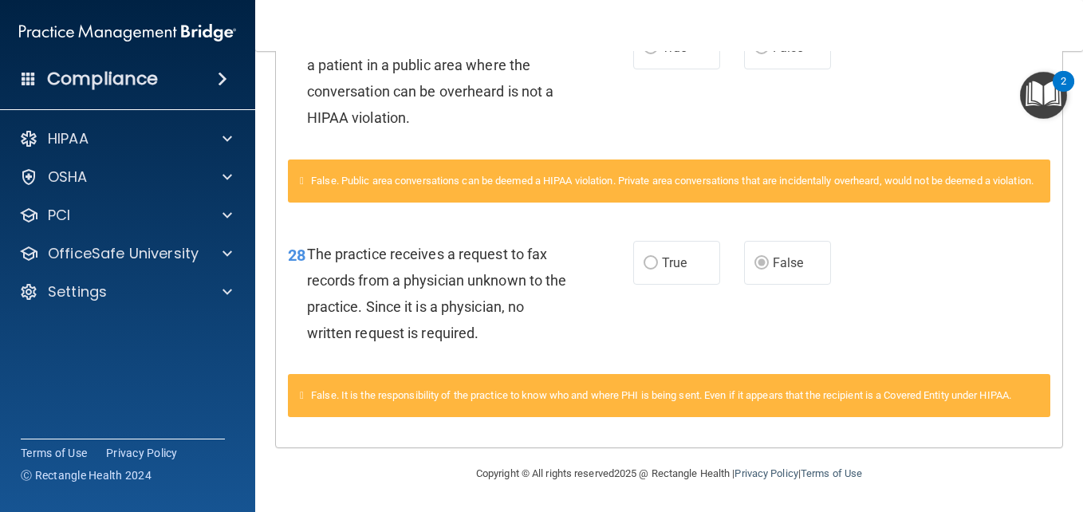
scroll to position [0, 0]
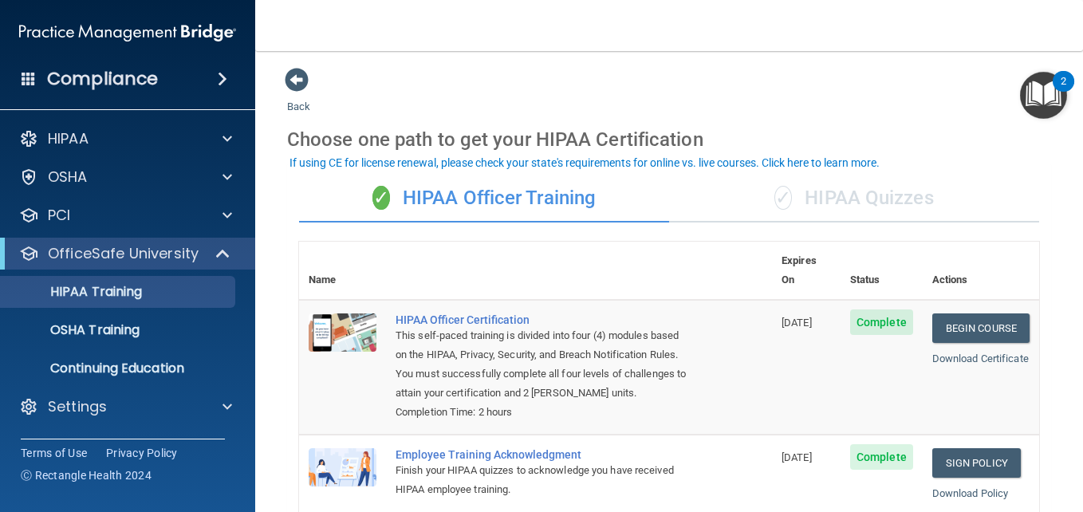
click at [825, 180] on div "✓ HIPAA Quizzes" at bounding box center [854, 199] width 370 height 48
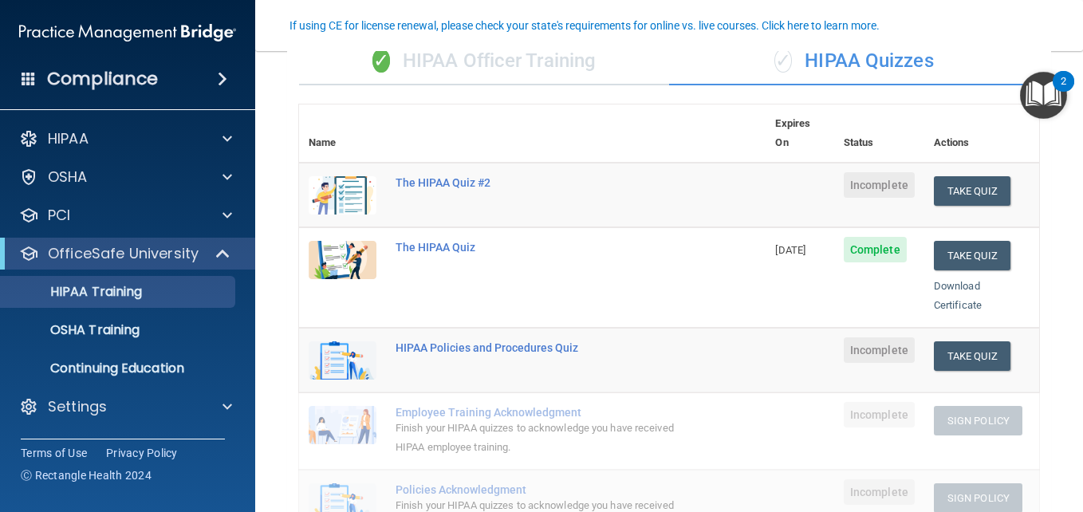
scroll to position [138, 0]
click at [949, 175] on button "Take Quiz" at bounding box center [972, 189] width 77 height 29
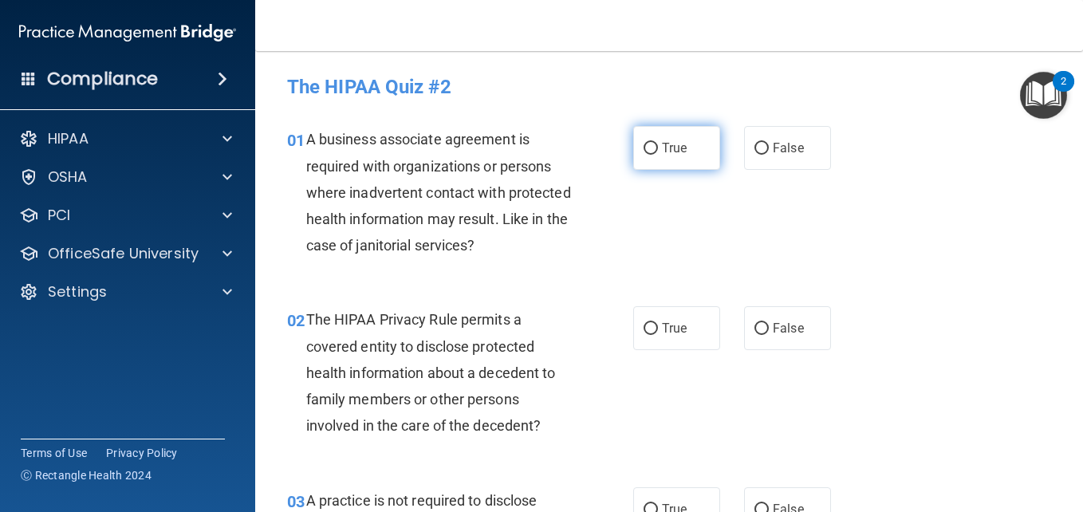
click at [645, 154] on input "True" at bounding box center [650, 149] width 14 height 12
radio input "true"
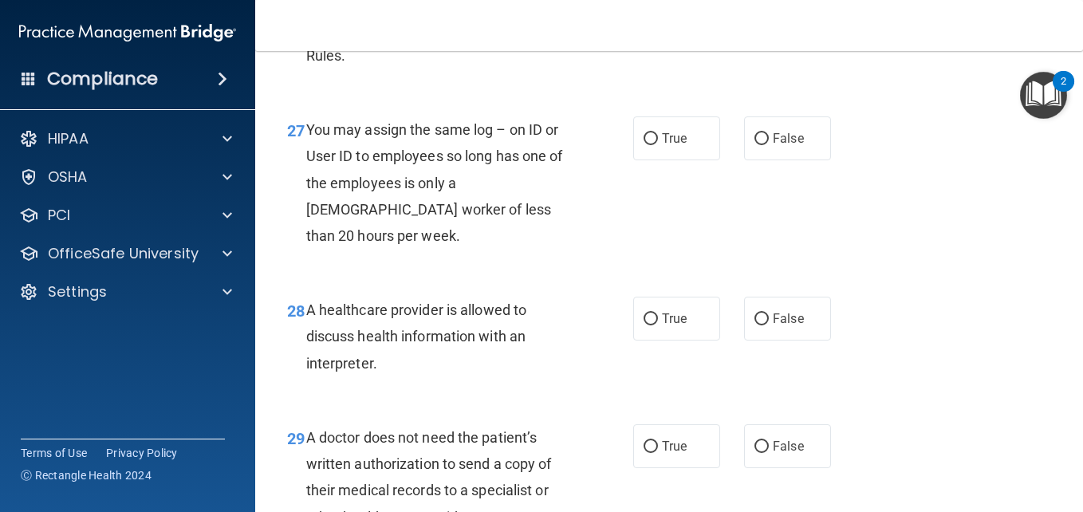
scroll to position [4391, 0]
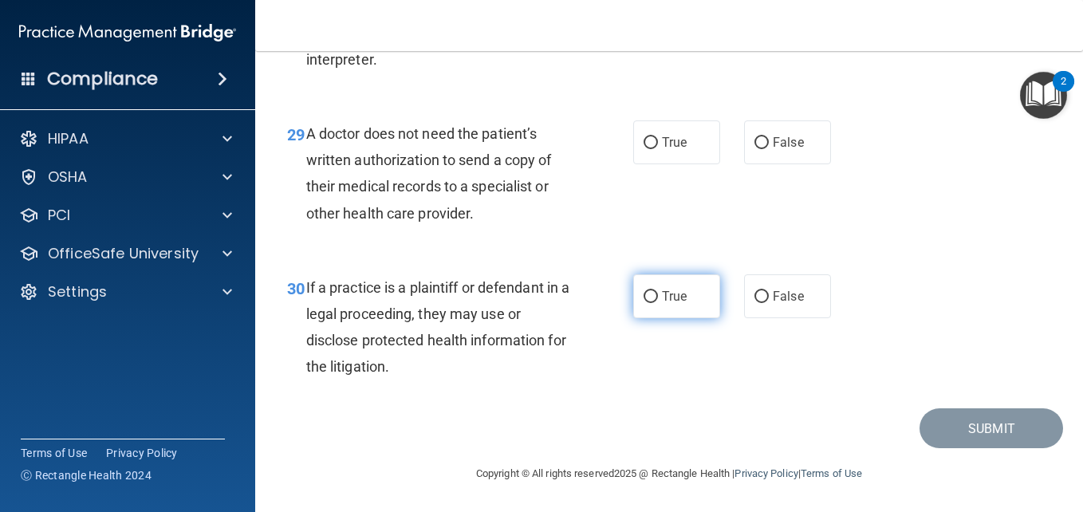
click at [643, 293] on input "True" at bounding box center [650, 297] width 14 height 12
radio input "true"
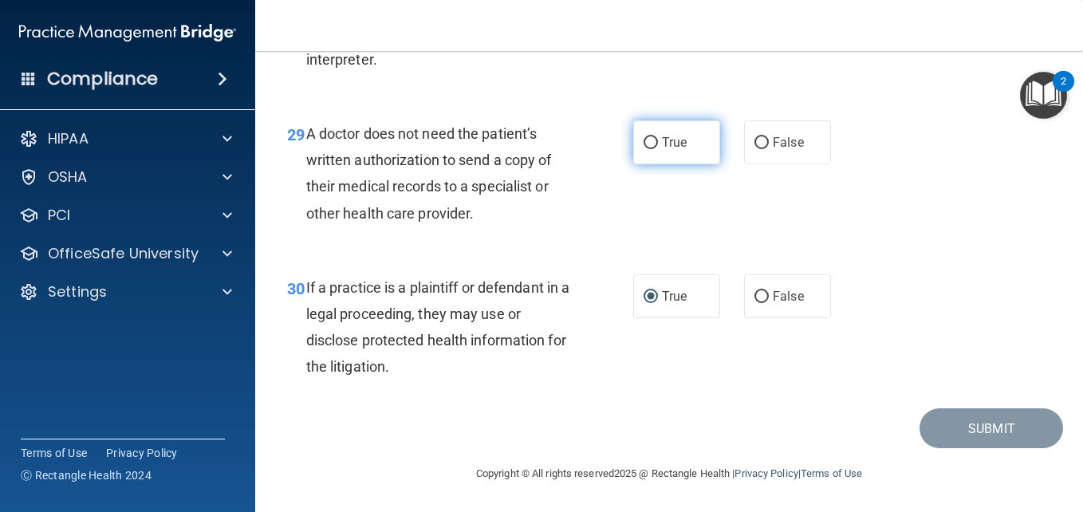
click at [643, 143] on input "True" at bounding box center [650, 143] width 14 height 12
radio input "true"
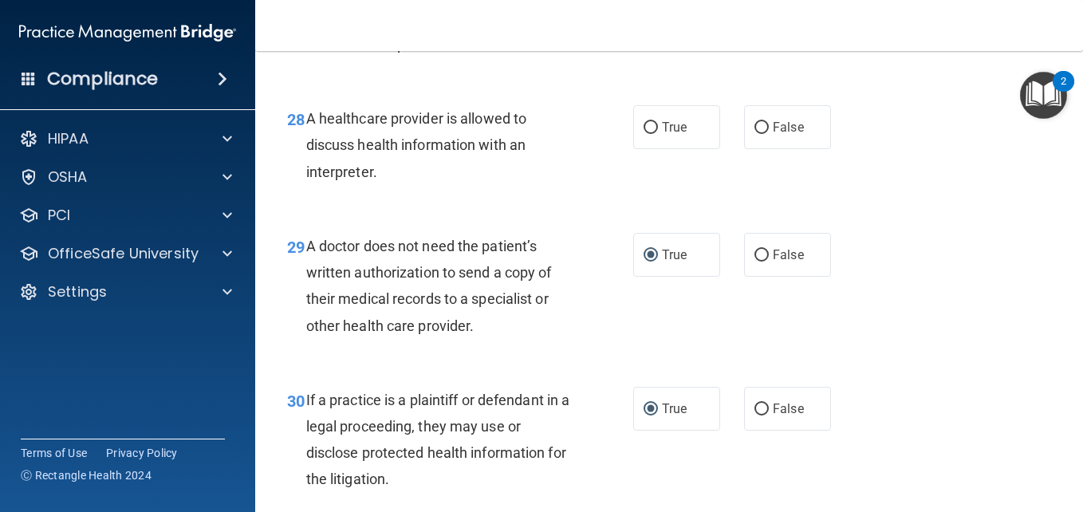
scroll to position [4199, 0]
click at [764, 149] on label "False" at bounding box center [787, 127] width 87 height 44
click at [764, 134] on input "False" at bounding box center [761, 128] width 14 height 12
radio input "true"
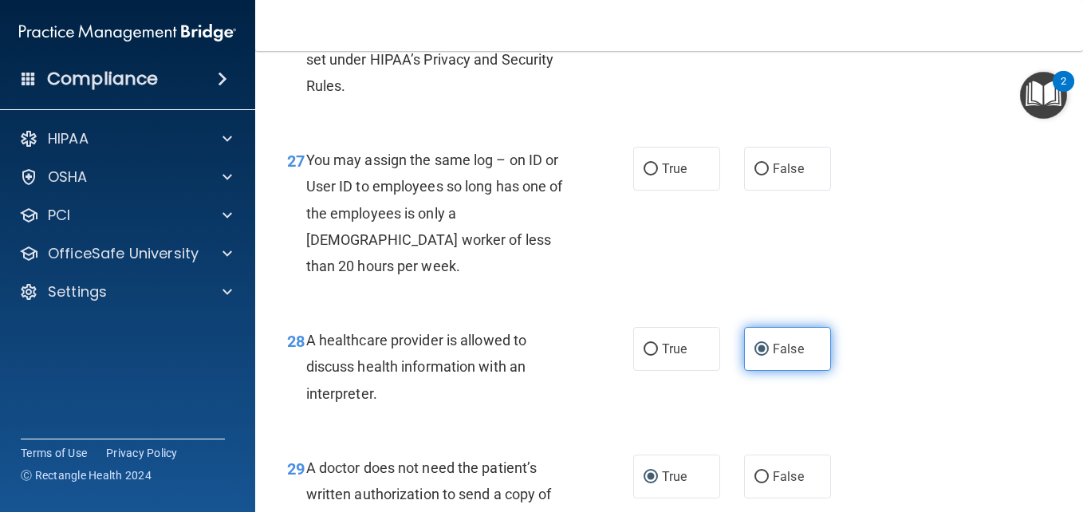
scroll to position [3977, 0]
